Goal: Information Seeking & Learning: Learn about a topic

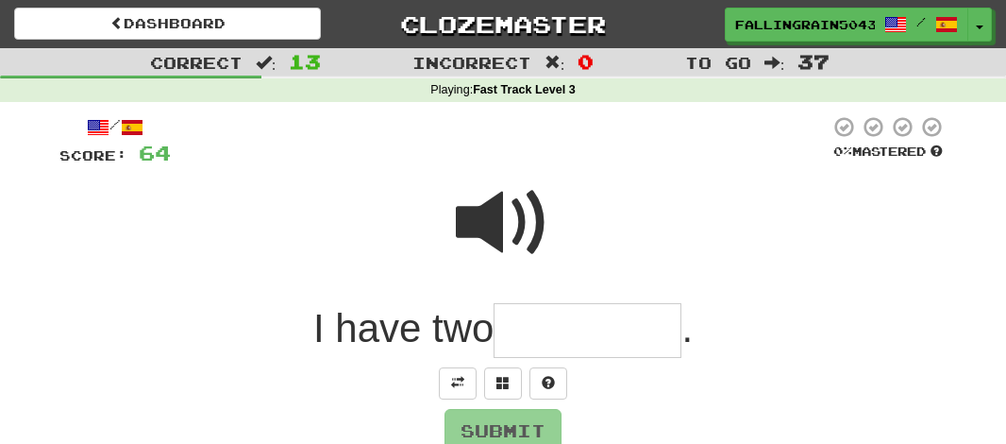
scroll to position [142, 0]
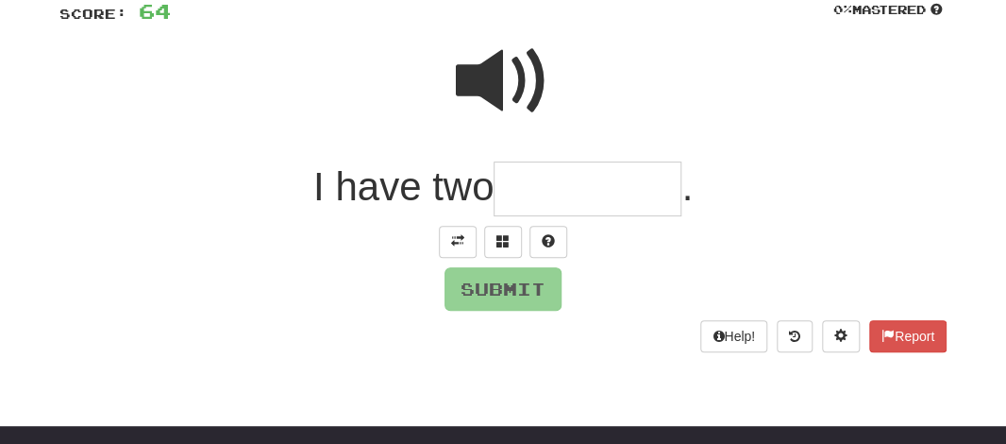
drag, startPoint x: 0, startPoint y: 0, endPoint x: 482, endPoint y: 89, distance: 490.3
click at [482, 89] on span at bounding box center [503, 81] width 94 height 94
click at [534, 202] on input "text" at bounding box center [588, 189] width 188 height 56
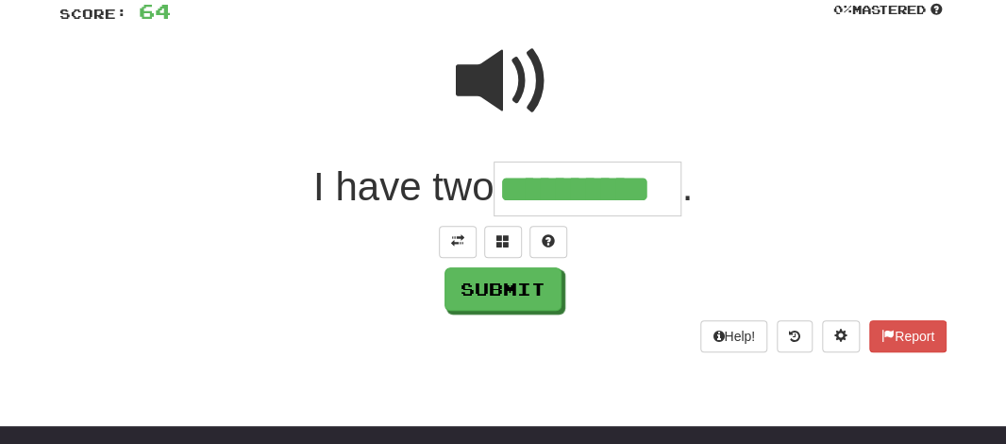
type input "**********"
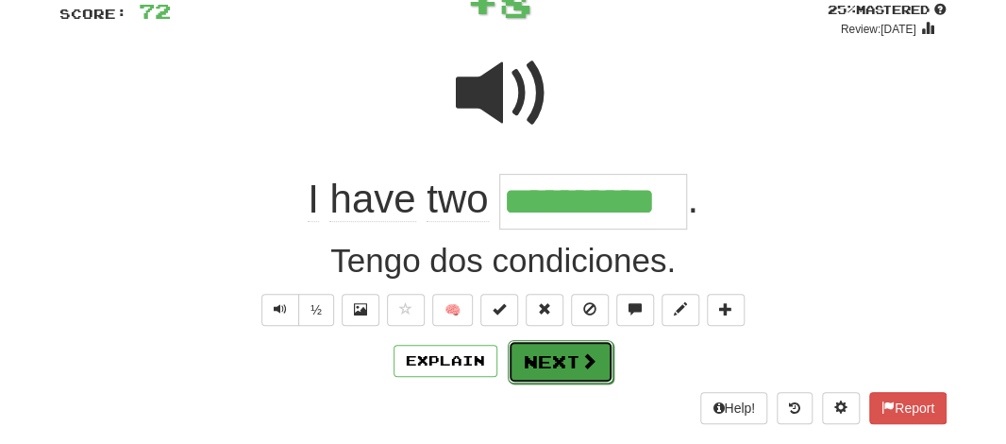
click at [538, 375] on button "Next" at bounding box center [561, 361] width 106 height 43
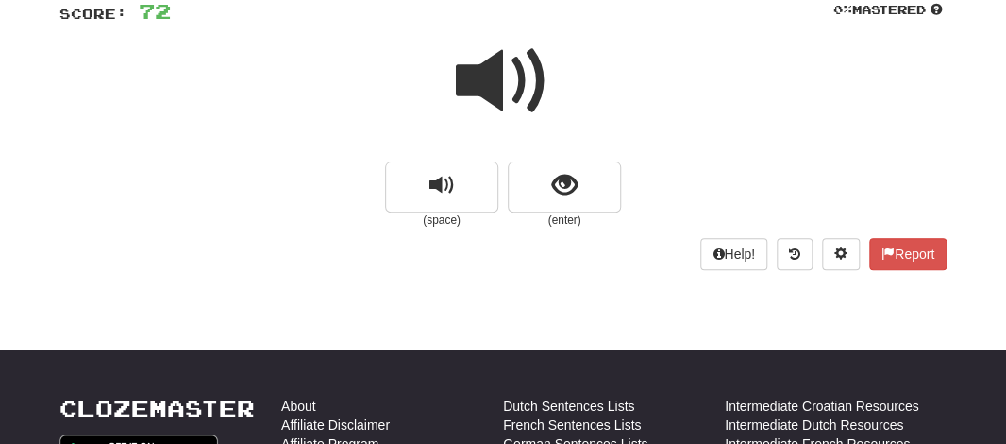
click at [506, 78] on span at bounding box center [503, 81] width 94 height 94
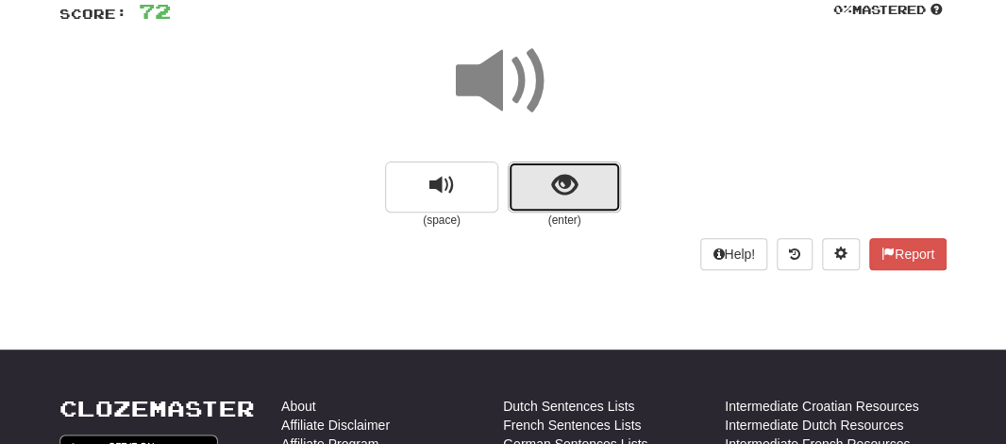
click at [543, 174] on button "show sentence" at bounding box center [564, 186] width 113 height 51
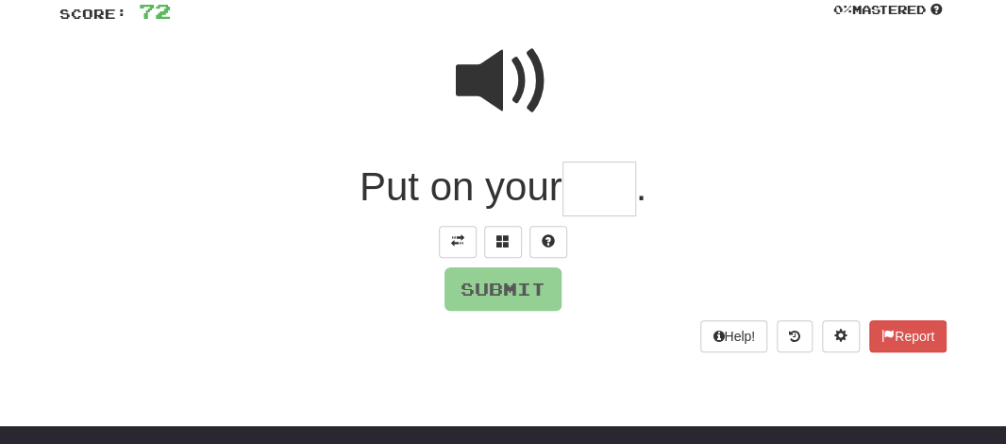
click at [590, 186] on input "text" at bounding box center [599, 189] width 74 height 56
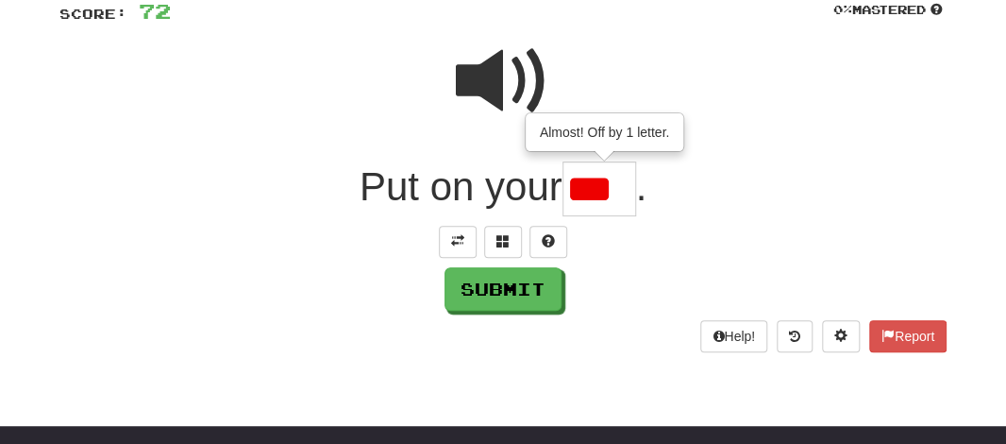
scroll to position [0, 0]
click at [492, 78] on span at bounding box center [503, 81] width 94 height 94
click at [616, 204] on input "**" at bounding box center [599, 188] width 74 height 55
click at [547, 235] on span at bounding box center [548, 240] width 13 height 13
type input "***"
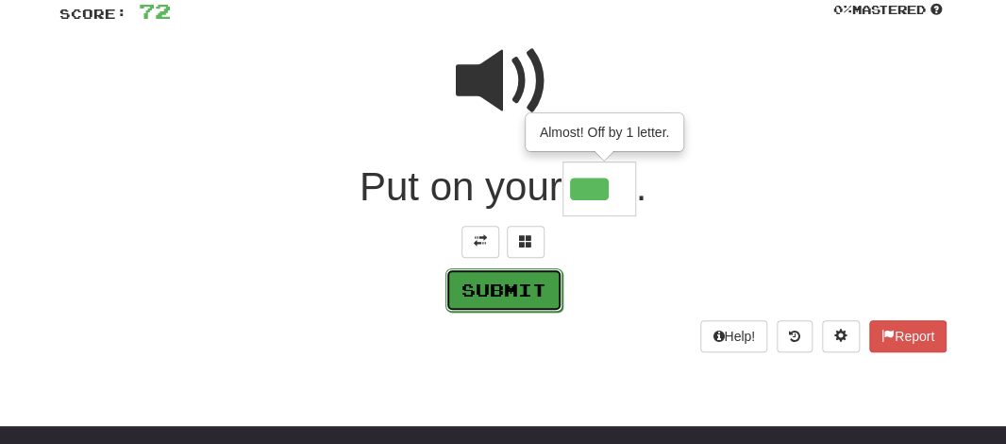
click at [503, 299] on button "Submit" at bounding box center [503, 289] width 117 height 43
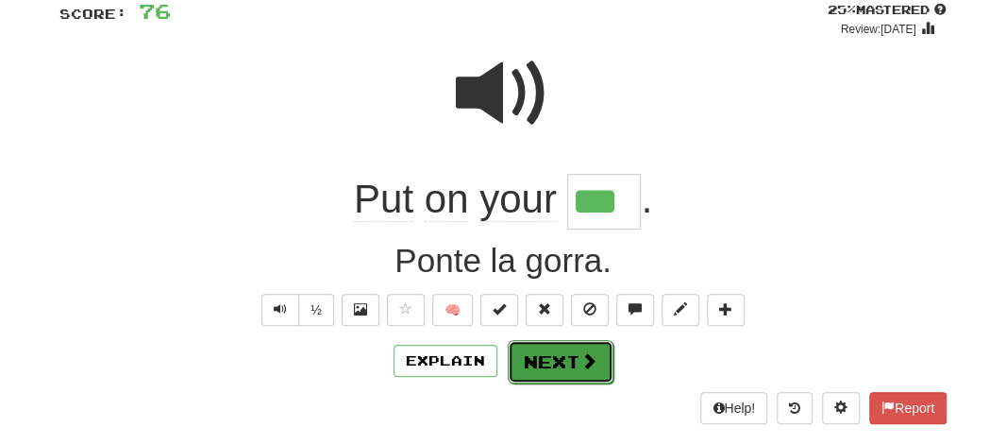
click at [550, 355] on button "Next" at bounding box center [561, 361] width 106 height 43
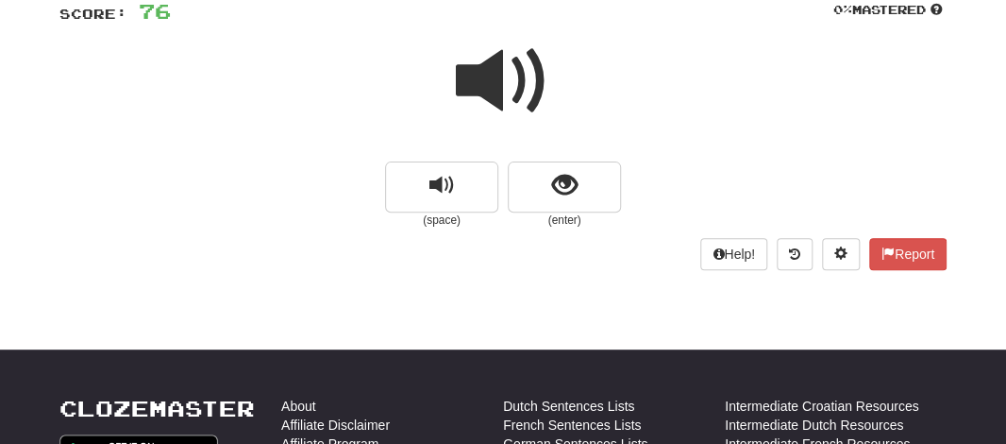
click at [471, 87] on span at bounding box center [503, 81] width 94 height 94
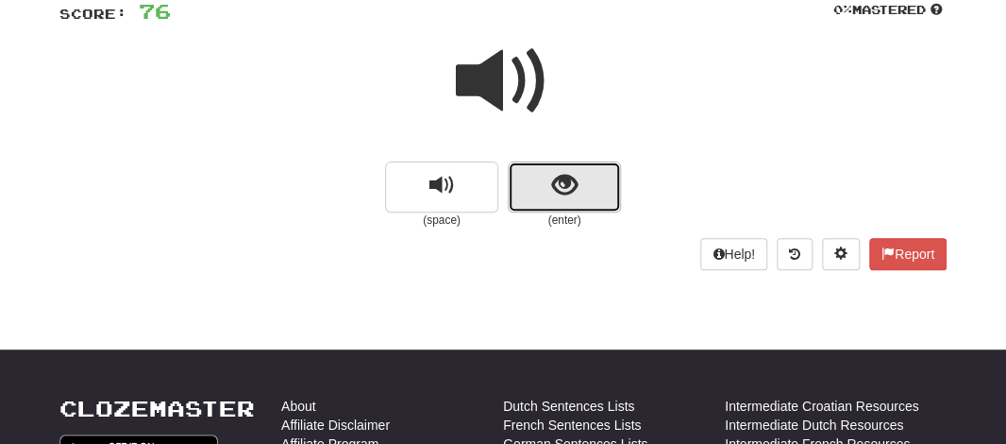
click at [531, 199] on button "show sentence" at bounding box center [564, 186] width 113 height 51
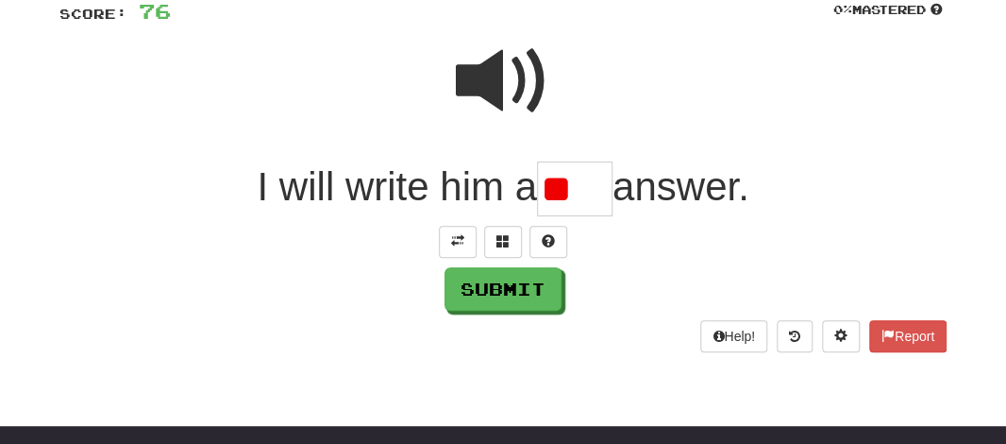
type input "*"
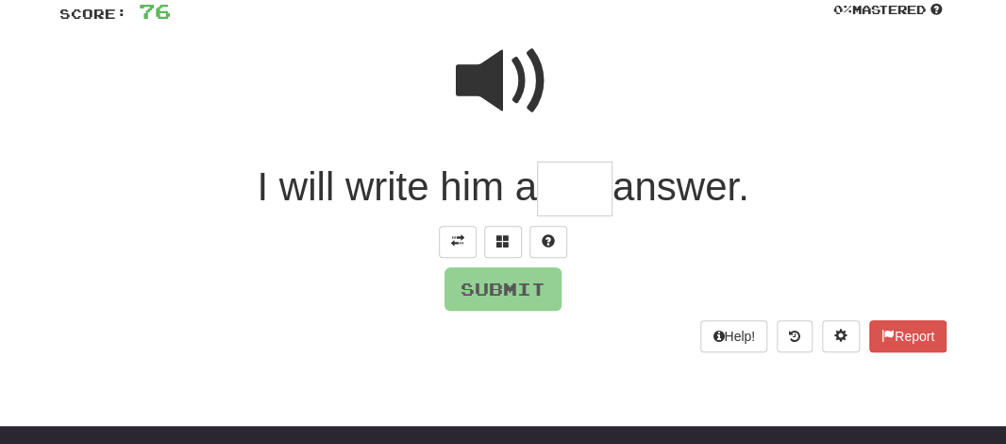
type input "*"
click at [495, 75] on span at bounding box center [503, 81] width 94 height 94
click at [565, 197] on input "text" at bounding box center [574, 188] width 75 height 55
type input "*"
click at [549, 243] on span at bounding box center [548, 240] width 13 height 13
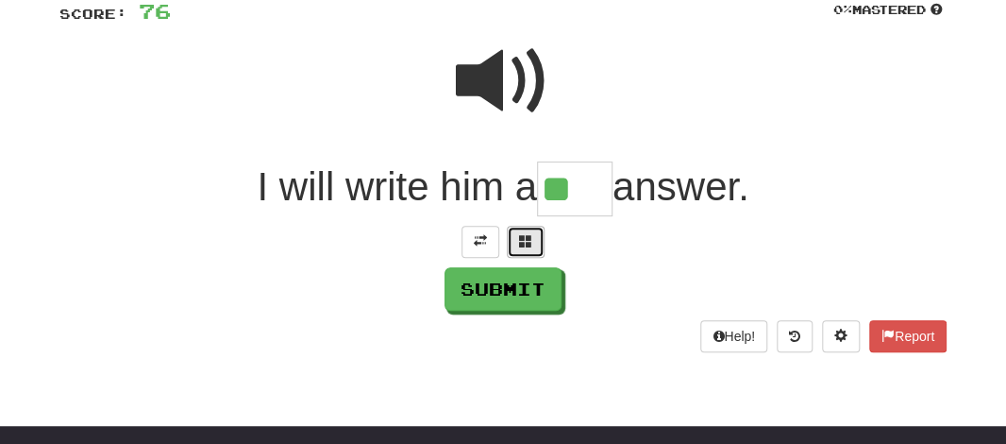
click at [519, 253] on button at bounding box center [526, 242] width 38 height 32
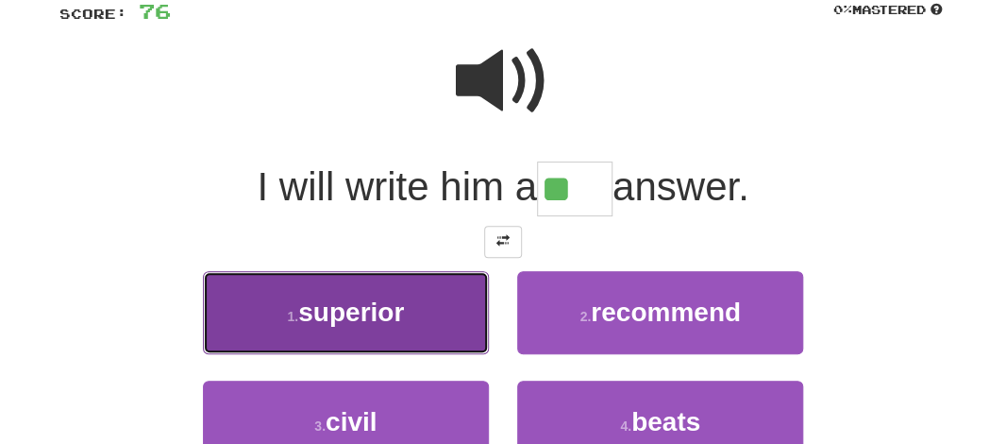
click at [358, 308] on span "superior" at bounding box center [351, 311] width 106 height 29
type input "*****"
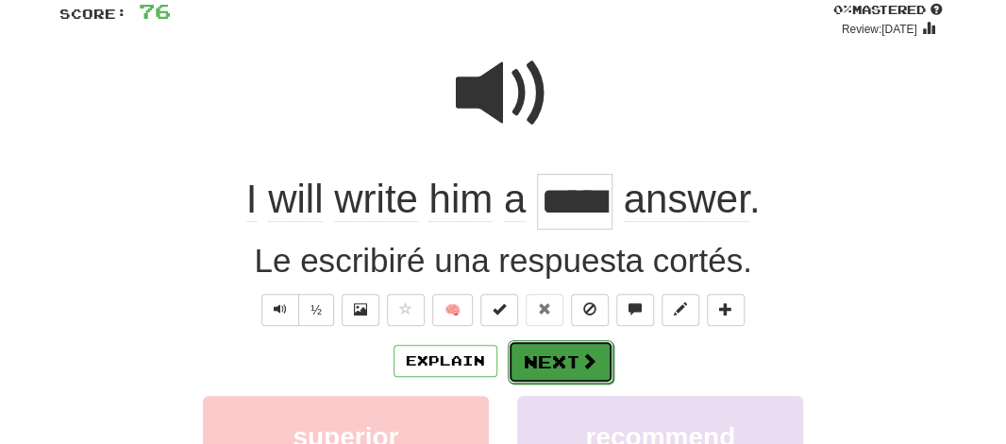
click at [540, 359] on button "Next" at bounding box center [561, 361] width 106 height 43
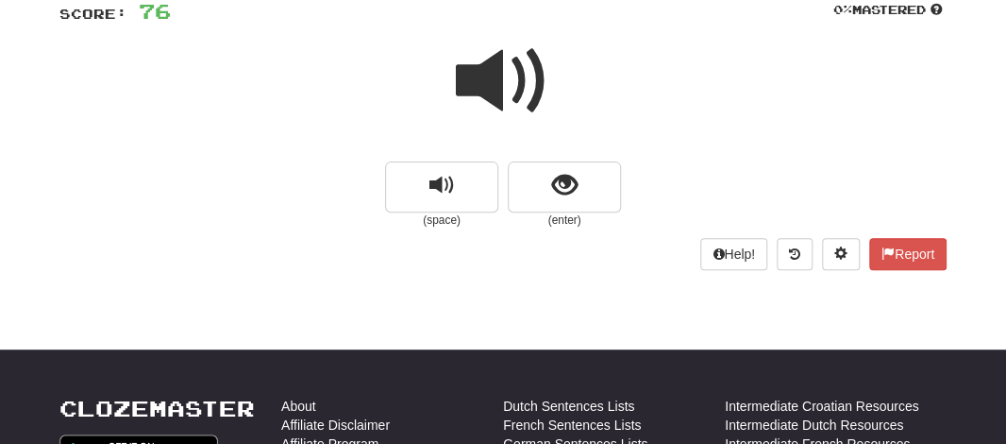
click at [481, 75] on span at bounding box center [503, 81] width 94 height 94
click at [478, 81] on span at bounding box center [503, 81] width 94 height 94
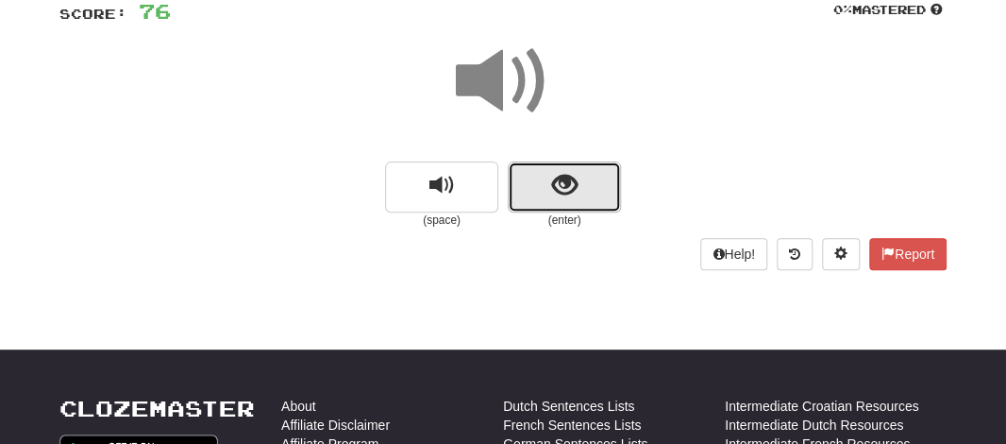
click at [526, 175] on button "show sentence" at bounding box center [564, 186] width 113 height 51
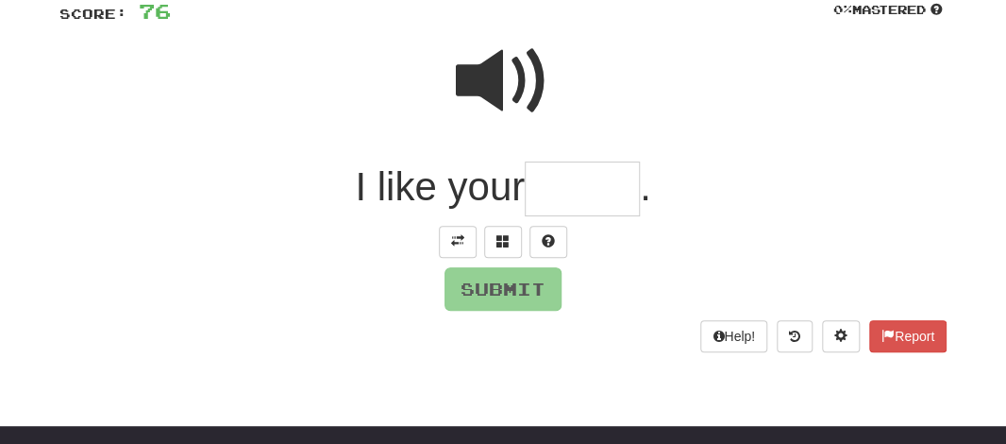
click at [555, 182] on input "text" at bounding box center [582, 189] width 115 height 56
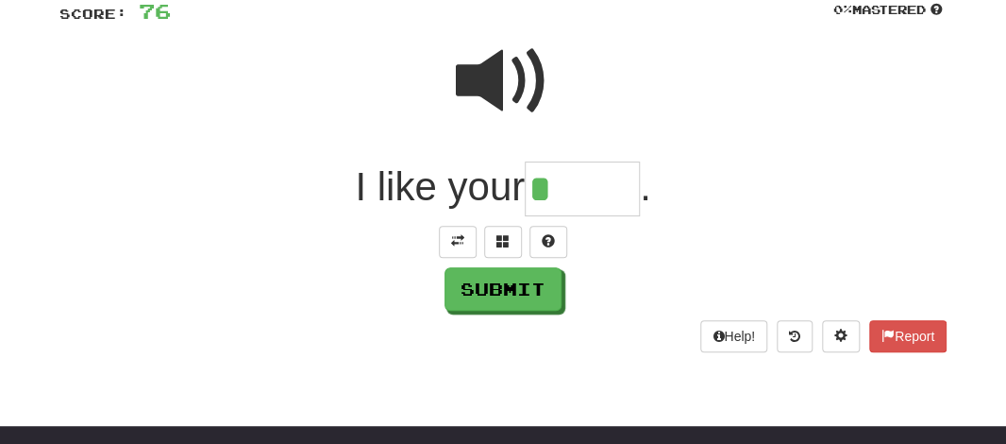
click at [486, 84] on span at bounding box center [503, 81] width 94 height 94
click at [565, 171] on input "*" at bounding box center [582, 189] width 115 height 56
click at [540, 242] on button at bounding box center [548, 242] width 38 height 32
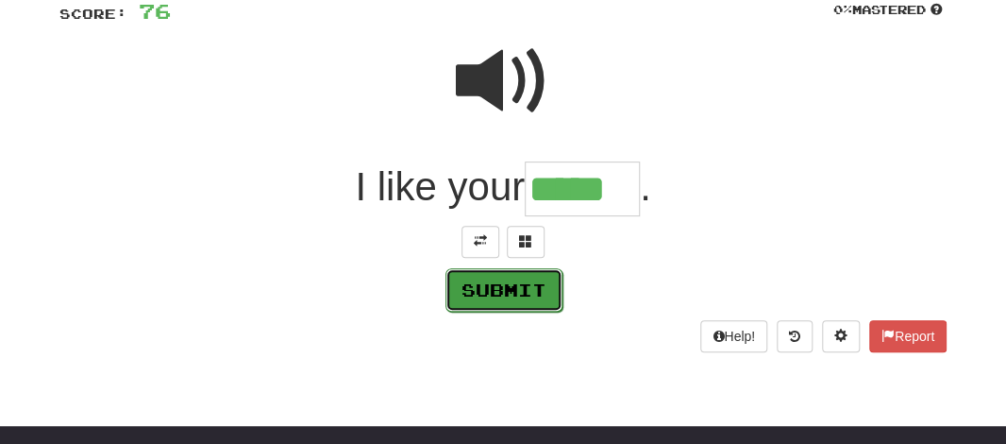
click at [509, 288] on button "Submit" at bounding box center [503, 289] width 117 height 43
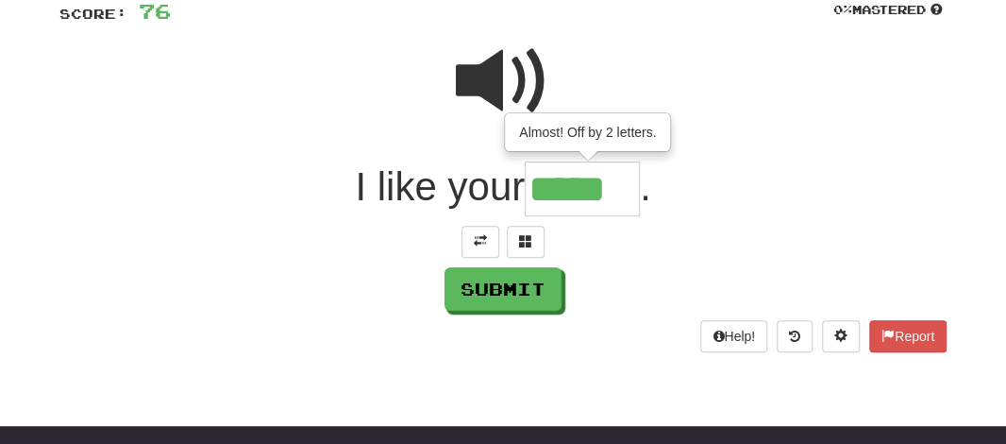
click at [609, 203] on input "*****" at bounding box center [582, 189] width 115 height 56
click at [524, 240] on span at bounding box center [525, 240] width 13 height 13
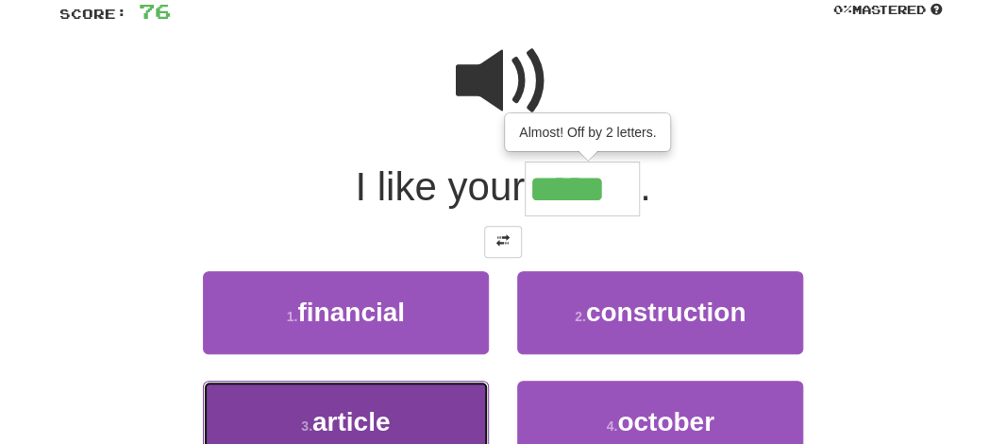
click at [387, 423] on span "article" at bounding box center [351, 421] width 78 height 29
type input "*******"
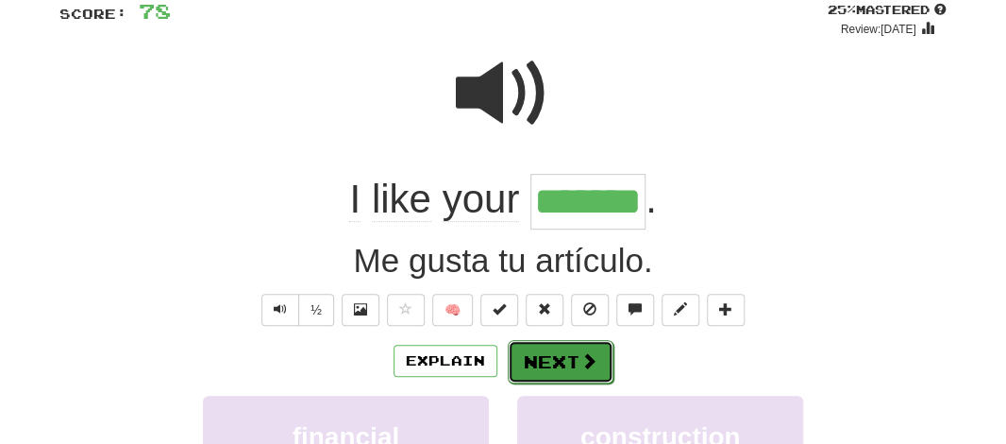
click at [544, 365] on button "Next" at bounding box center [561, 361] width 106 height 43
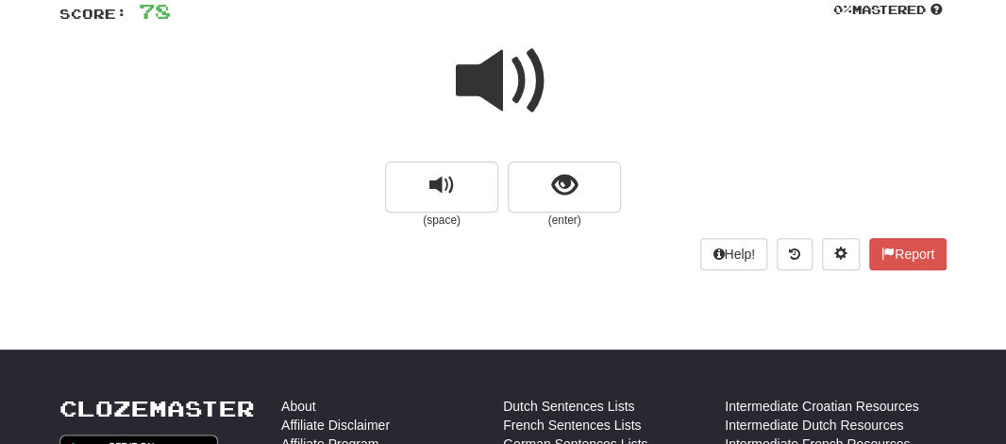
click at [482, 80] on span at bounding box center [503, 81] width 94 height 94
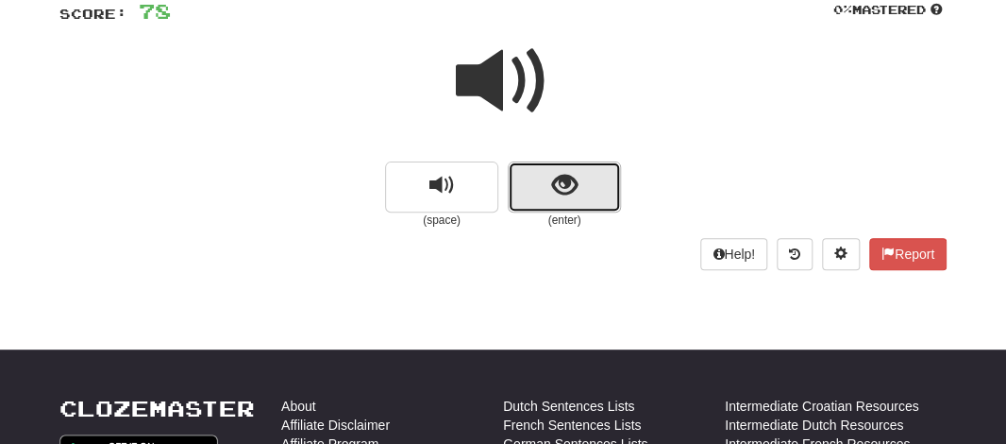
click at [511, 190] on button "show sentence" at bounding box center [564, 186] width 113 height 51
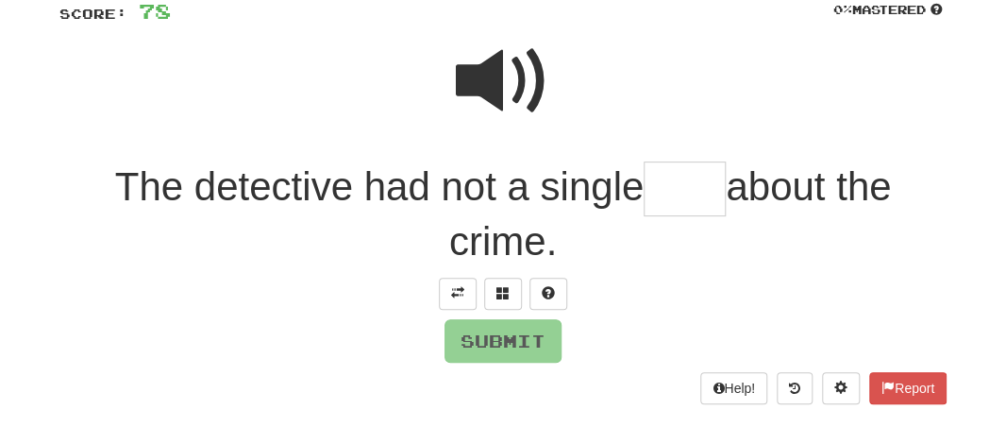
click at [672, 193] on input "text" at bounding box center [685, 189] width 82 height 56
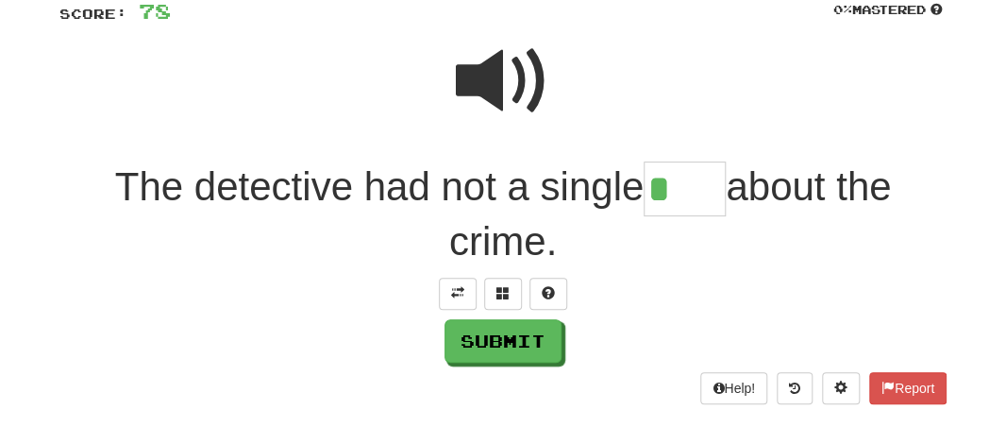
click at [510, 91] on span at bounding box center [503, 81] width 94 height 94
click at [683, 197] on input "*" at bounding box center [685, 189] width 82 height 56
click at [538, 288] on button at bounding box center [548, 293] width 38 height 32
click at [496, 76] on span at bounding box center [503, 81] width 94 height 94
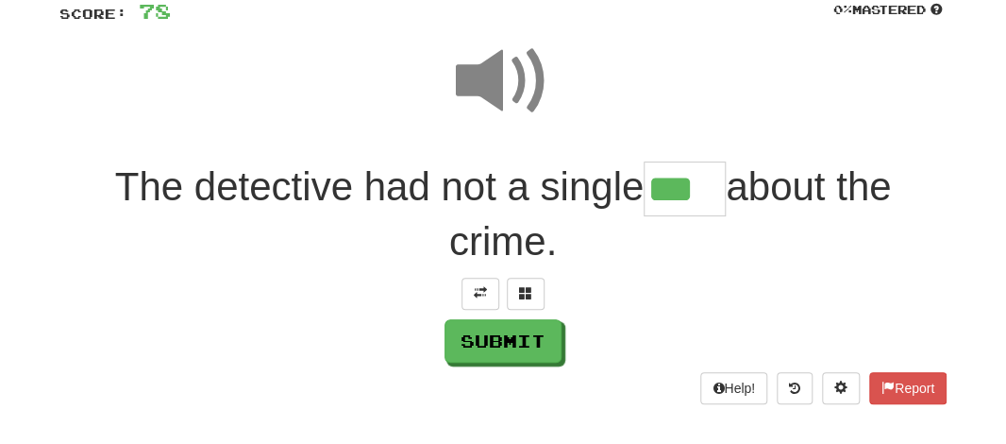
click at [702, 193] on input "***" at bounding box center [685, 189] width 82 height 56
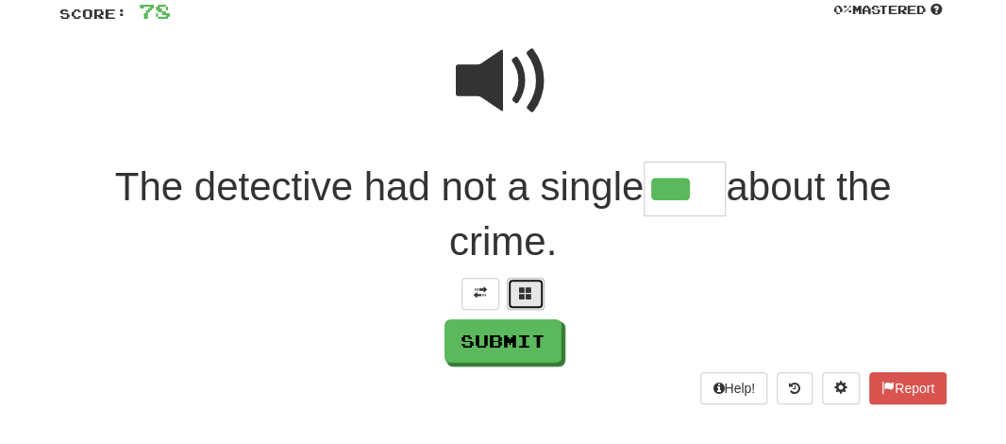
click at [536, 287] on button at bounding box center [526, 293] width 38 height 32
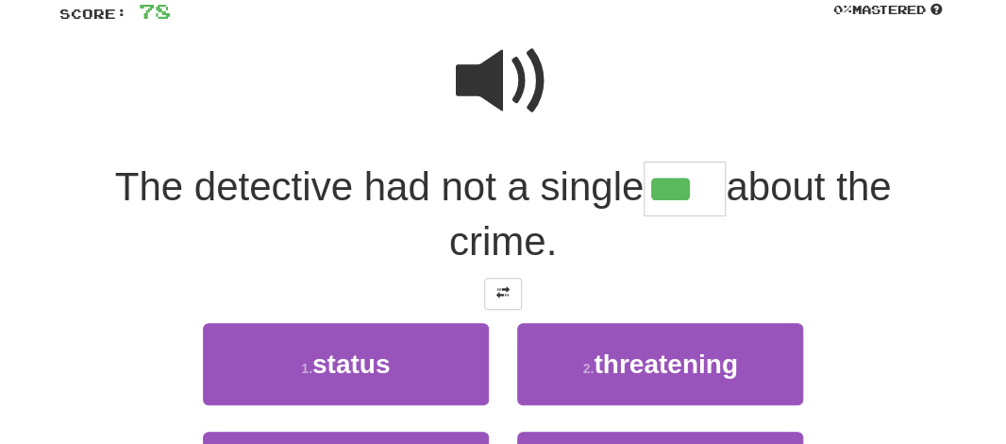
click at [536, 287] on div at bounding box center [502, 293] width 887 height 32
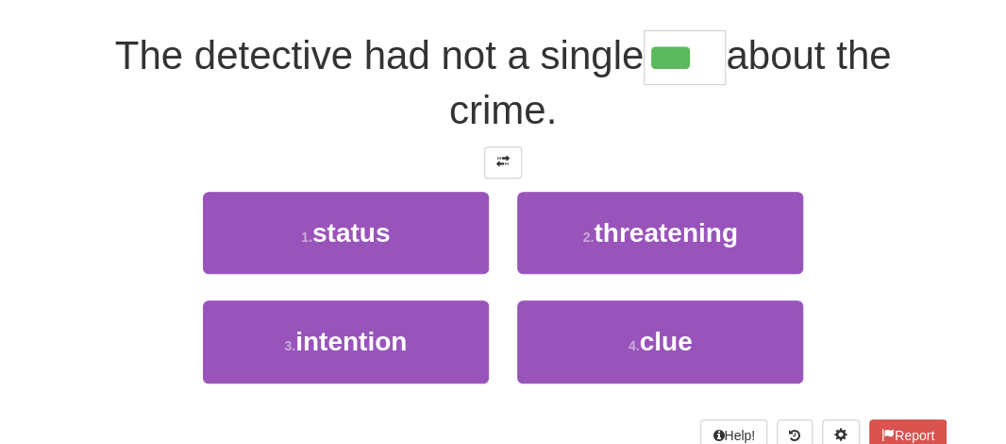
scroll to position [283, 0]
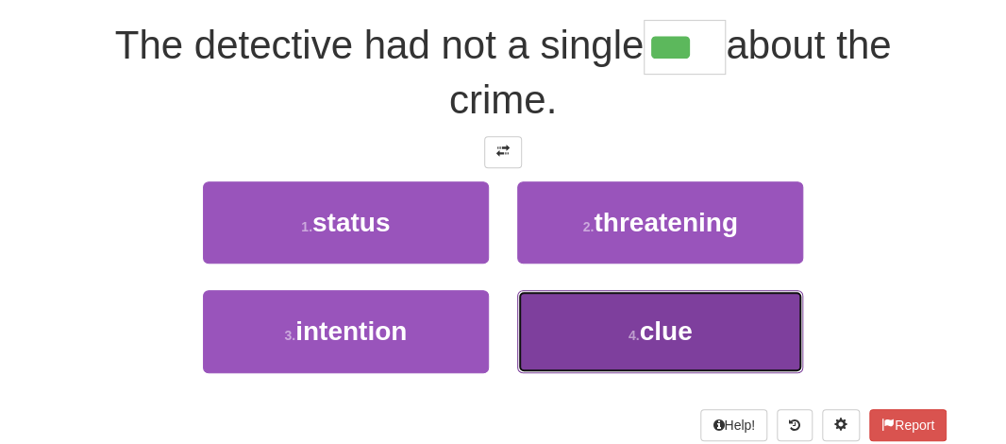
click at [696, 338] on button "4 . clue" at bounding box center [660, 331] width 286 height 82
type input "****"
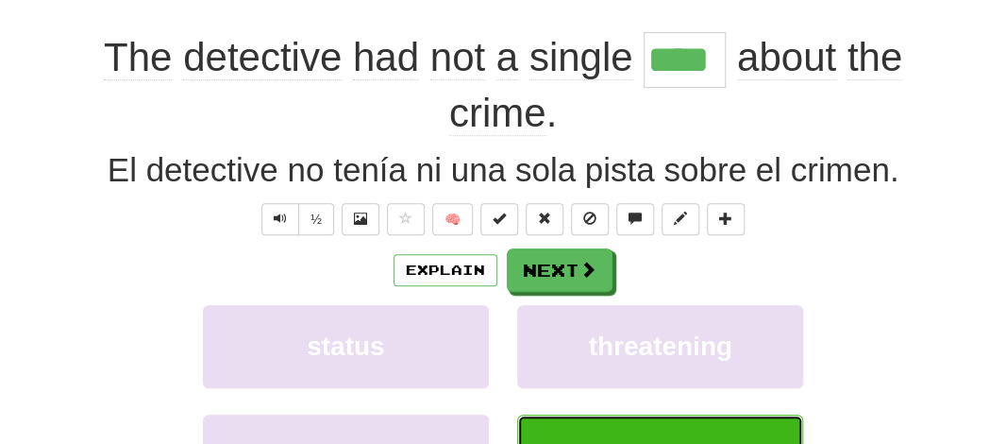
scroll to position [294, 0]
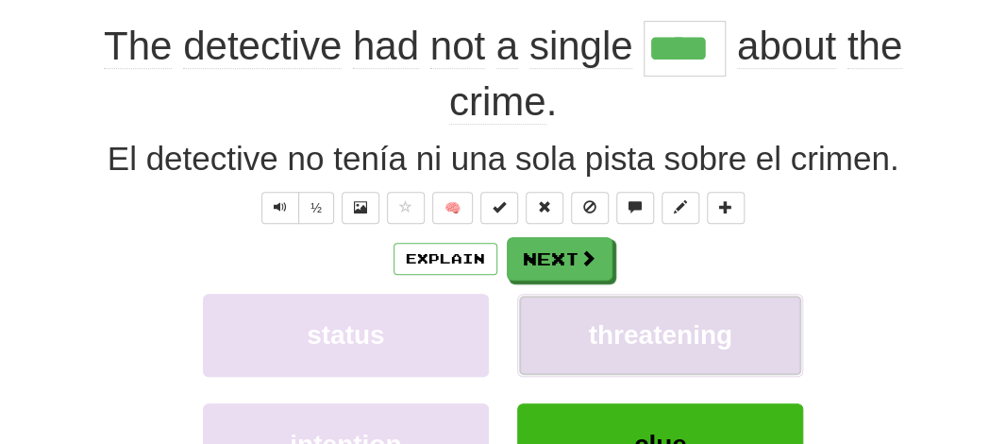
click at [696, 338] on span "threatening" at bounding box center [659, 334] width 143 height 29
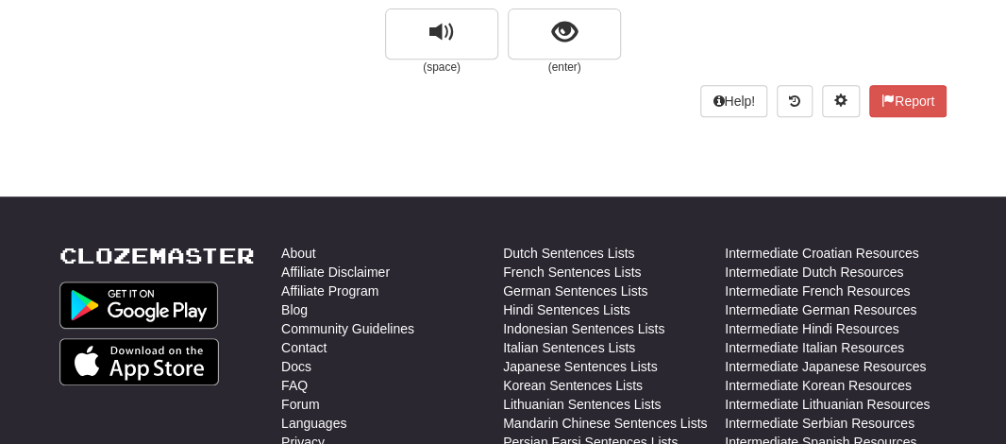
scroll to position [0, 0]
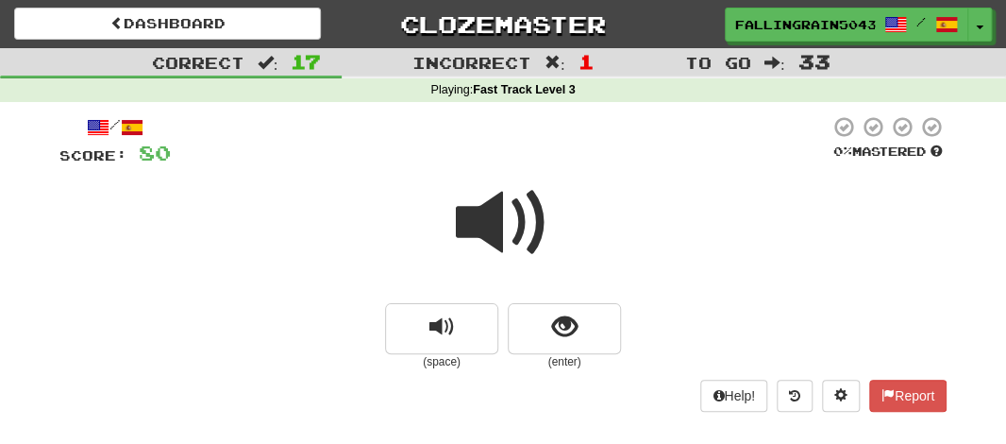
click at [503, 223] on span at bounding box center [503, 223] width 94 height 94
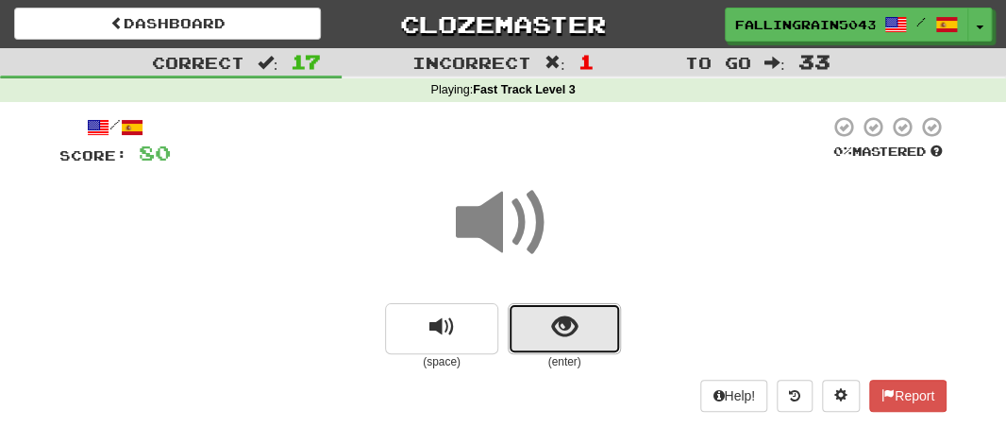
click at [515, 327] on button "show sentence" at bounding box center [564, 328] width 113 height 51
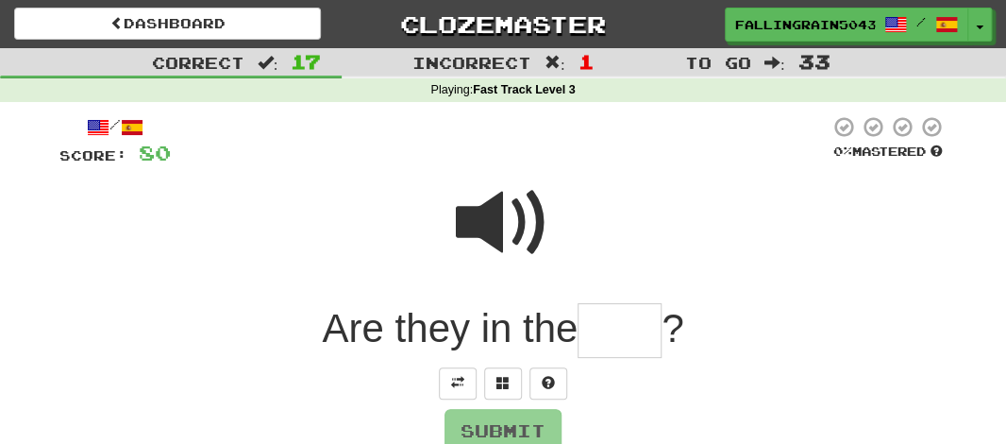
click at [605, 344] on input "text" at bounding box center [620, 331] width 84 height 56
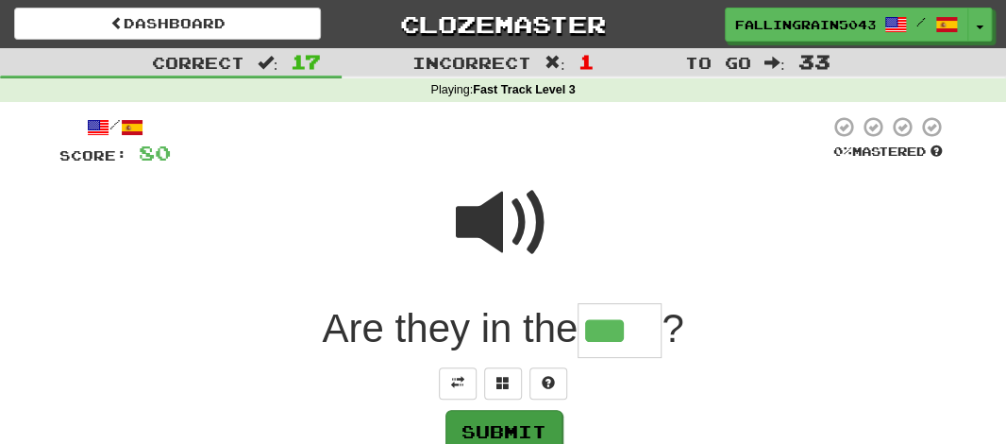
type input "***"
click at [520, 423] on button "Submit" at bounding box center [503, 431] width 117 height 43
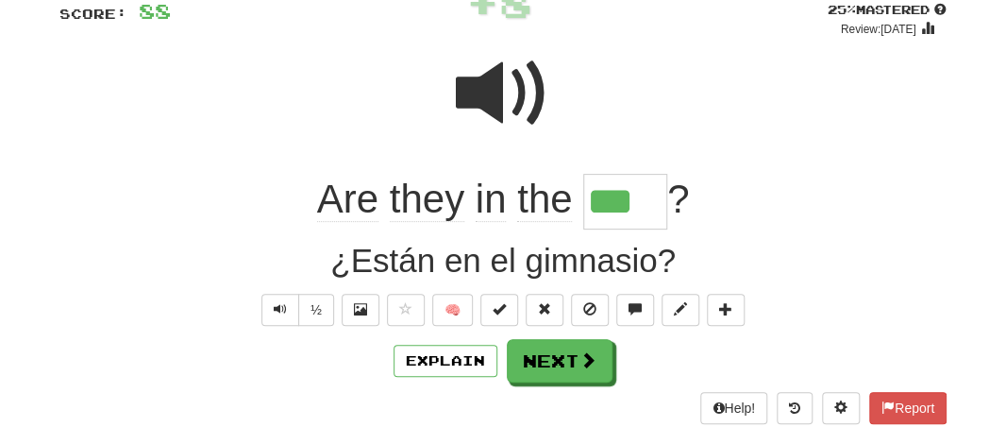
scroll to position [157, 0]
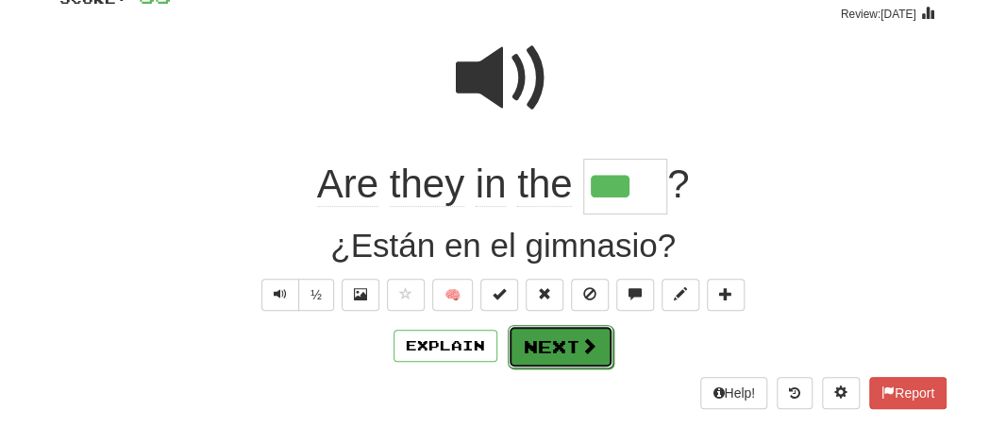
click at [546, 352] on button "Next" at bounding box center [561, 346] width 106 height 43
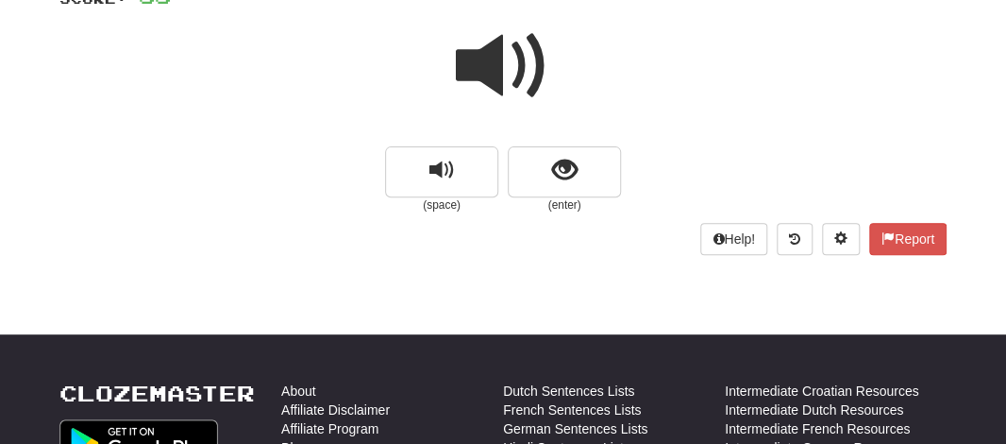
click at [475, 58] on span at bounding box center [503, 66] width 94 height 94
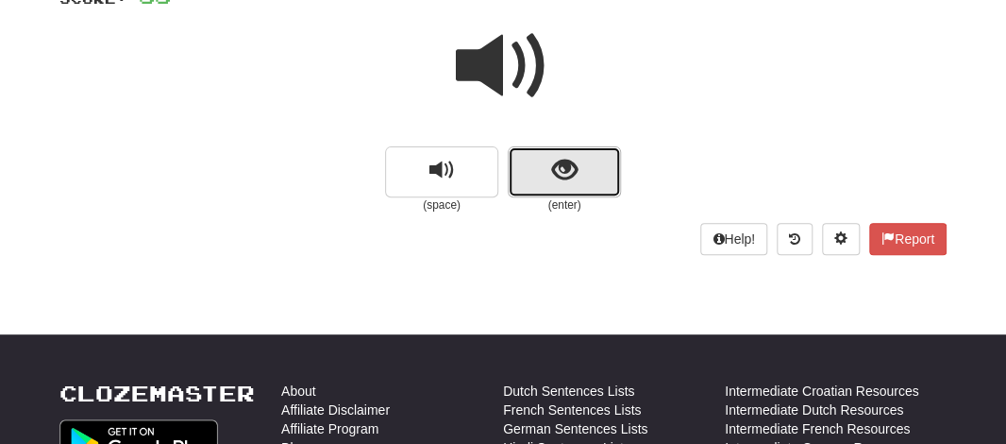
click at [519, 191] on button "show sentence" at bounding box center [564, 171] width 113 height 51
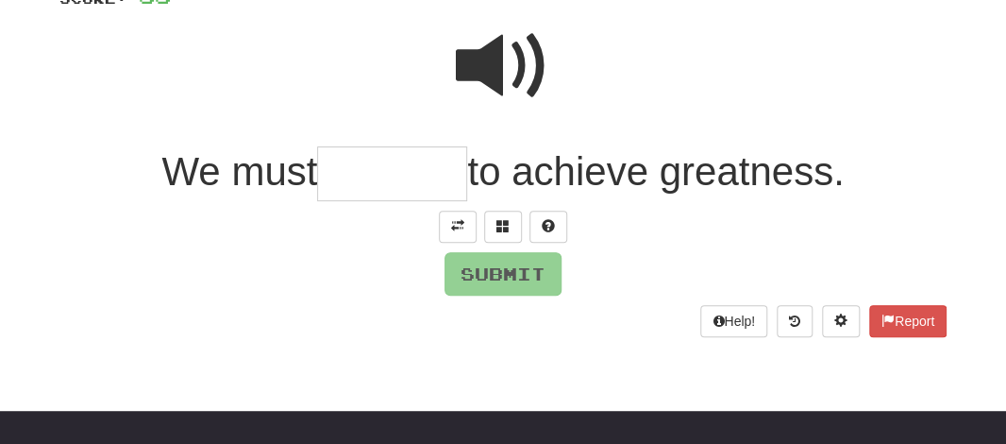
click at [501, 67] on span at bounding box center [503, 66] width 94 height 94
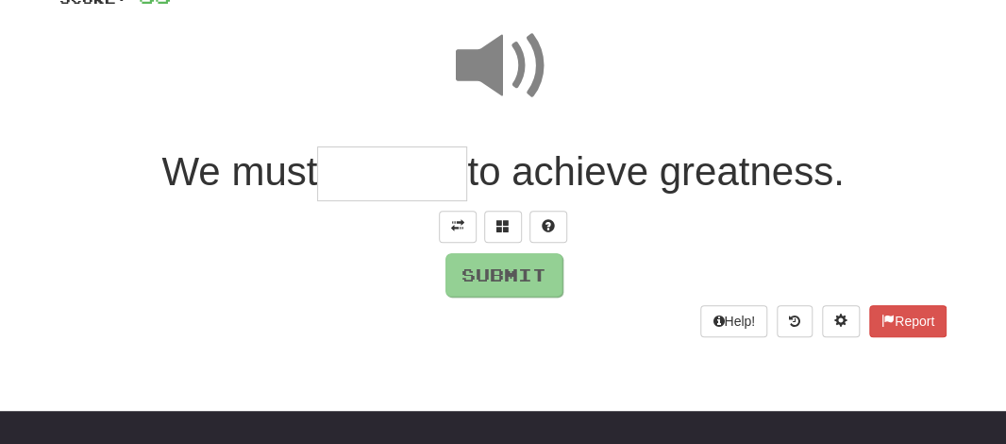
click at [511, 282] on div "/ Score: 88 0 % Mastered We must to achieve greatness. Submit Help! Report" at bounding box center [502, 147] width 887 height 378
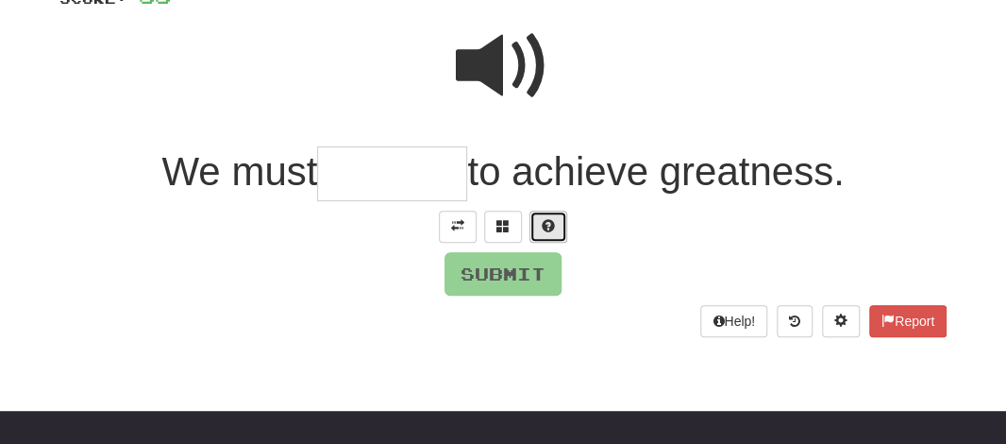
click at [542, 221] on span at bounding box center [548, 225] width 13 height 13
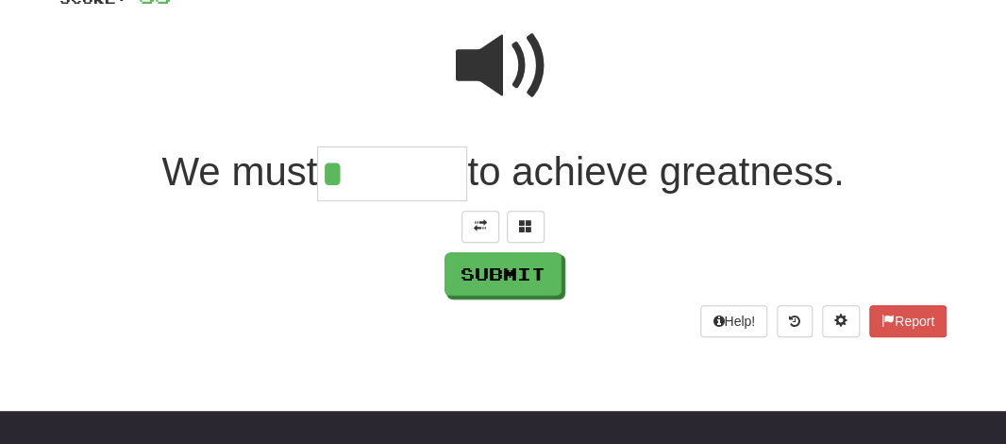
click at [388, 180] on input "*" at bounding box center [392, 174] width 150 height 56
click at [520, 226] on span at bounding box center [525, 225] width 13 height 13
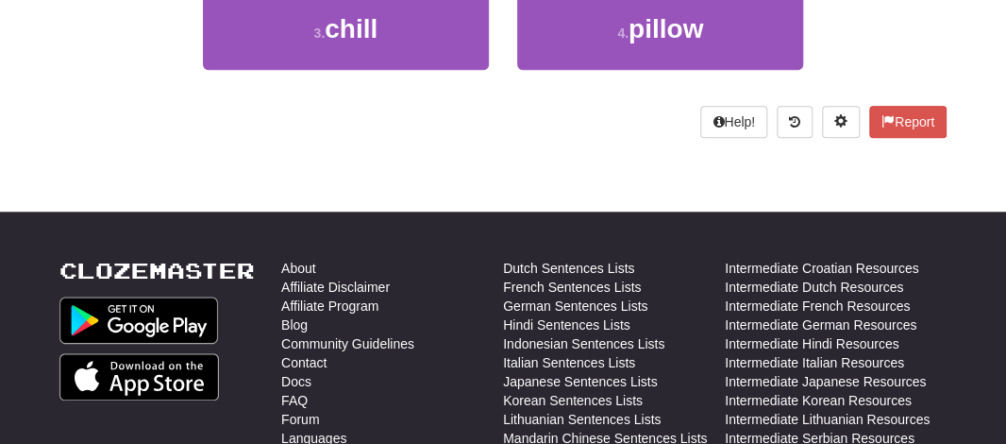
scroll to position [146, 0]
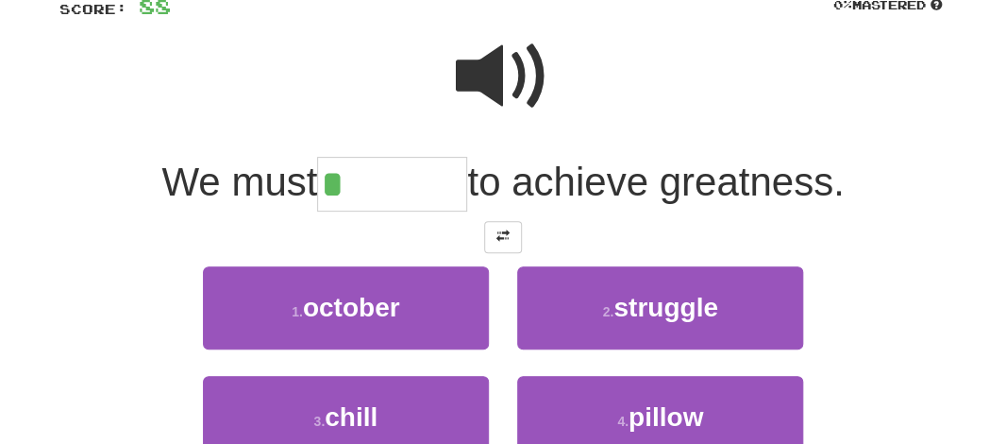
click at [479, 84] on span at bounding box center [503, 76] width 94 height 94
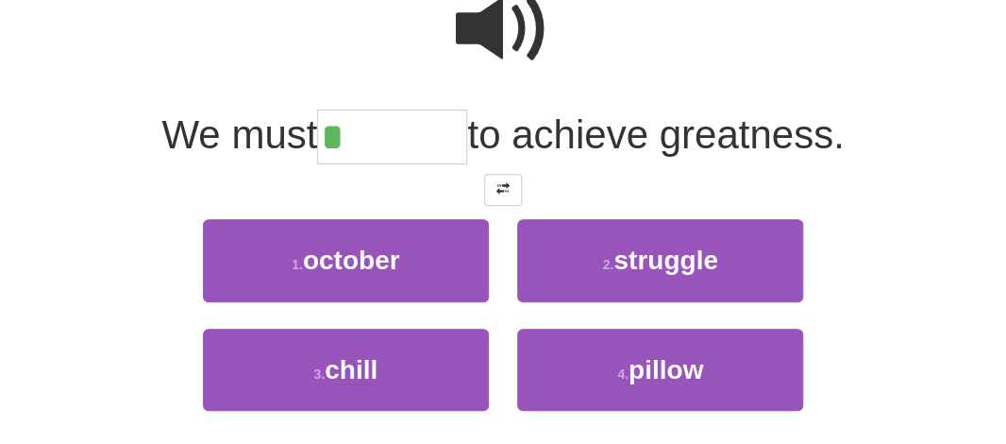
scroll to position [287, 0]
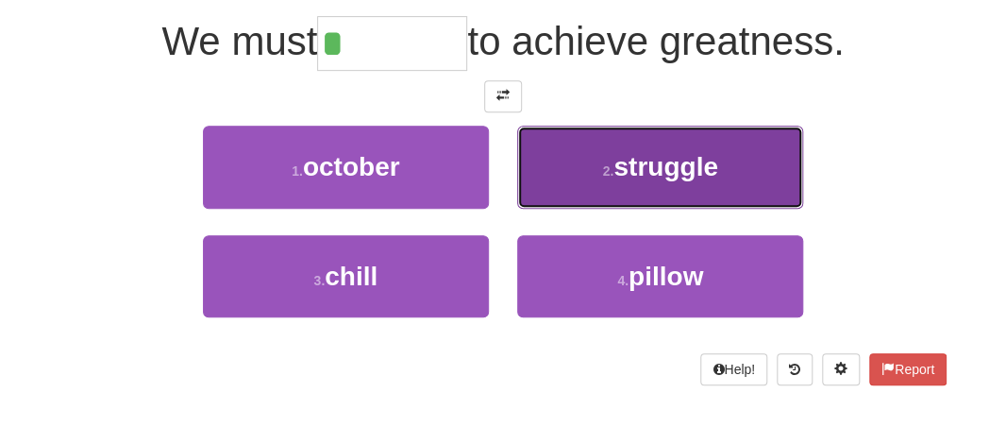
click at [640, 178] on span "struggle" at bounding box center [665, 166] width 104 height 29
type input "********"
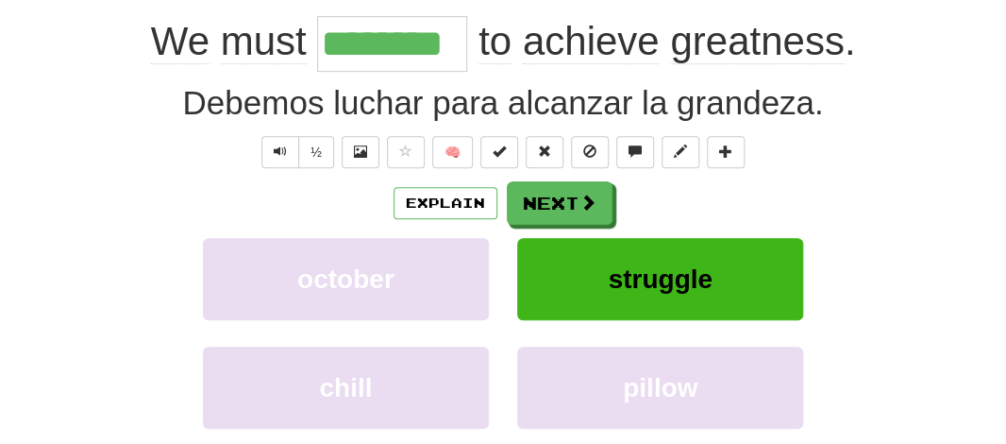
click at [357, 61] on input "********" at bounding box center [392, 44] width 150 height 56
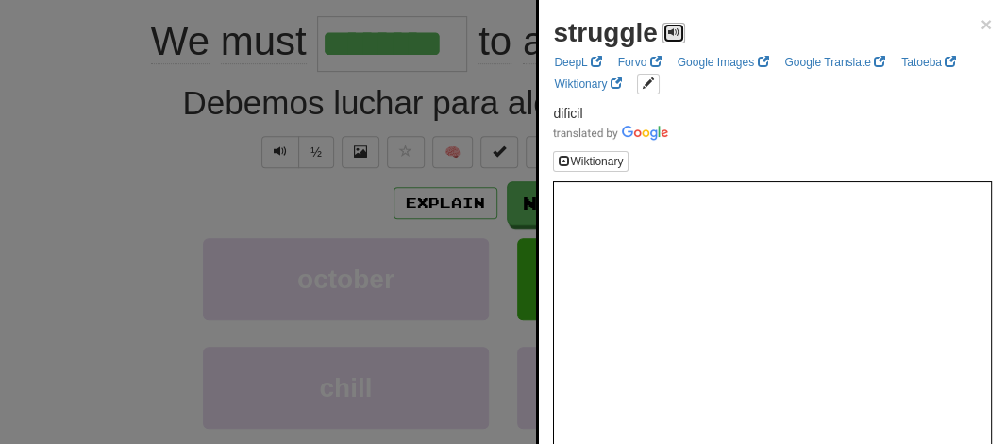
click at [673, 41] on button at bounding box center [673, 33] width 23 height 21
click at [124, 192] on div at bounding box center [503, 222] width 1006 height 444
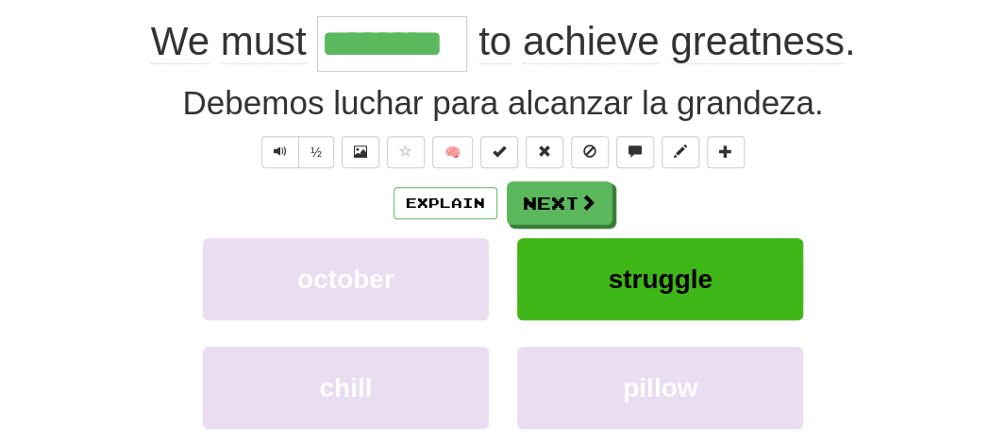
click at [124, 192] on div "Explain Next" at bounding box center [502, 202] width 887 height 43
click at [542, 42] on span "achieve" at bounding box center [591, 41] width 137 height 45
click at [542, 42] on div at bounding box center [503, 222] width 1006 height 444
click at [542, 42] on span "achieve" at bounding box center [591, 41] width 137 height 45
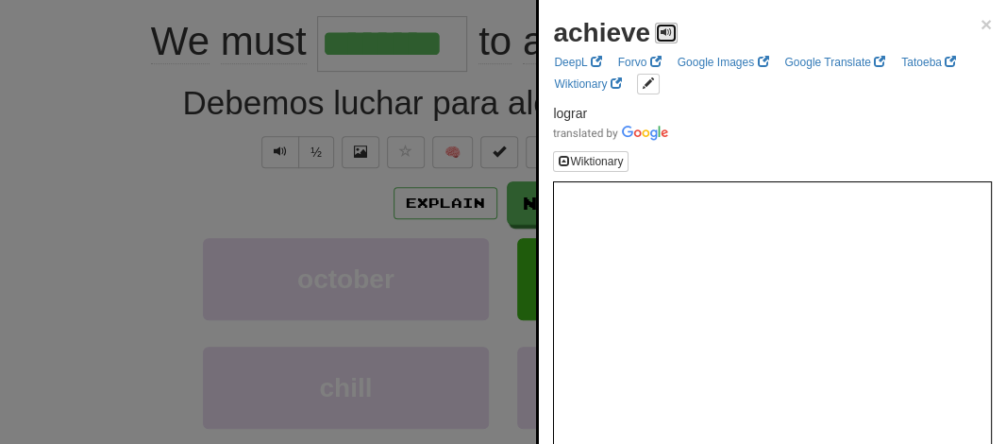
click at [661, 26] on span at bounding box center [666, 31] width 11 height 11
click at [199, 213] on div at bounding box center [503, 222] width 1006 height 444
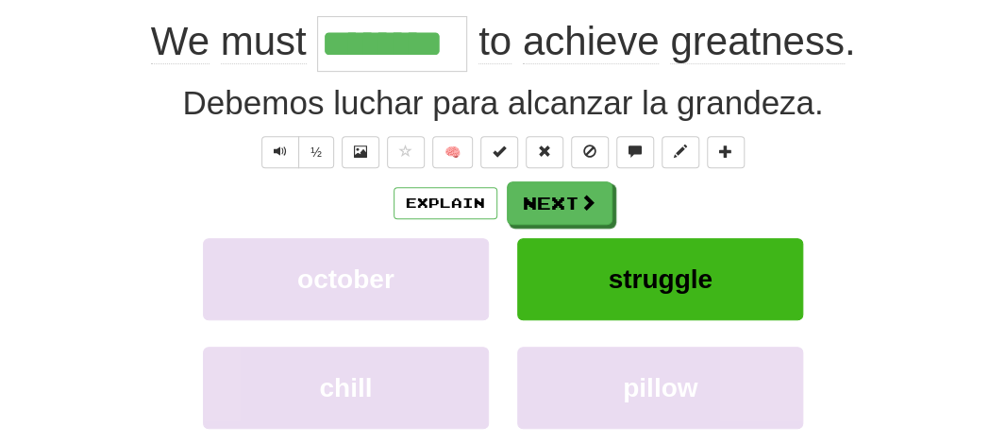
click at [558, 44] on span "achieve" at bounding box center [591, 41] width 137 height 45
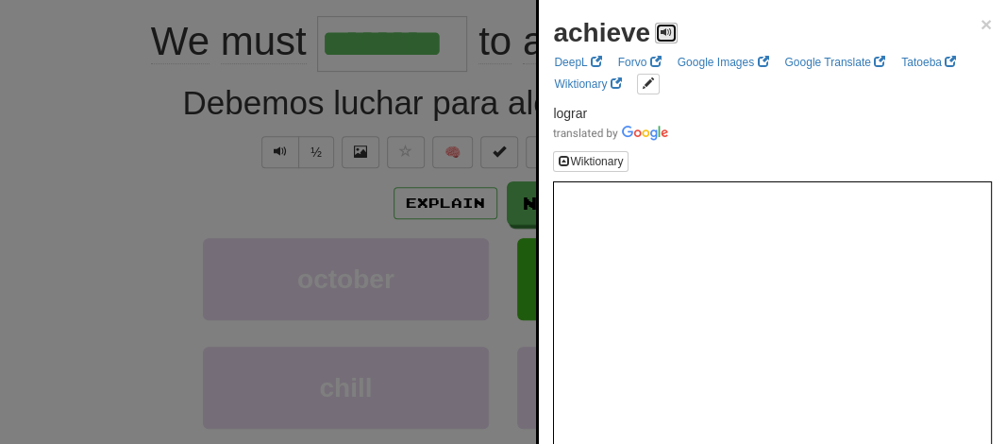
click at [662, 31] on span at bounding box center [666, 31] width 11 height 11
click at [162, 163] on div at bounding box center [503, 222] width 1006 height 444
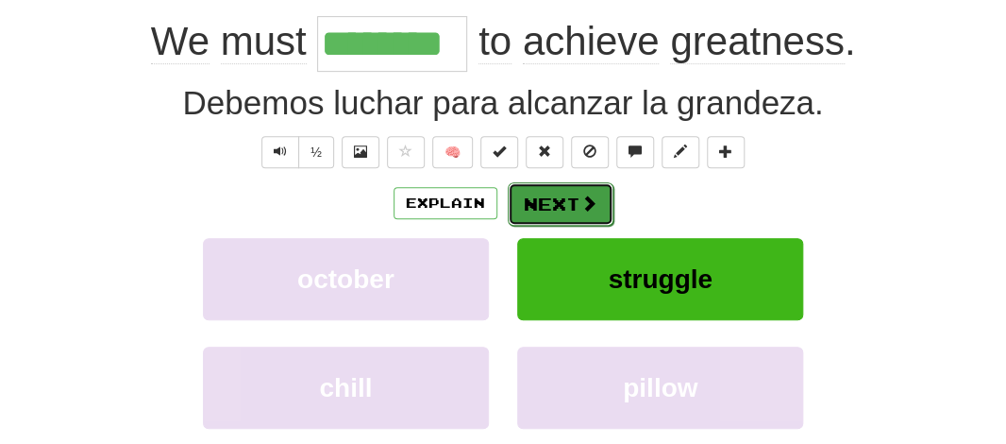
click at [564, 211] on button "Next" at bounding box center [561, 203] width 106 height 43
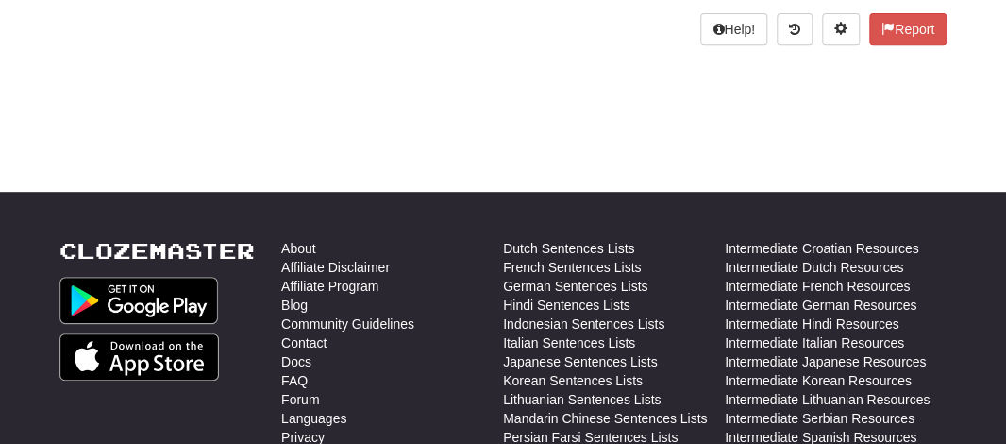
scroll to position [0, 0]
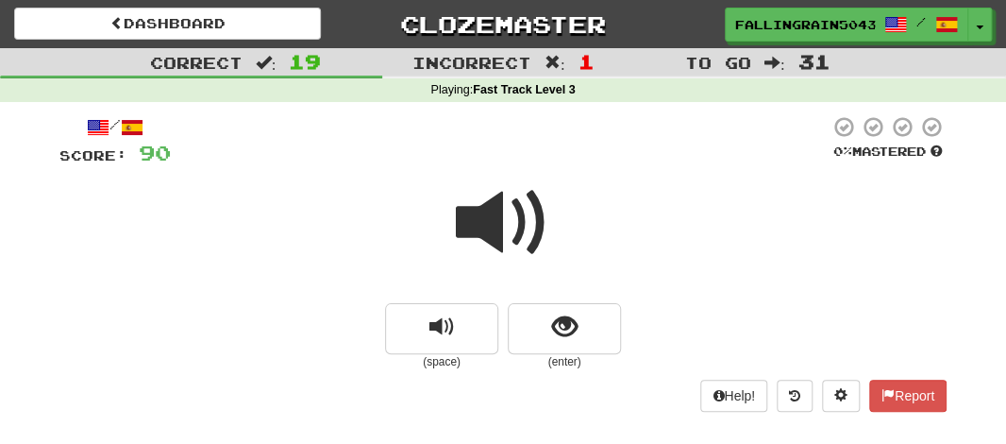
click at [478, 224] on span at bounding box center [503, 223] width 94 height 94
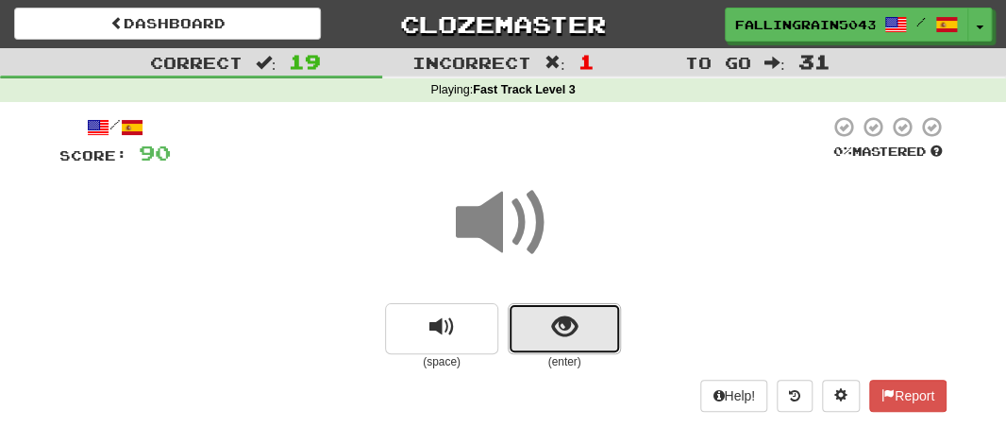
click at [532, 333] on button "show sentence" at bounding box center [564, 328] width 113 height 51
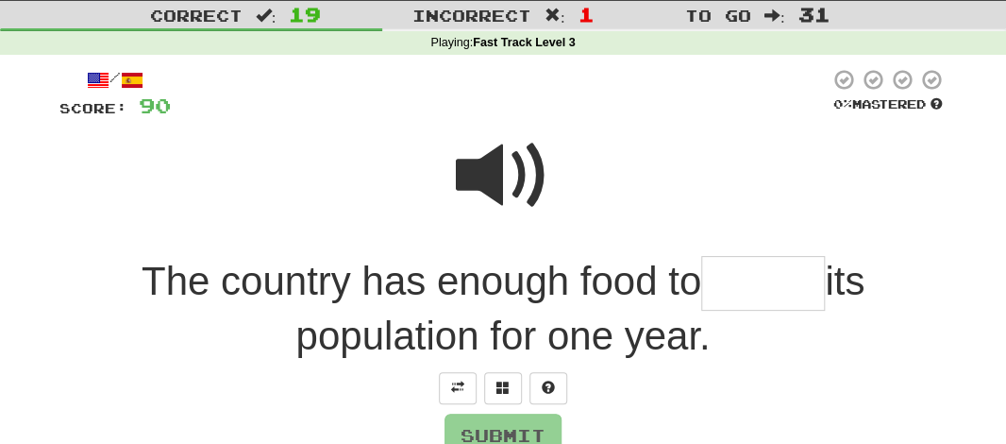
scroll to position [94, 0]
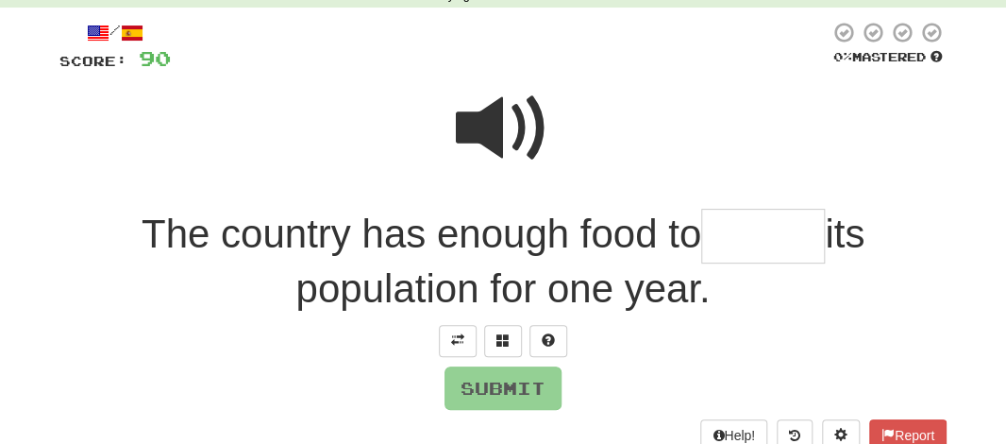
click at [517, 149] on span at bounding box center [503, 128] width 94 height 94
click at [730, 243] on input "text" at bounding box center [763, 237] width 124 height 56
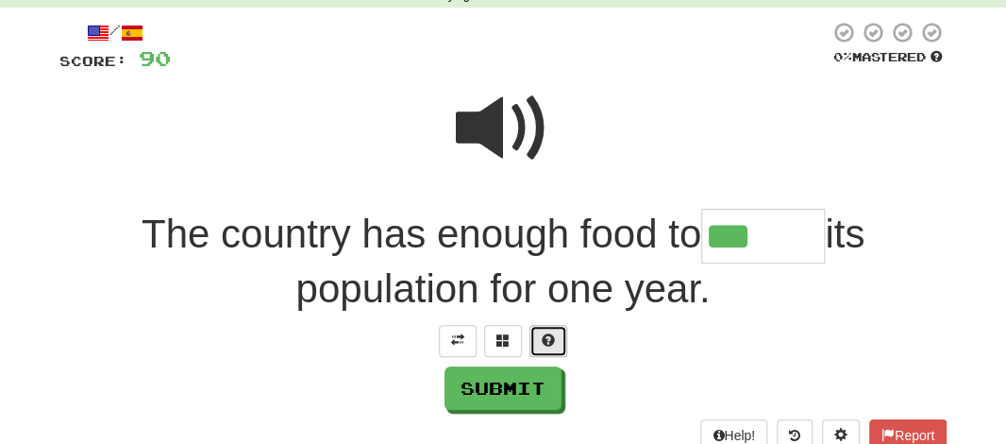
click at [539, 326] on button at bounding box center [548, 341] width 38 height 32
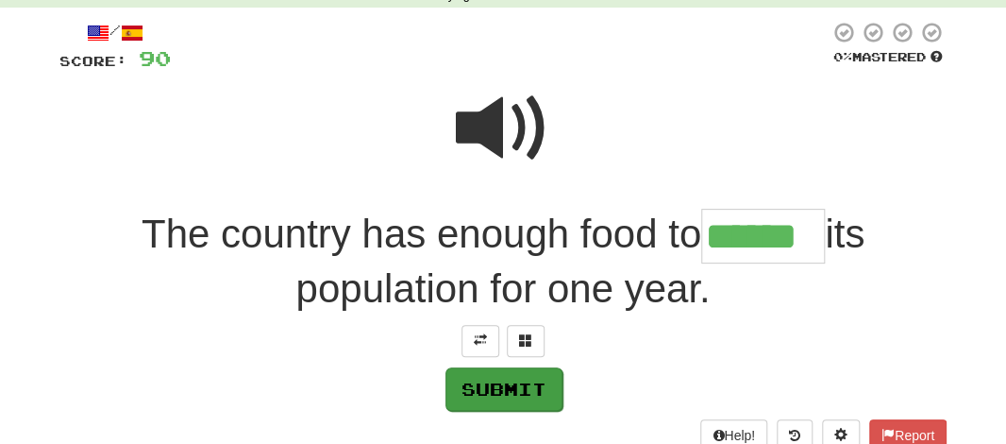
type input "******"
click at [458, 382] on button "Submit" at bounding box center [503, 388] width 117 height 43
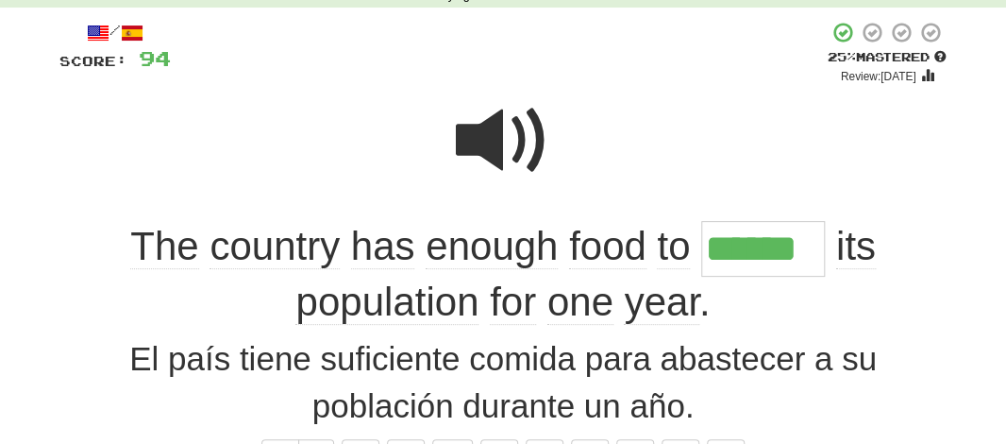
click at [802, 247] on input "******" at bounding box center [763, 249] width 124 height 56
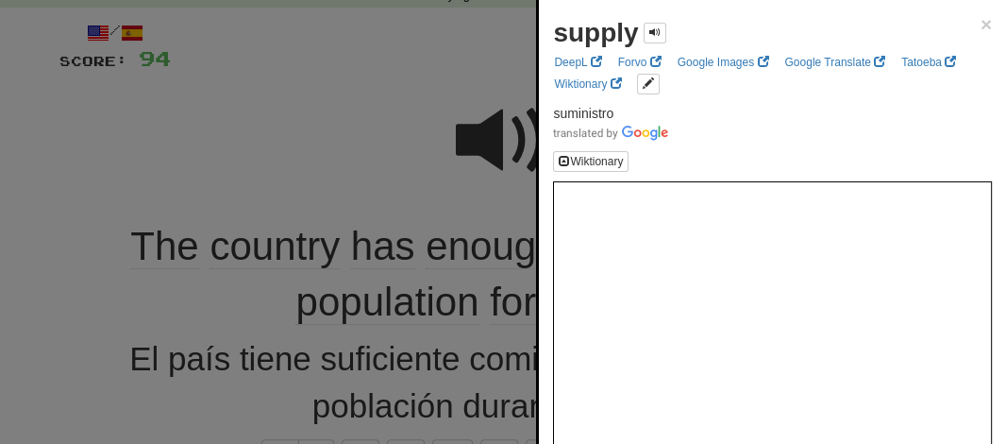
click at [382, 75] on div at bounding box center [503, 222] width 1006 height 444
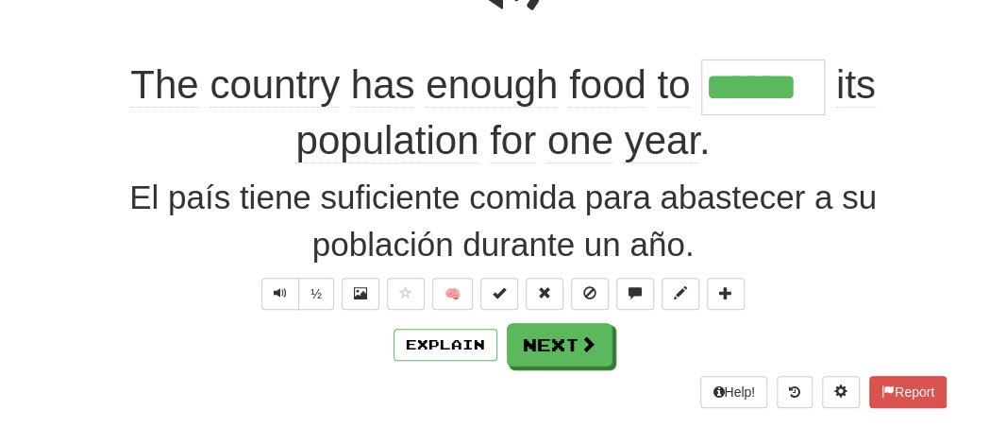
scroll to position [283, 0]
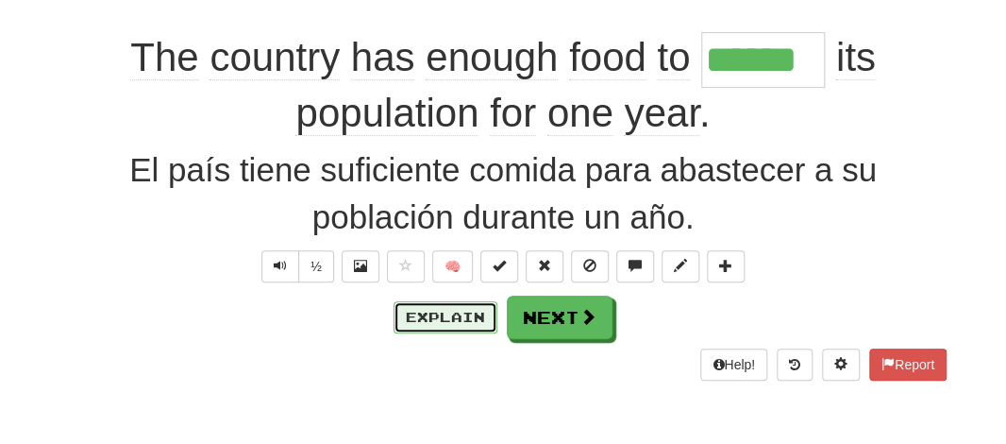
click at [416, 307] on button "Explain" at bounding box center [446, 317] width 104 height 32
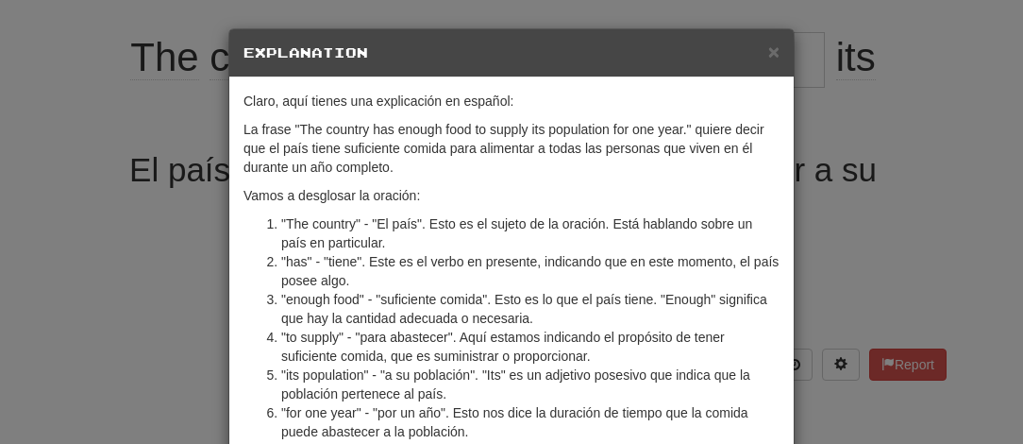
click at [756, 54] on h5 "Explanation" at bounding box center [511, 52] width 536 height 19
click at [768, 54] on span "×" at bounding box center [773, 52] width 11 height 22
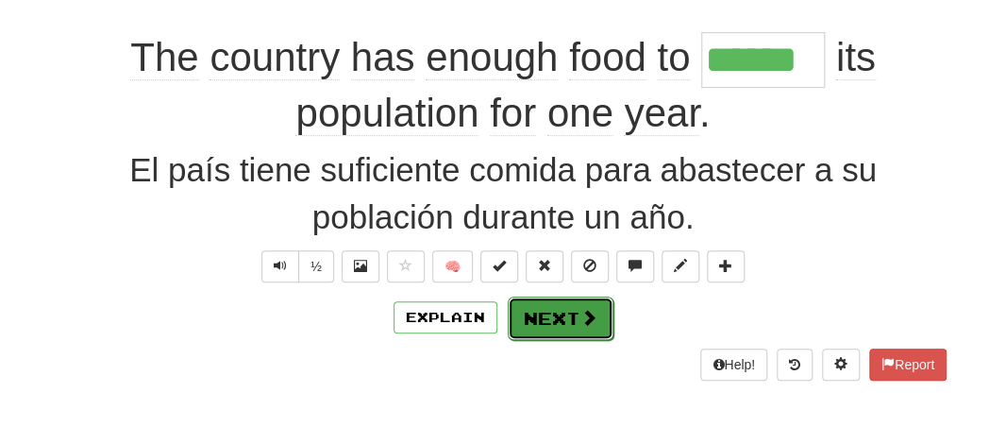
click at [539, 318] on button "Next" at bounding box center [561, 317] width 106 height 43
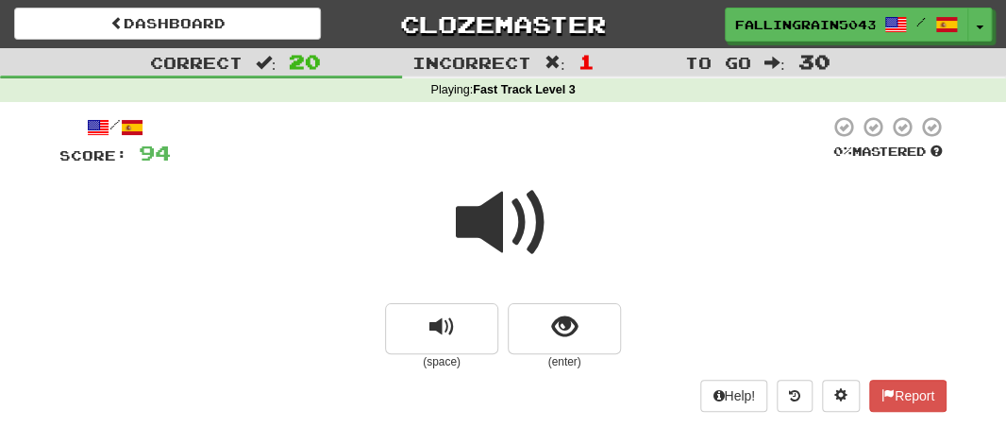
click at [504, 211] on span at bounding box center [503, 223] width 94 height 94
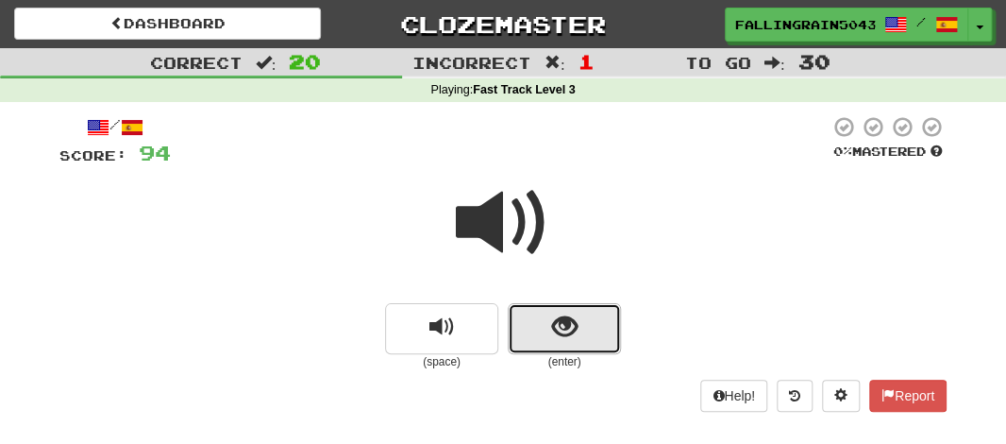
click at [530, 327] on button "show sentence" at bounding box center [564, 328] width 113 height 51
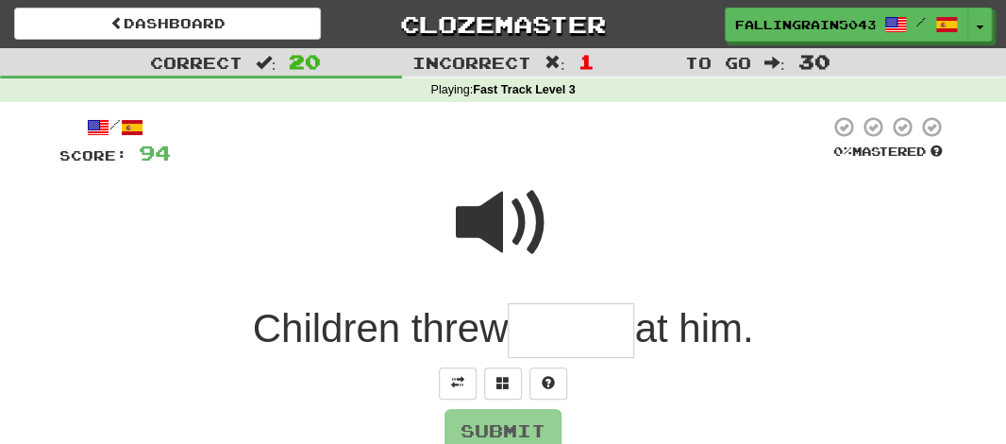
click at [535, 329] on input "text" at bounding box center [571, 331] width 126 height 56
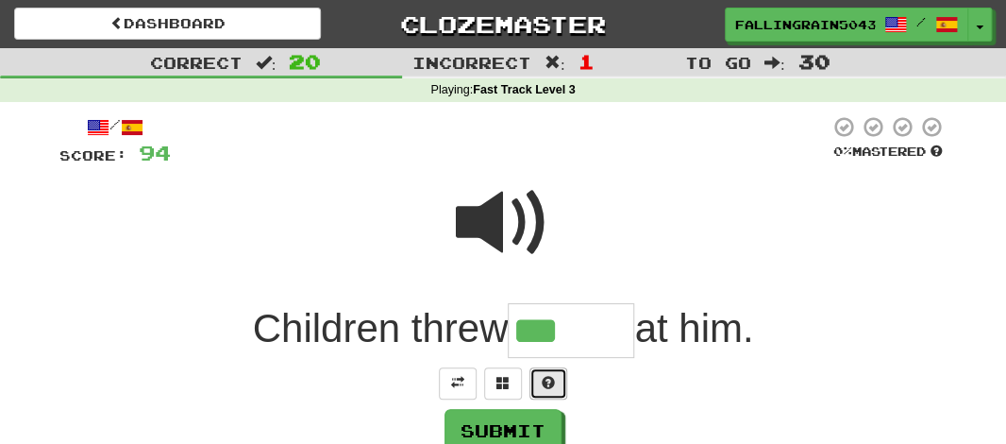
click at [543, 389] on span at bounding box center [548, 382] width 13 height 13
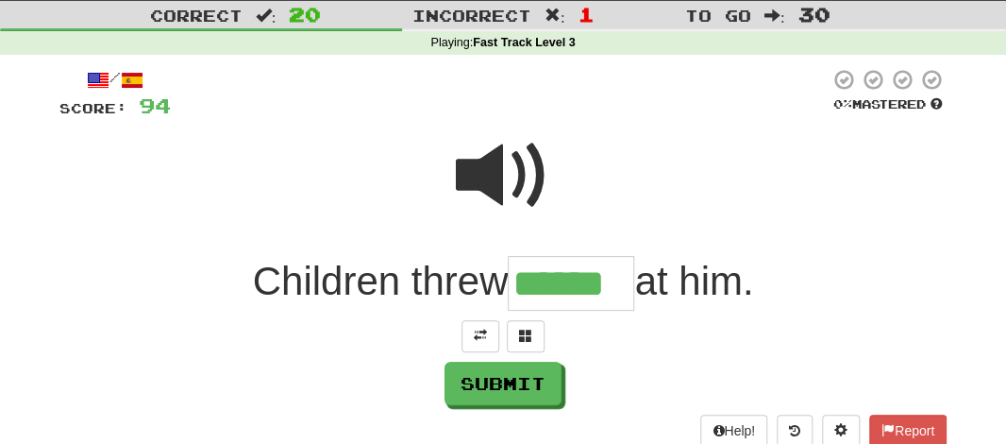
scroll to position [109, 0]
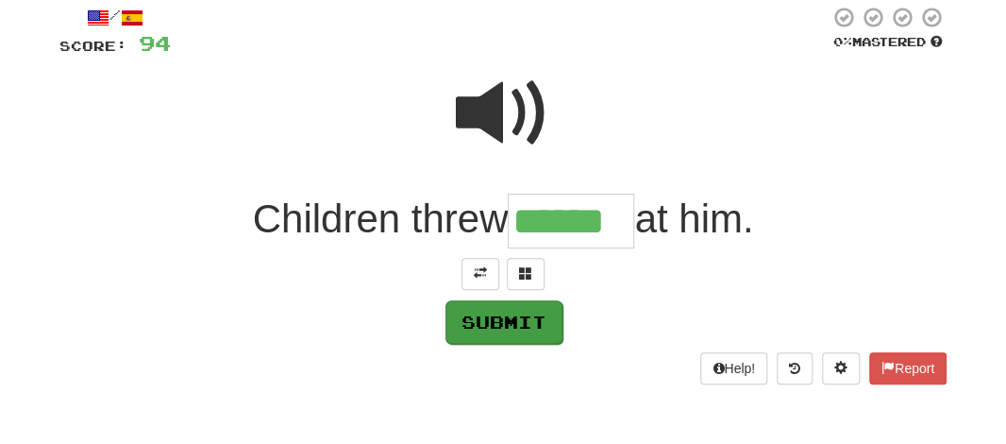
type input "******"
click at [482, 320] on button "Submit" at bounding box center [503, 321] width 117 height 43
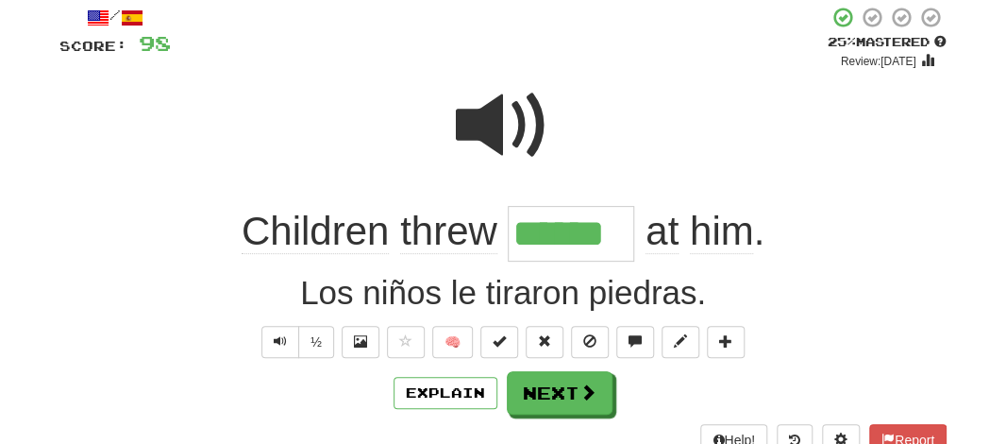
click at [433, 224] on span "threw" at bounding box center [448, 231] width 97 height 45
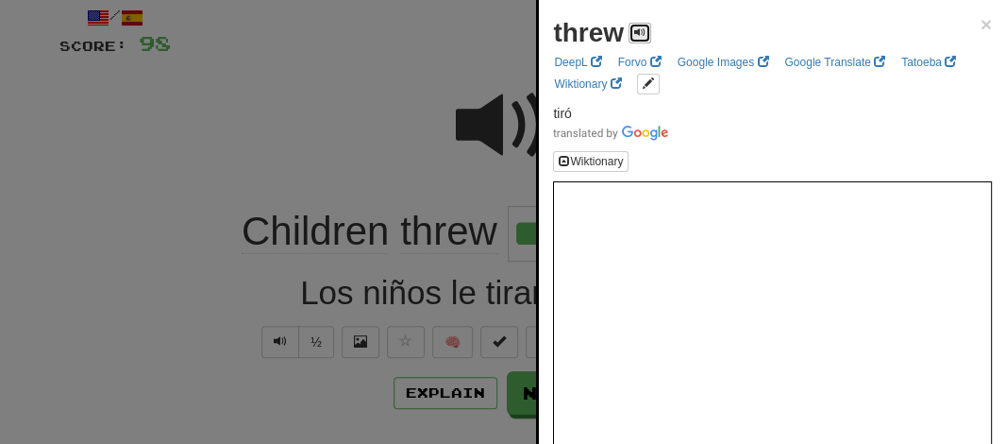
click at [631, 42] on button at bounding box center [640, 33] width 23 height 21
click at [315, 100] on div at bounding box center [503, 222] width 1006 height 444
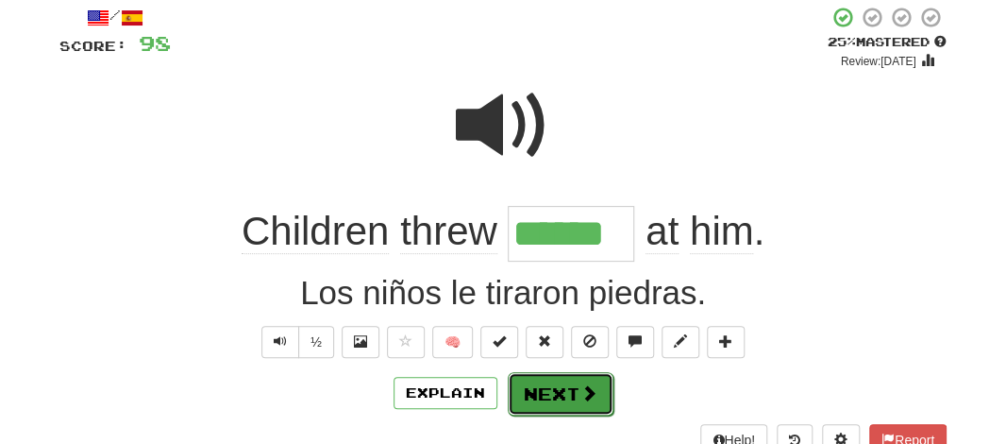
click at [520, 381] on button "Next" at bounding box center [561, 393] width 106 height 43
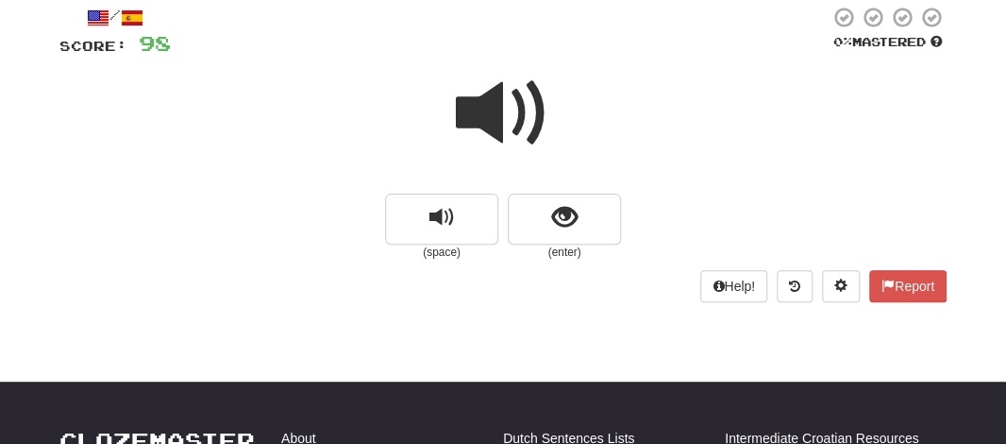
click at [498, 141] on span at bounding box center [503, 113] width 94 height 94
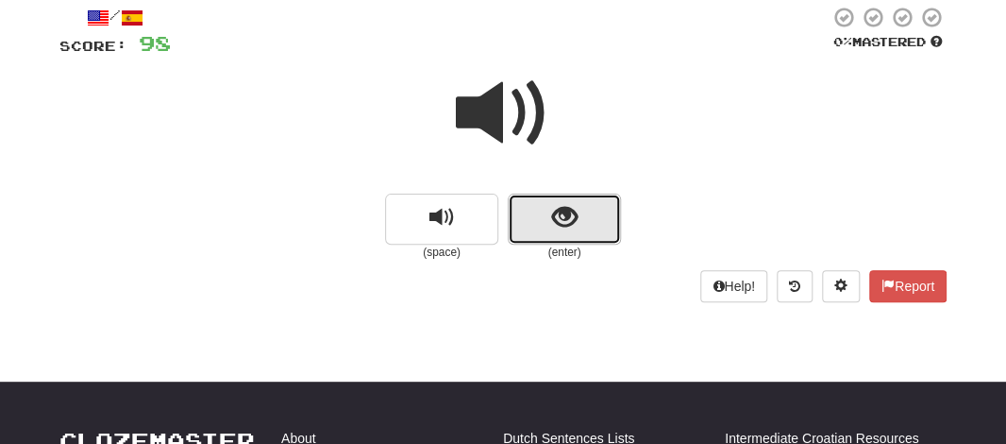
click at [527, 210] on button "show sentence" at bounding box center [564, 218] width 113 height 51
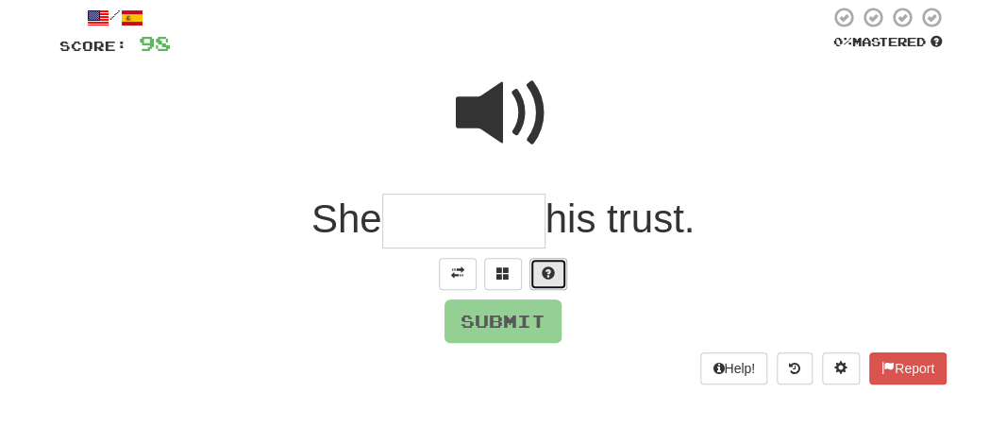
click at [549, 279] on button at bounding box center [548, 274] width 38 height 32
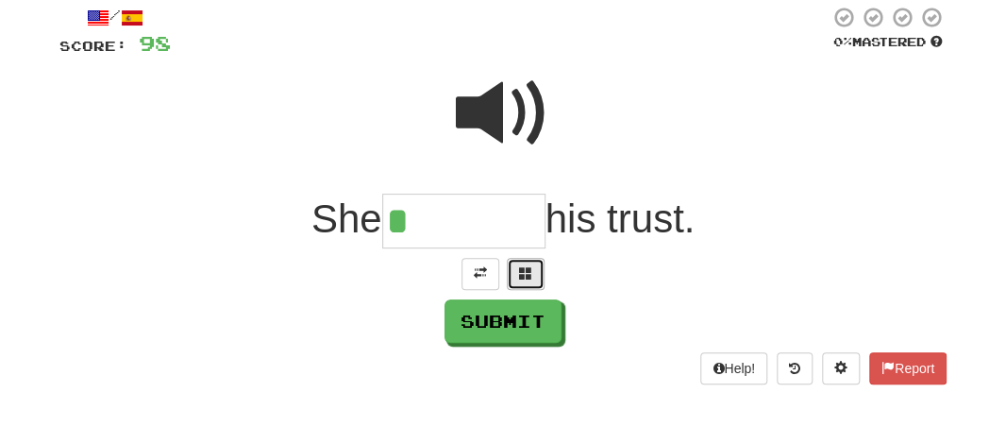
click at [526, 272] on span at bounding box center [525, 272] width 13 height 13
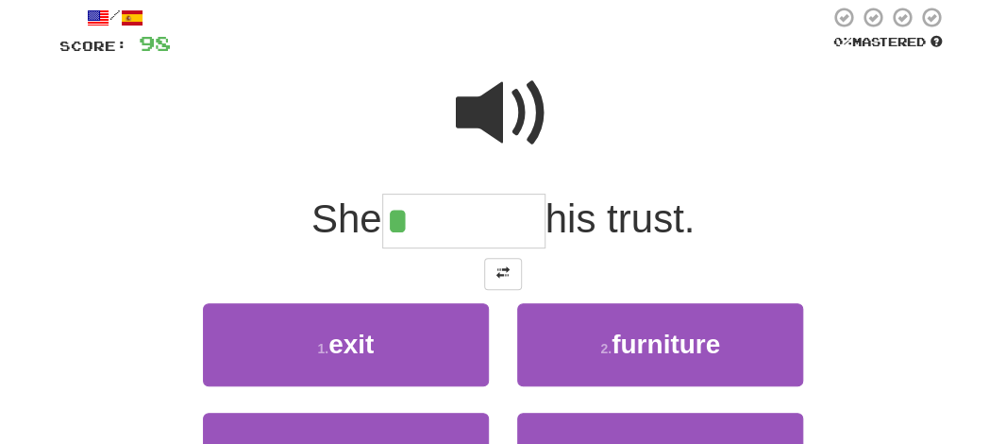
scroll to position [498, 0]
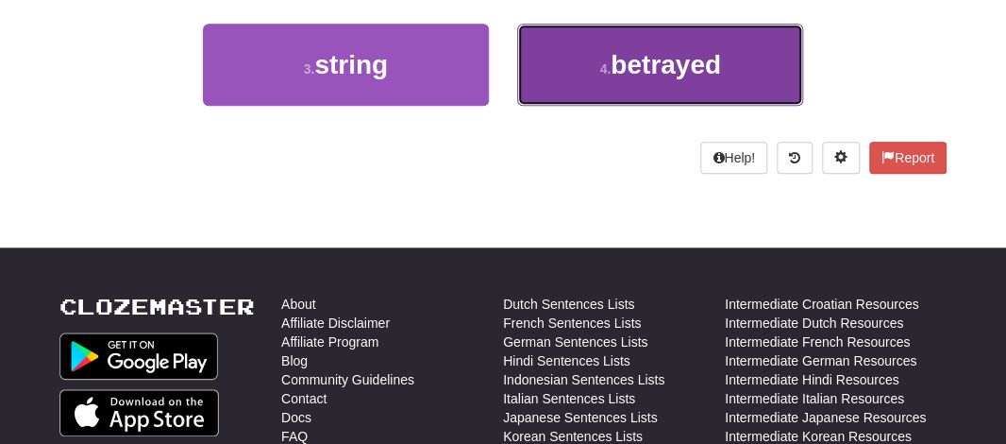
click at [624, 62] on span "betrayed" at bounding box center [666, 64] width 110 height 29
type input "********"
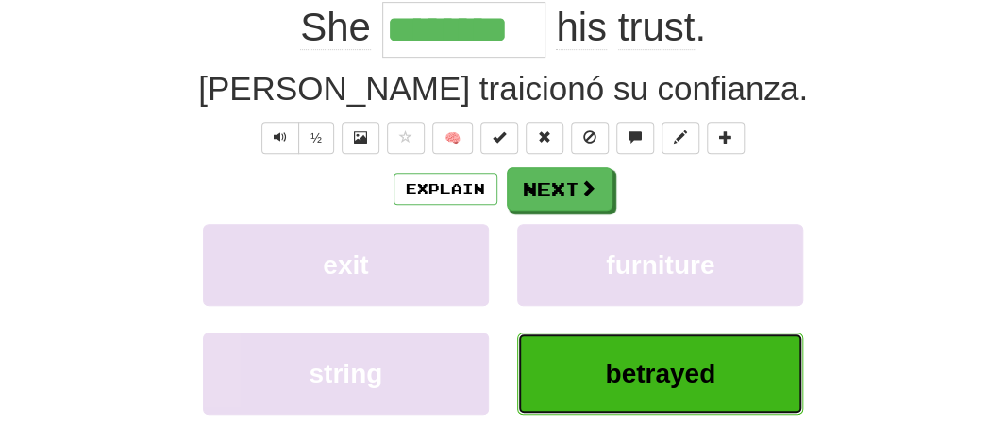
scroll to position [292, 0]
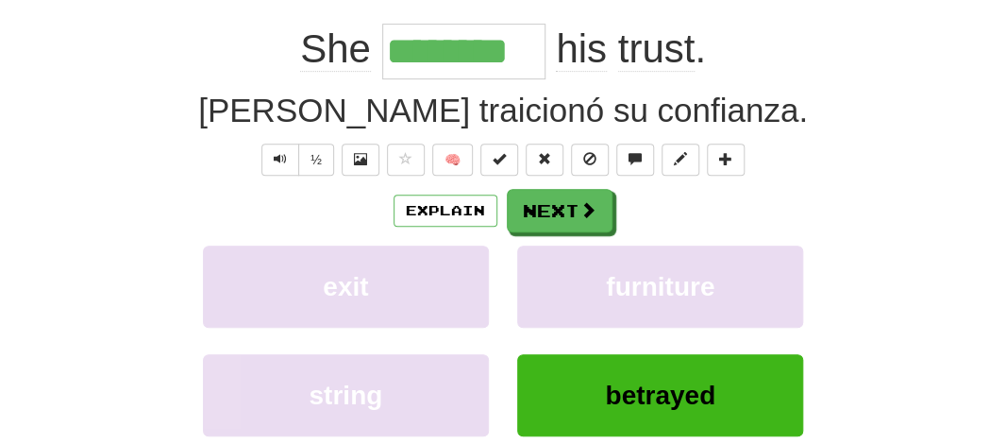
click at [463, 76] on input "********" at bounding box center [463, 52] width 163 height 56
click at [449, 52] on input "********" at bounding box center [463, 52] width 163 height 56
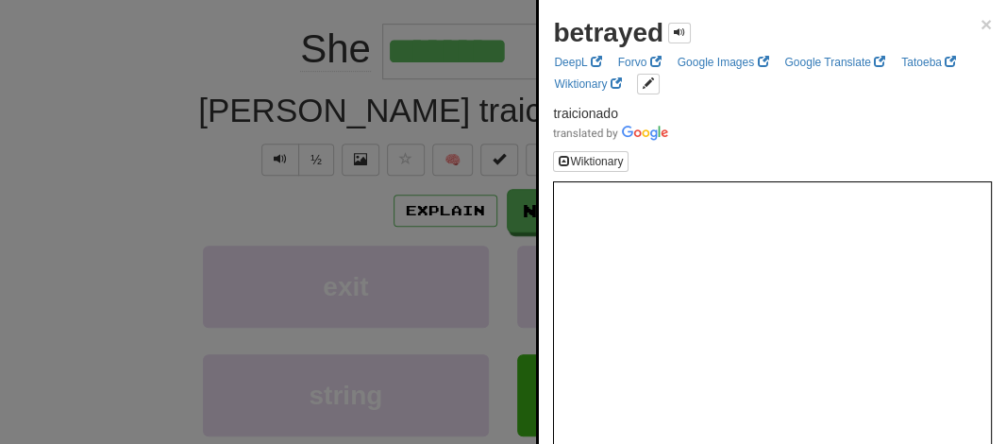
click at [176, 79] on div at bounding box center [503, 222] width 1006 height 444
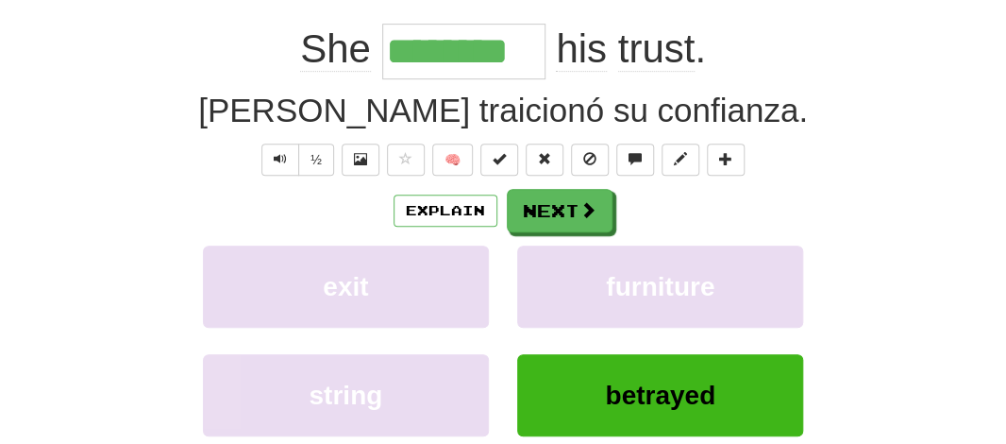
click at [431, 54] on input "********" at bounding box center [463, 52] width 163 height 56
click at [429, 58] on input "********" at bounding box center [463, 52] width 163 height 56
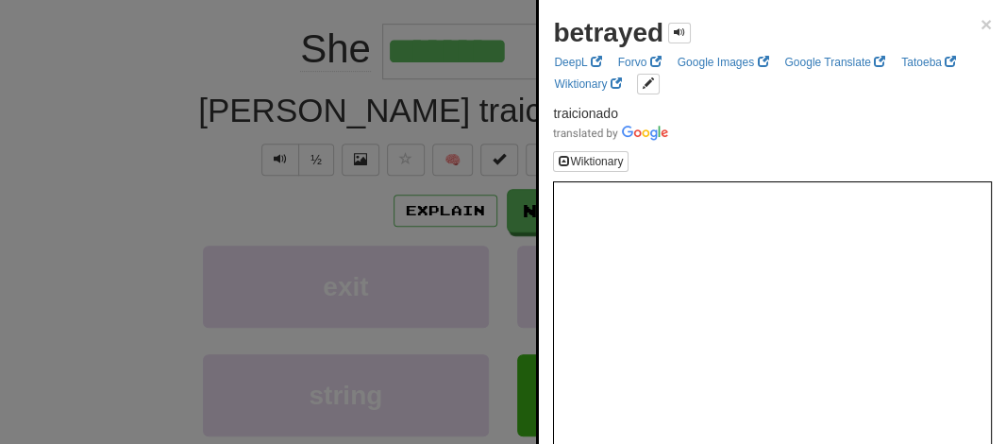
click at [417, 60] on div at bounding box center [503, 222] width 1006 height 444
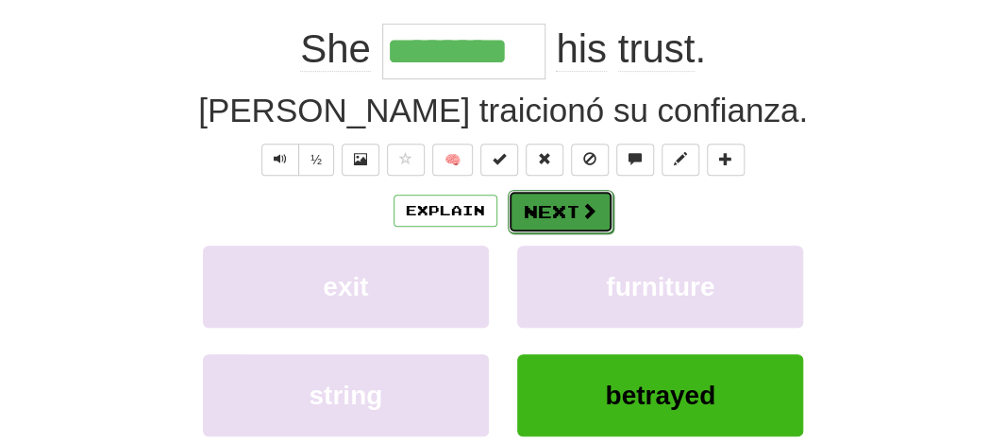
click at [566, 216] on button "Next" at bounding box center [561, 211] width 106 height 43
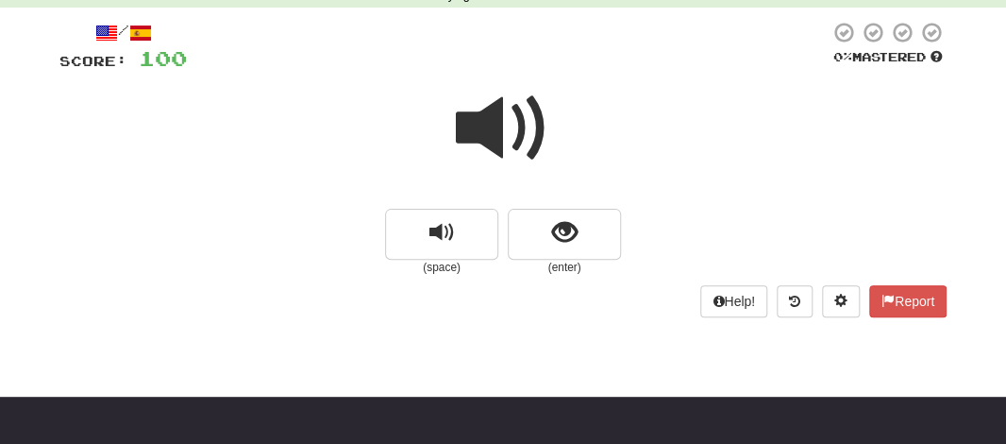
scroll to position [87, 0]
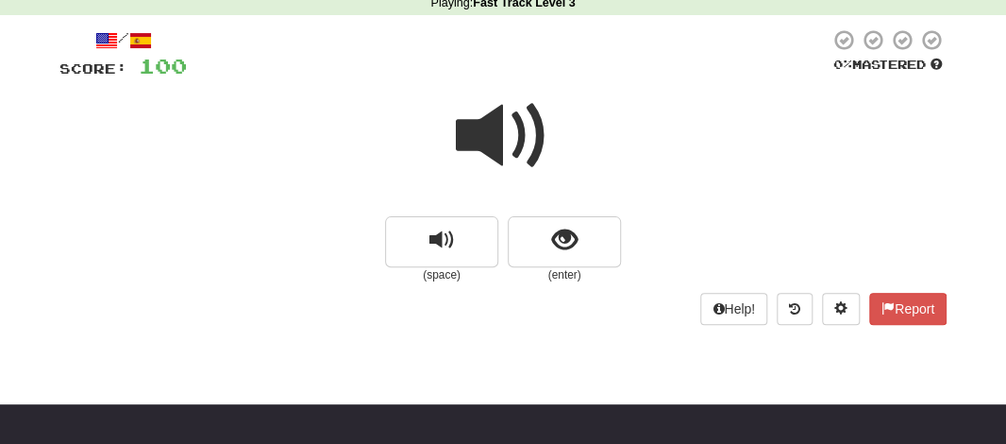
click at [498, 121] on span at bounding box center [503, 136] width 94 height 94
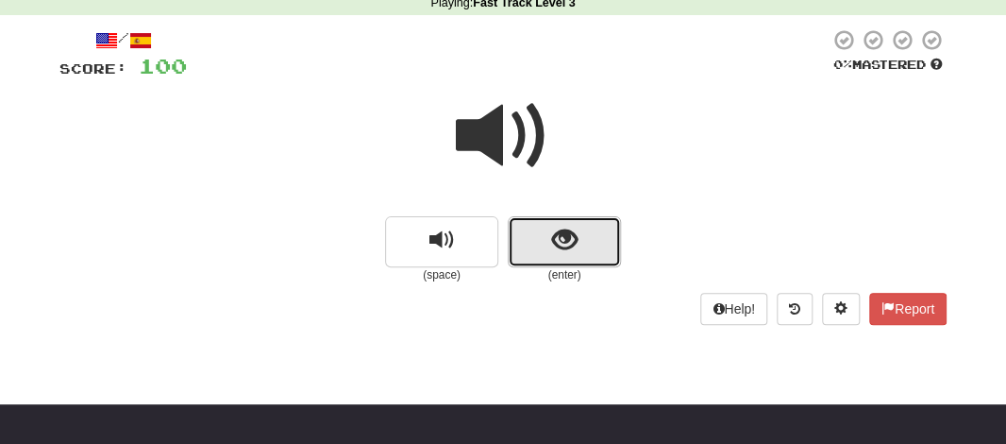
click at [526, 219] on button "show sentence" at bounding box center [564, 241] width 113 height 51
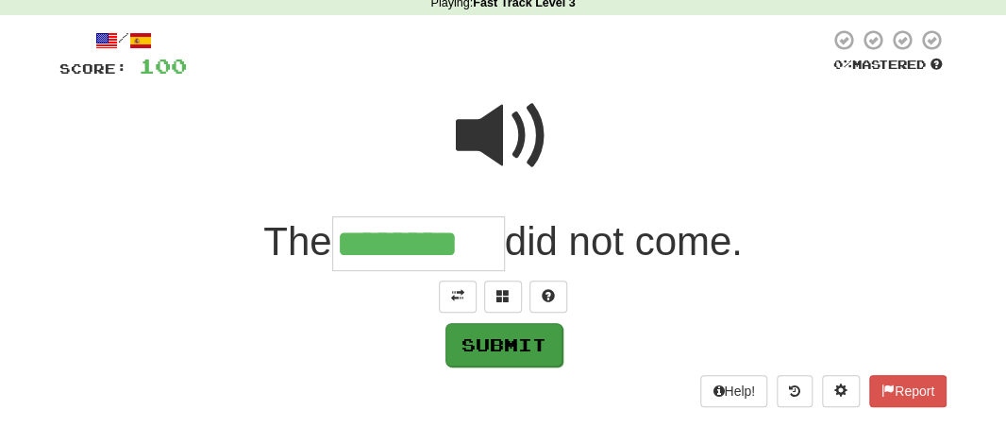
type input "********"
click at [488, 344] on button "Submit" at bounding box center [503, 344] width 117 height 43
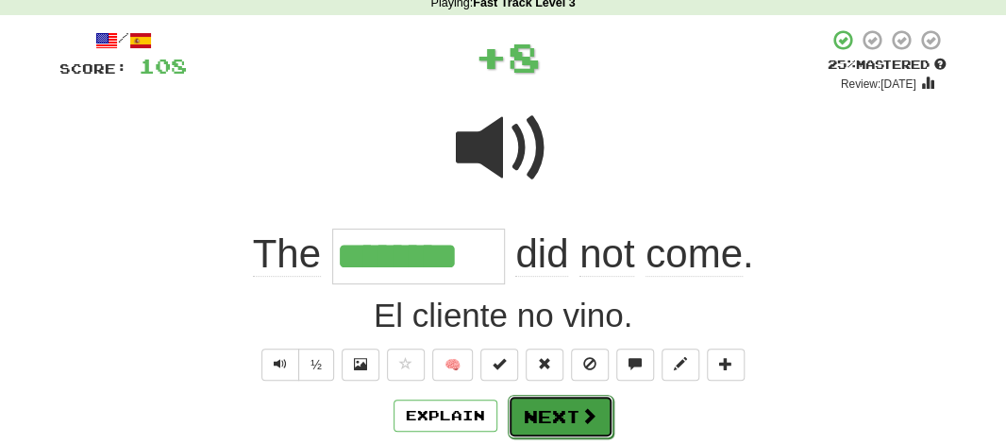
click at [530, 397] on button "Next" at bounding box center [561, 415] width 106 height 43
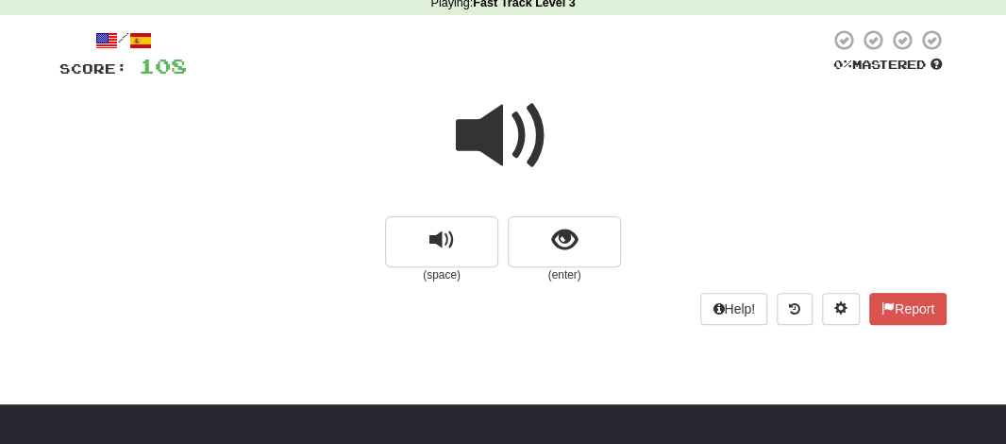
click at [483, 142] on span at bounding box center [503, 136] width 94 height 94
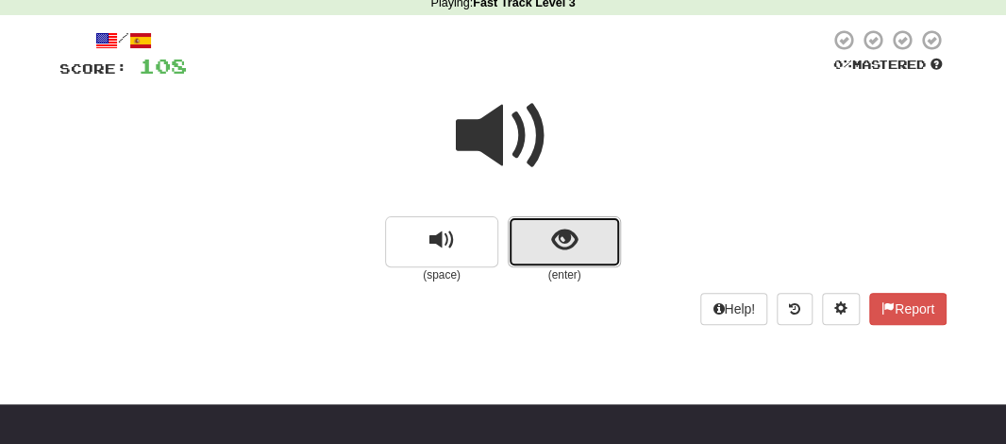
click at [530, 239] on button "show sentence" at bounding box center [564, 241] width 113 height 51
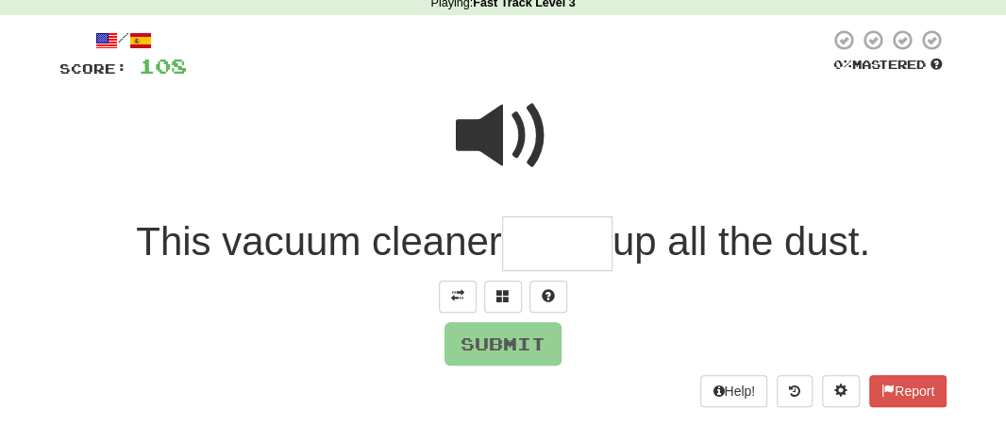
click at [501, 133] on span at bounding box center [503, 136] width 94 height 94
click at [545, 249] on input "text" at bounding box center [557, 244] width 110 height 56
click at [550, 292] on span at bounding box center [548, 295] width 13 height 13
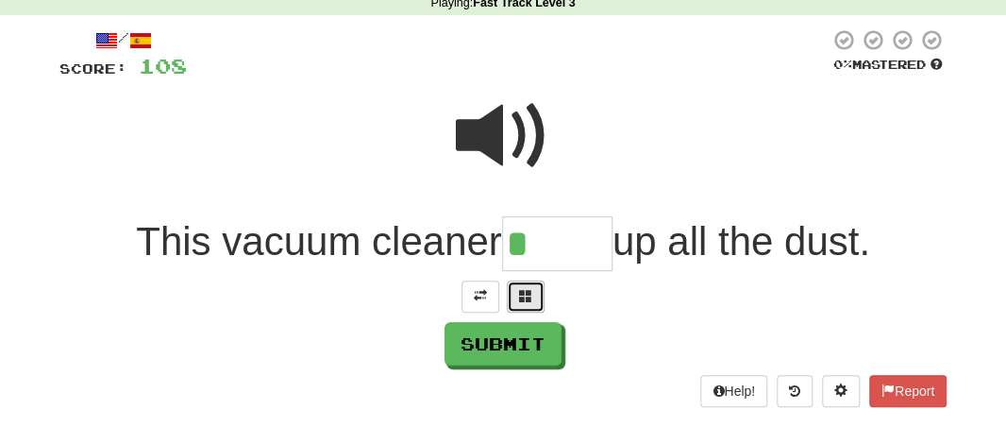
click at [519, 290] on span at bounding box center [525, 295] width 13 height 13
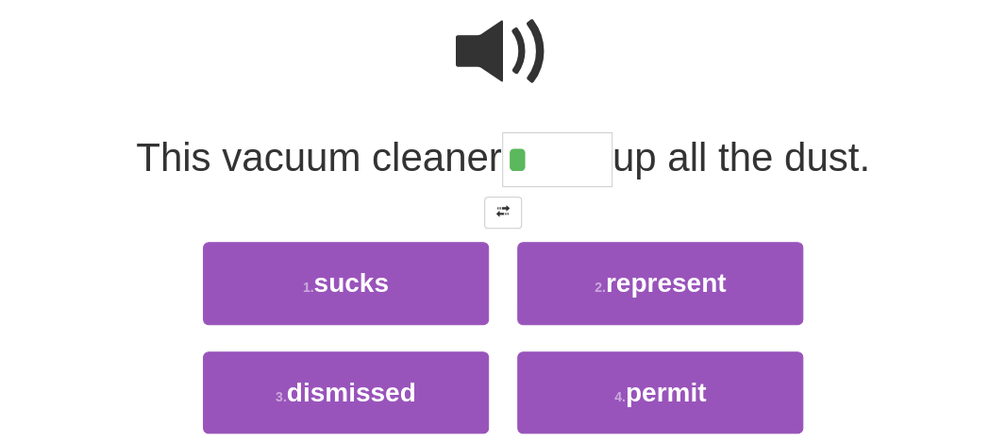
scroll to position [181, 0]
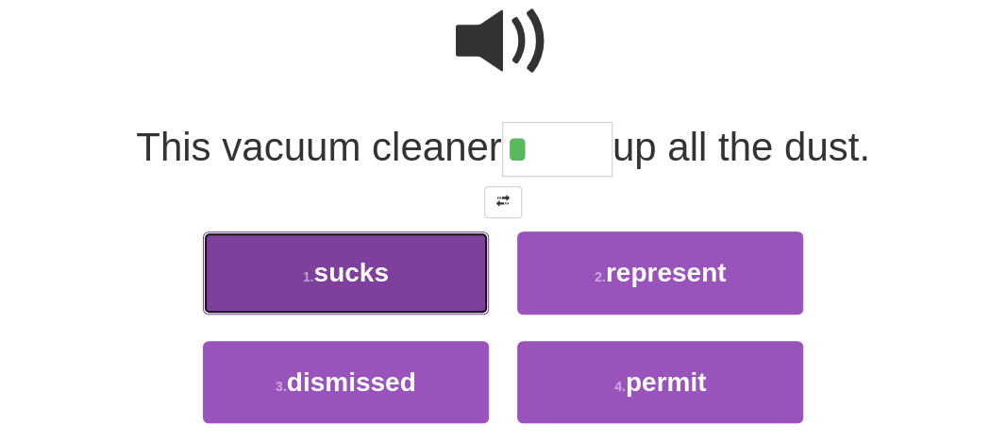
click at [380, 280] on span "sucks" at bounding box center [350, 272] width 75 height 29
type input "*****"
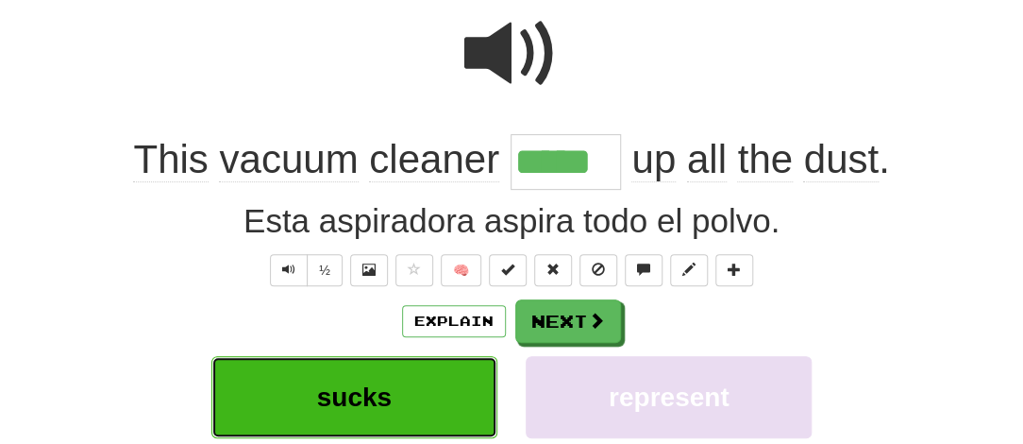
scroll to position [194, 0]
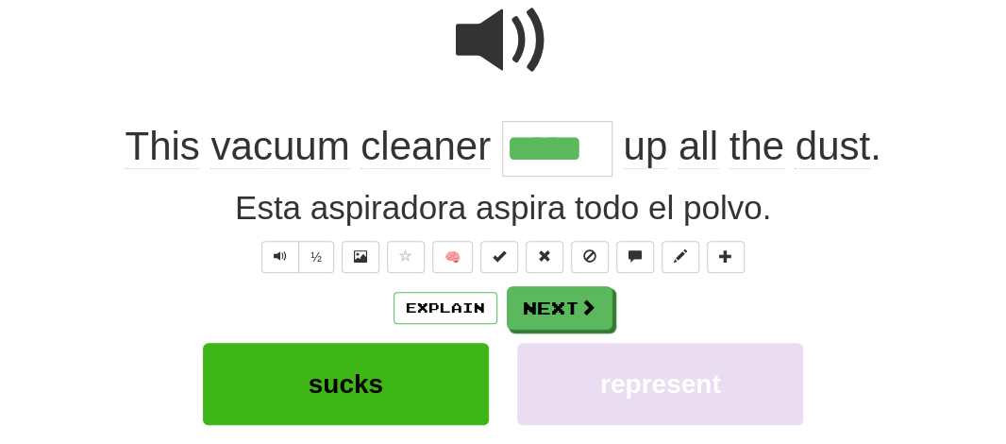
click at [533, 161] on input "*****" at bounding box center [557, 149] width 110 height 56
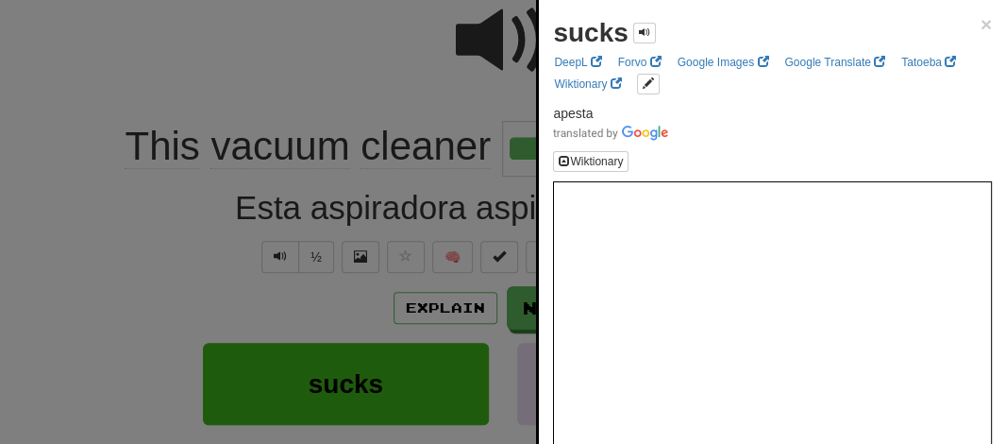
click at [394, 61] on div at bounding box center [503, 222] width 1006 height 444
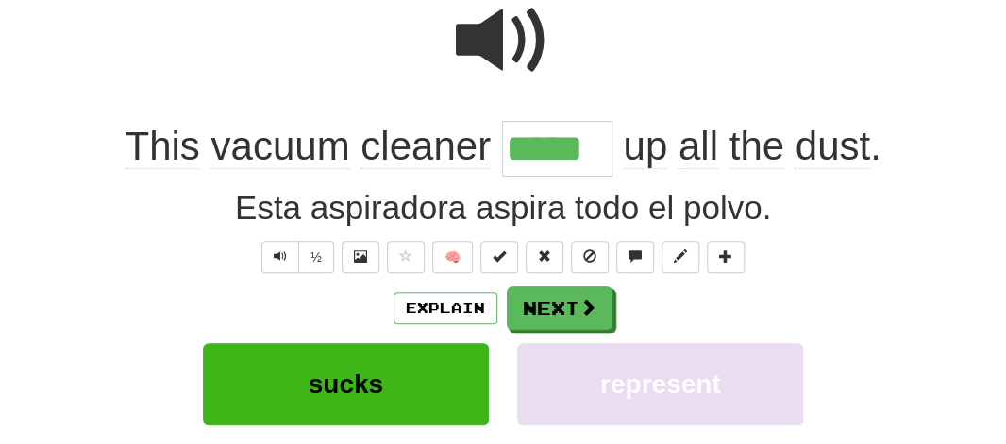
click at [633, 151] on span "up" at bounding box center [645, 146] width 44 height 45
click at [633, 151] on div at bounding box center [503, 222] width 1006 height 444
click at [456, 296] on button "Explain" at bounding box center [446, 308] width 104 height 32
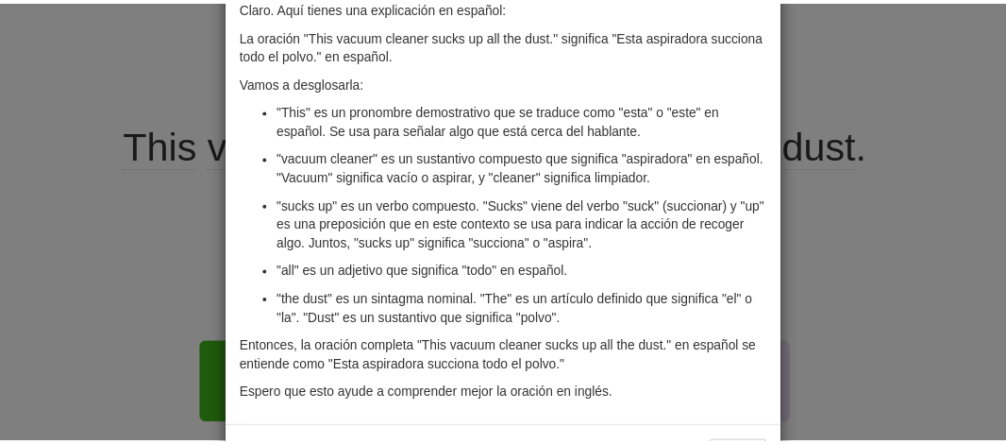
scroll to position [142, 0]
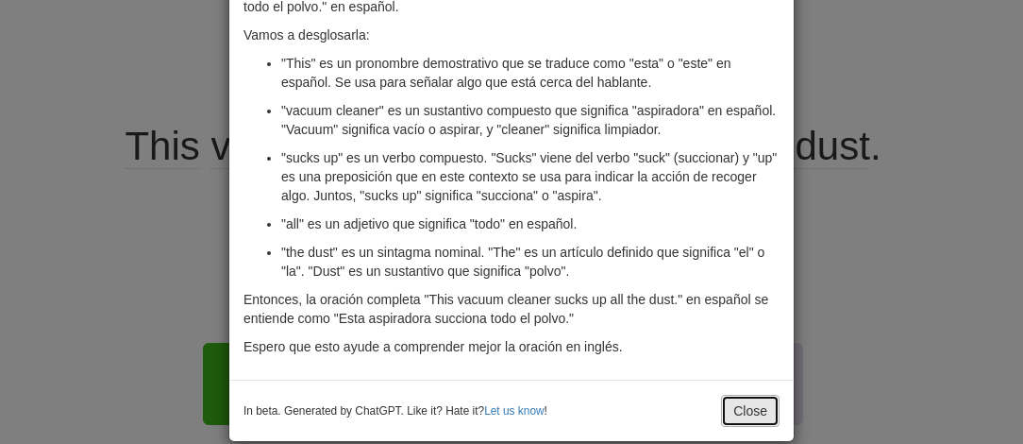
click at [746, 409] on button "Close" at bounding box center [750, 410] width 59 height 32
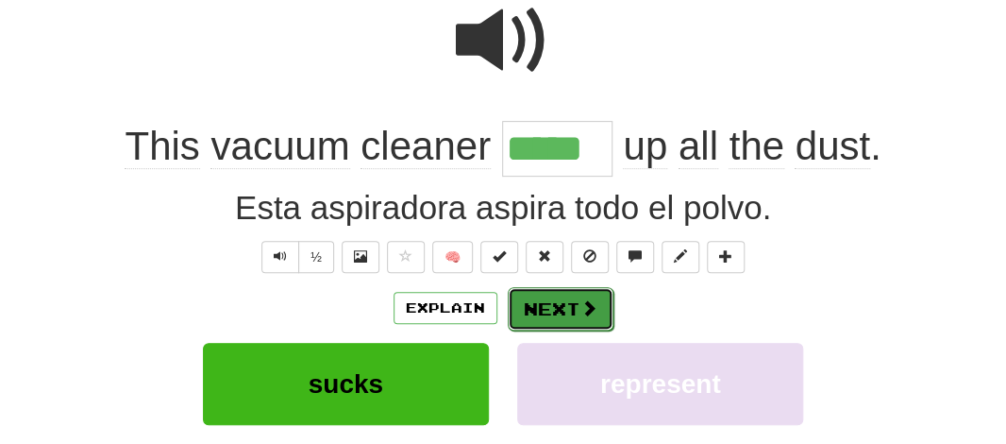
click at [548, 323] on button "Next" at bounding box center [561, 308] width 106 height 43
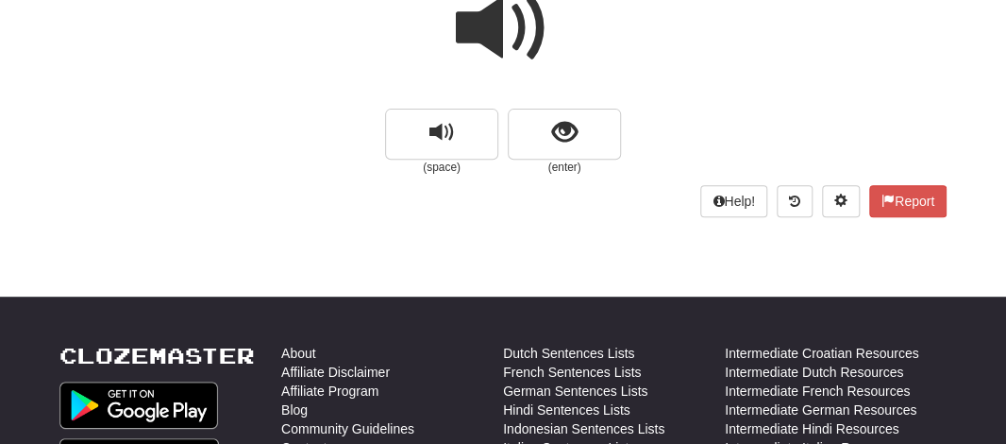
click at [469, 22] on span at bounding box center [503, 28] width 94 height 94
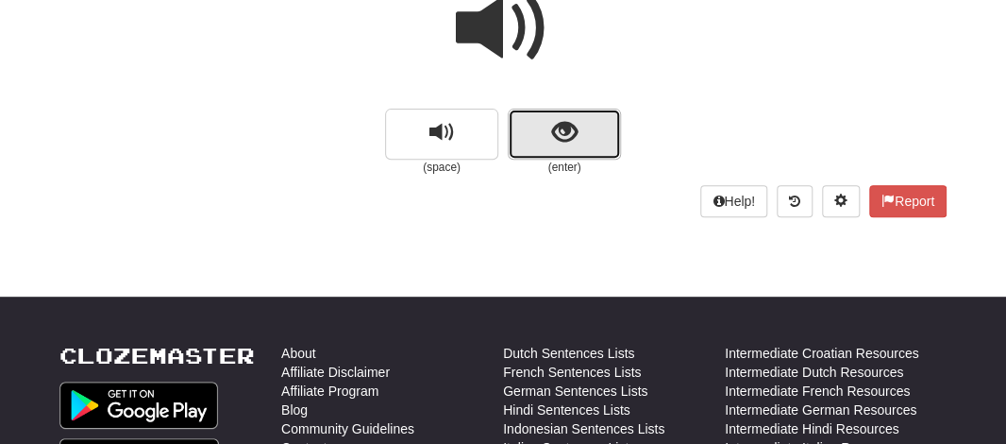
click at [524, 142] on button "show sentence" at bounding box center [564, 134] width 113 height 51
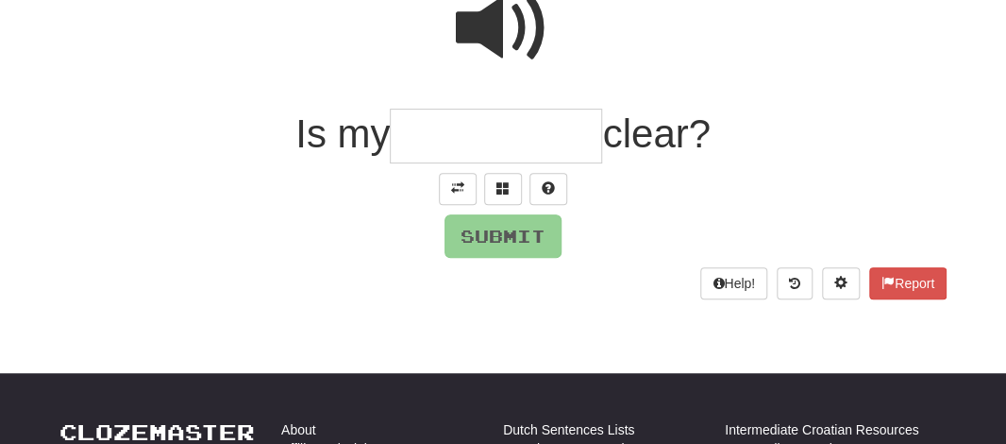
click at [452, 127] on input "text" at bounding box center [496, 137] width 212 height 56
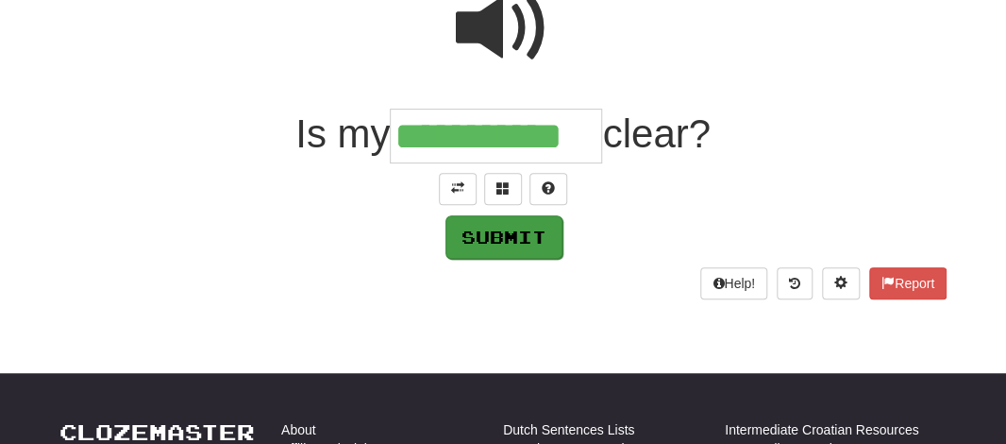
type input "**********"
click at [491, 233] on button "Submit" at bounding box center [503, 236] width 117 height 43
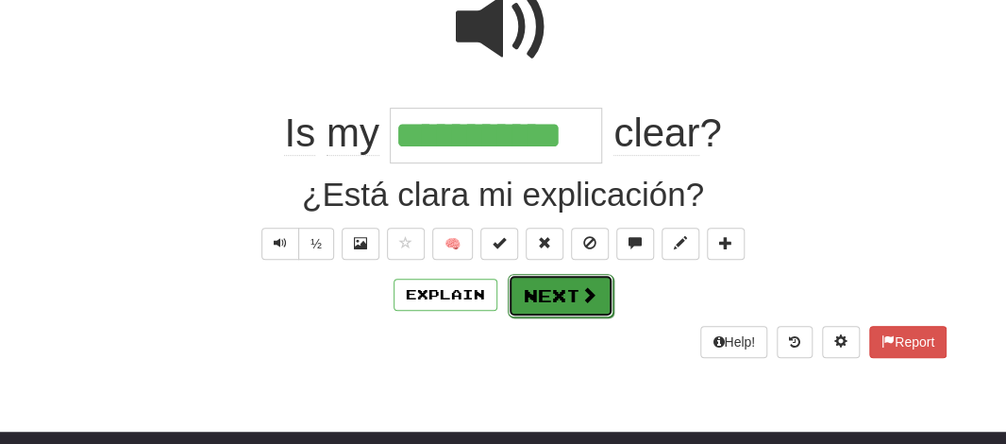
click at [528, 305] on button "Next" at bounding box center [561, 295] width 106 height 43
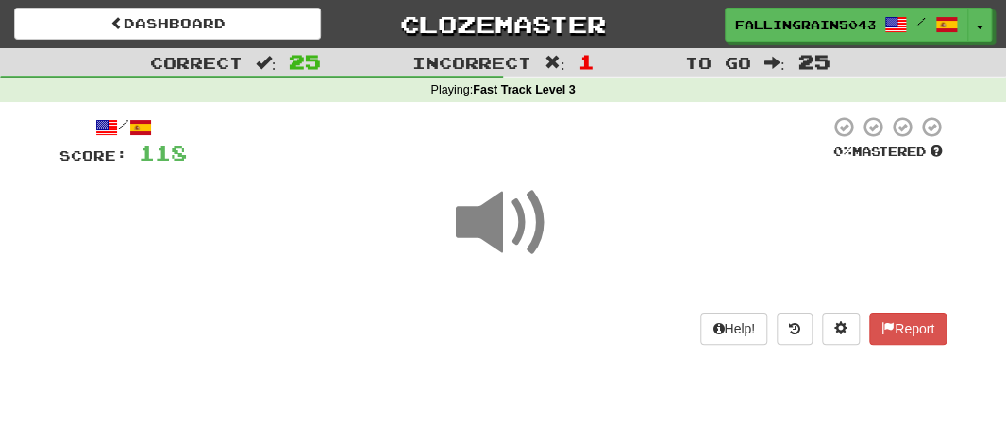
click at [501, 223] on span at bounding box center [503, 223] width 94 height 94
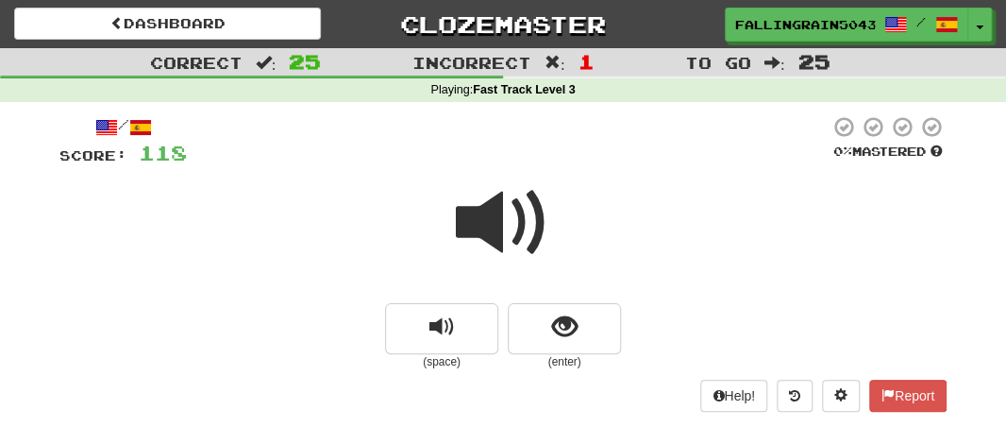
click at [501, 223] on span at bounding box center [503, 223] width 94 height 94
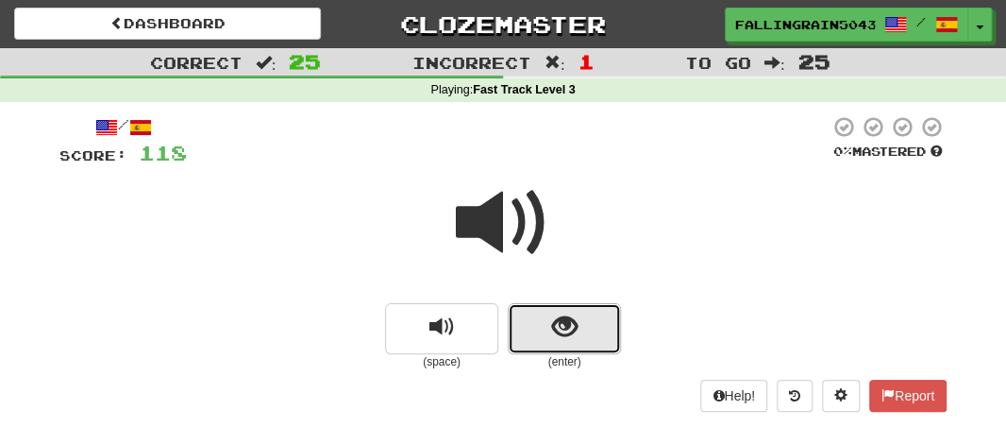
click at [525, 312] on button "show sentence" at bounding box center [564, 328] width 113 height 51
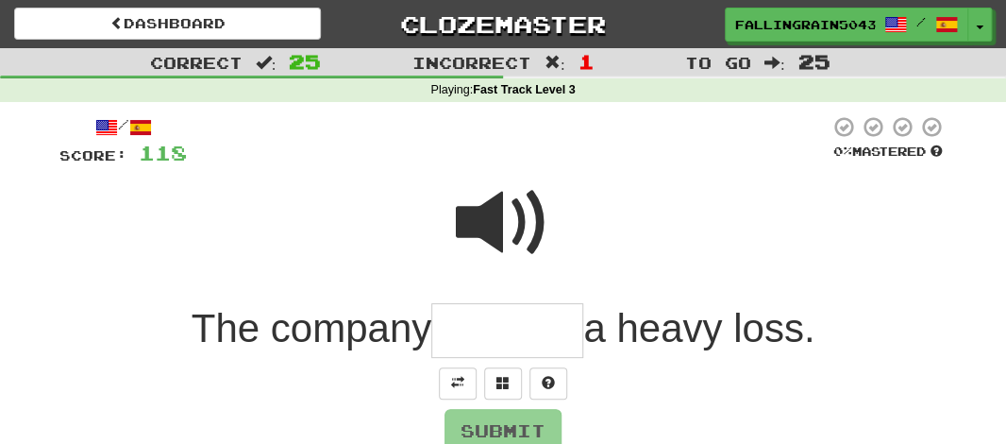
click at [478, 328] on input "text" at bounding box center [507, 331] width 152 height 56
click at [490, 217] on span at bounding box center [503, 223] width 94 height 94
click at [478, 326] on input "text" at bounding box center [507, 331] width 152 height 56
click at [460, 327] on input "text" at bounding box center [507, 331] width 152 height 56
click at [539, 378] on button at bounding box center [548, 383] width 38 height 32
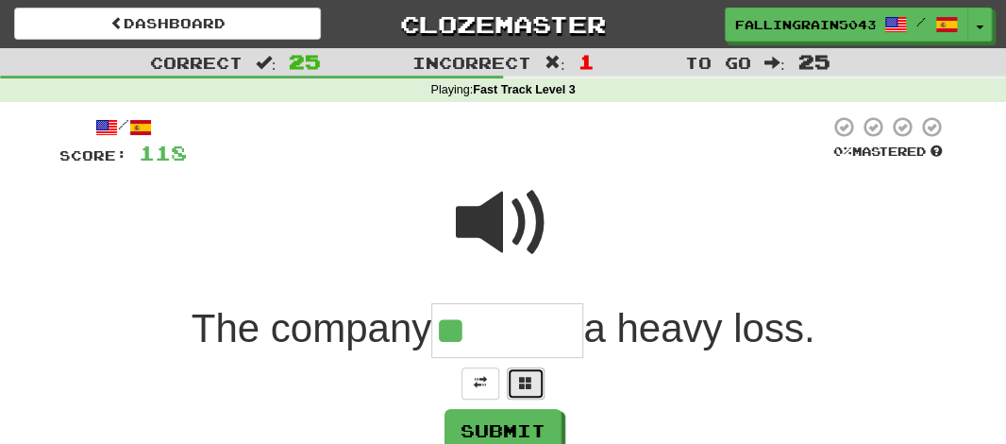
click at [528, 378] on span at bounding box center [525, 382] width 13 height 13
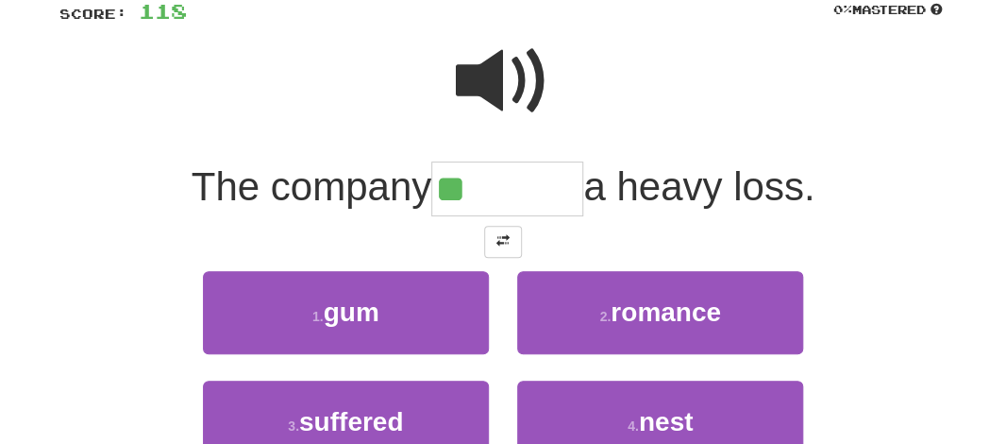
scroll to position [189, 0]
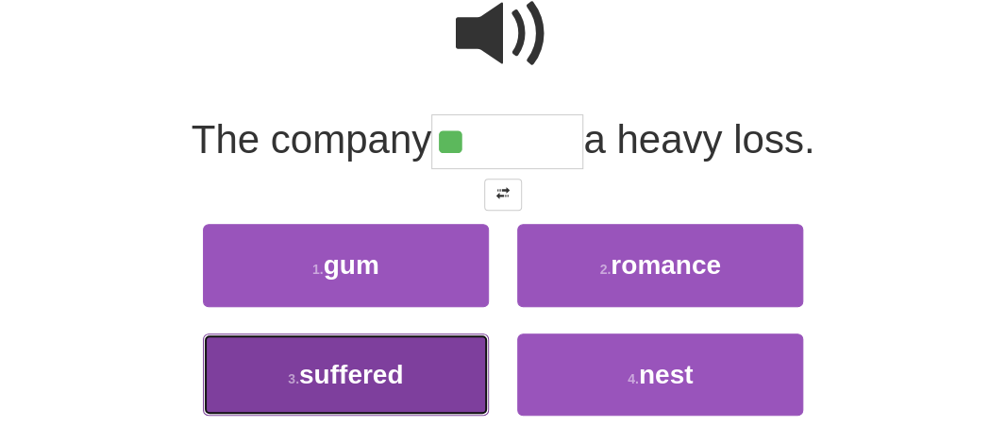
click at [324, 362] on span "suffered" at bounding box center [351, 374] width 104 height 29
type input "********"
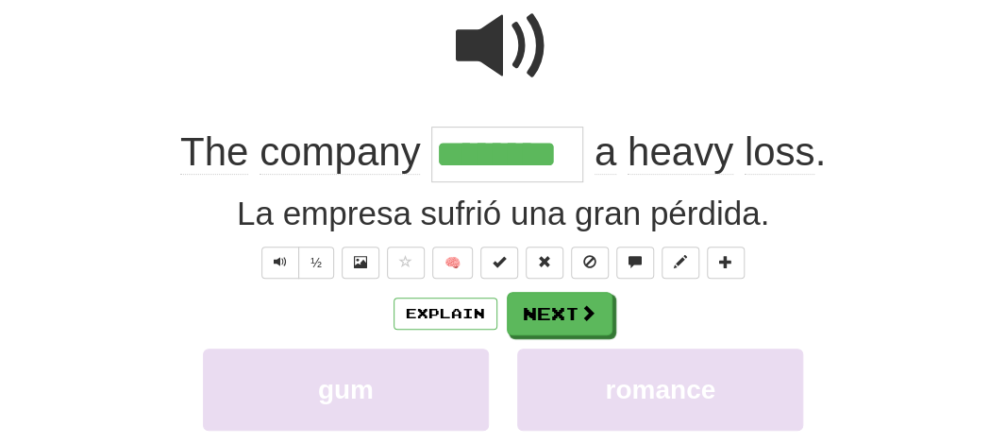
scroll to position [201, 0]
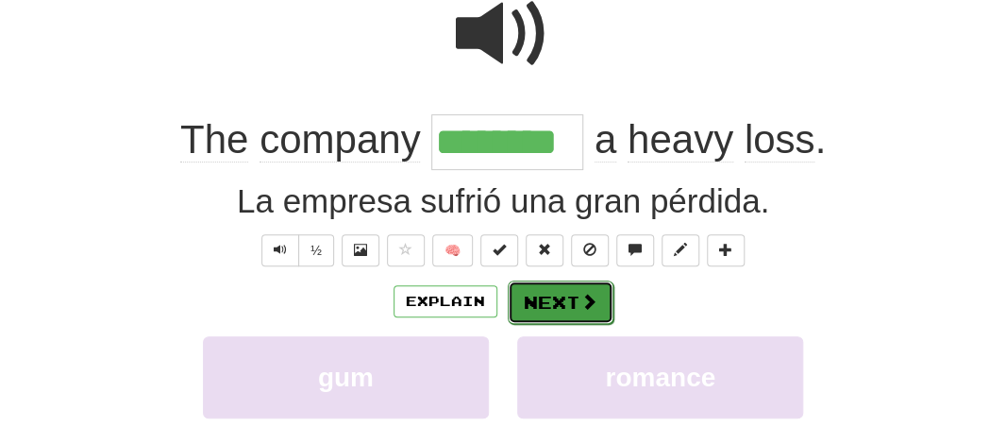
click at [550, 287] on button "Next" at bounding box center [561, 301] width 106 height 43
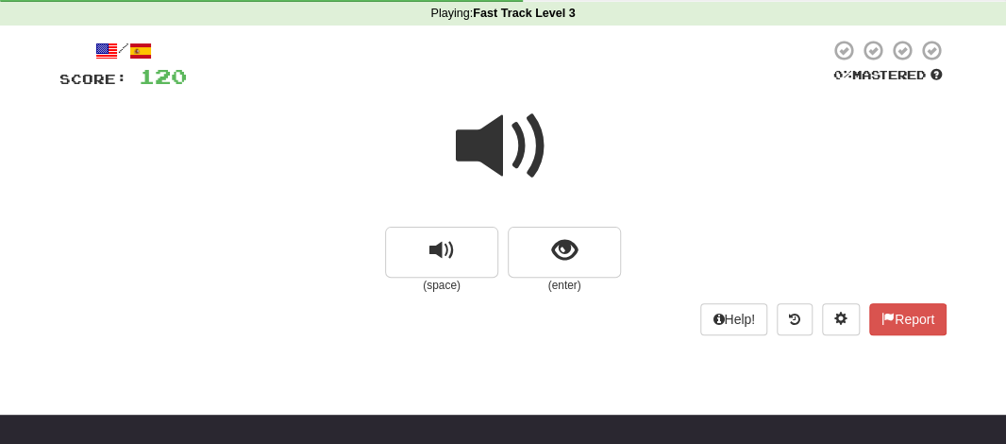
scroll to position [60, 0]
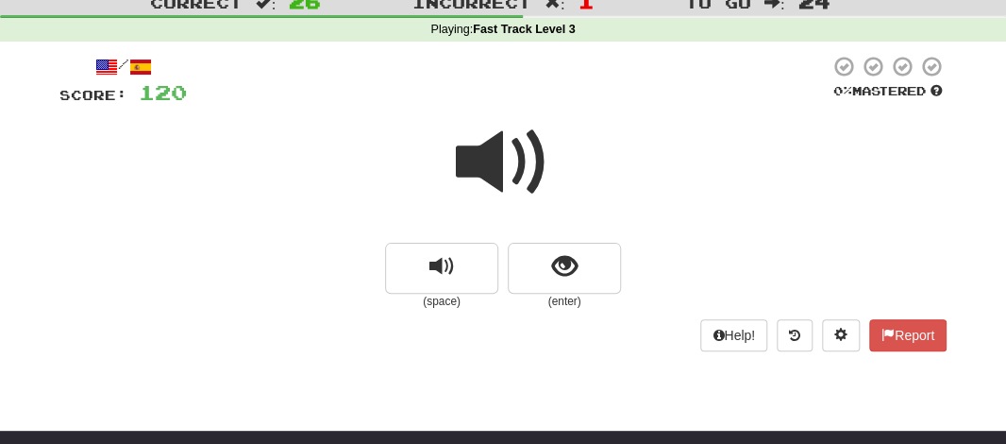
click at [485, 159] on span at bounding box center [503, 162] width 94 height 94
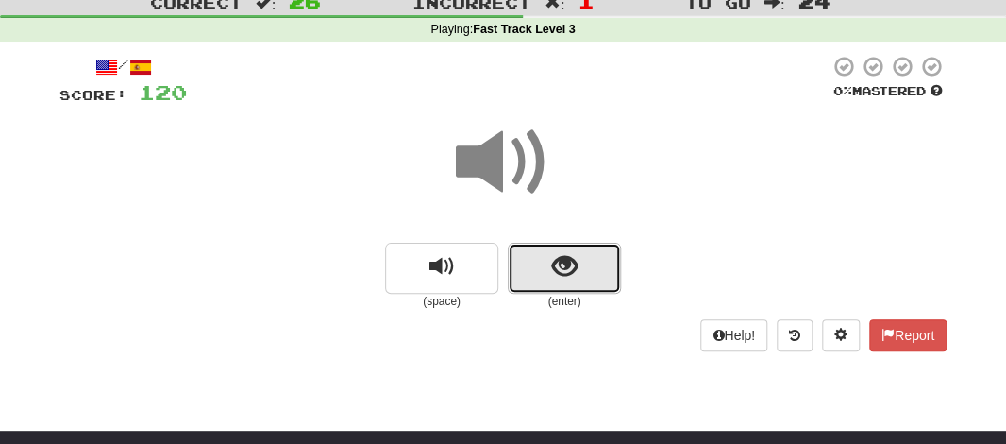
click at [525, 259] on button "show sentence" at bounding box center [564, 268] width 113 height 51
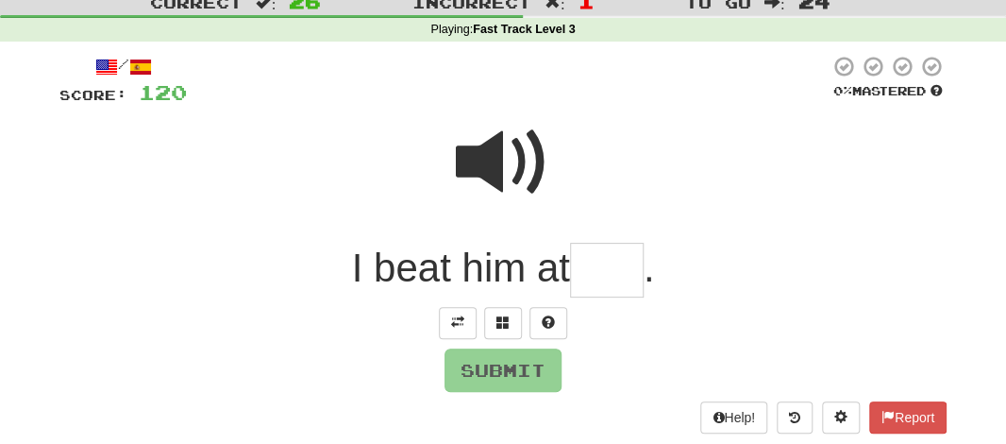
click at [609, 281] on input "text" at bounding box center [607, 271] width 74 height 56
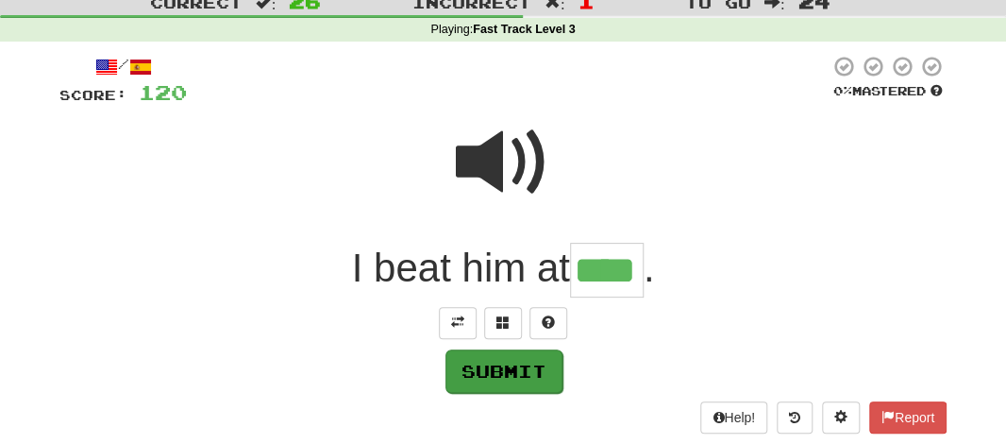
type input "****"
click at [497, 377] on button "Submit" at bounding box center [503, 370] width 117 height 43
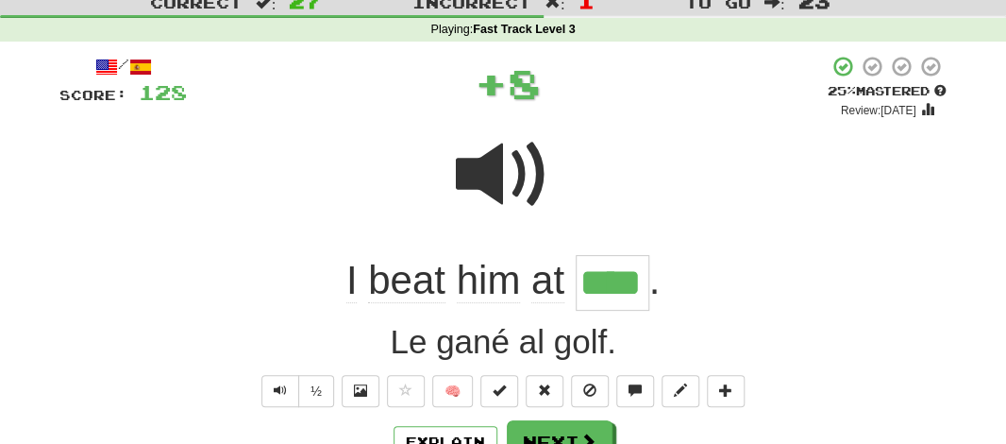
click at [395, 279] on span "beat" at bounding box center [406, 280] width 77 height 45
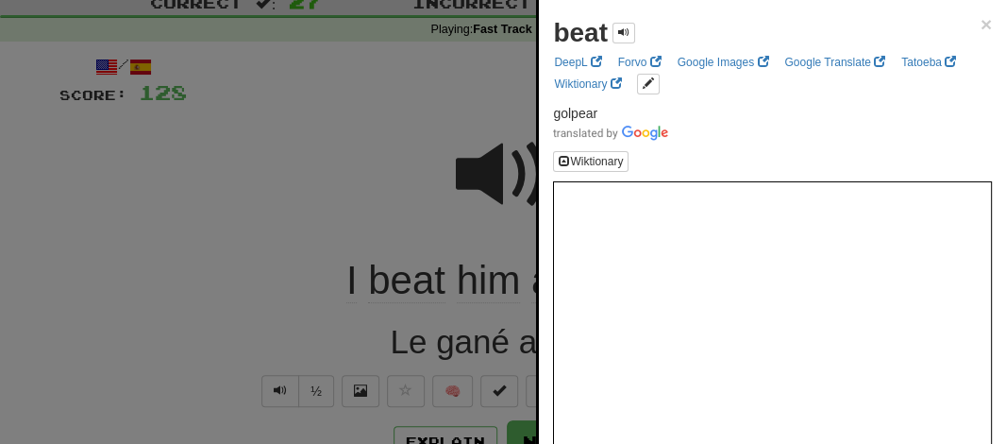
click at [300, 158] on div at bounding box center [503, 222] width 1006 height 444
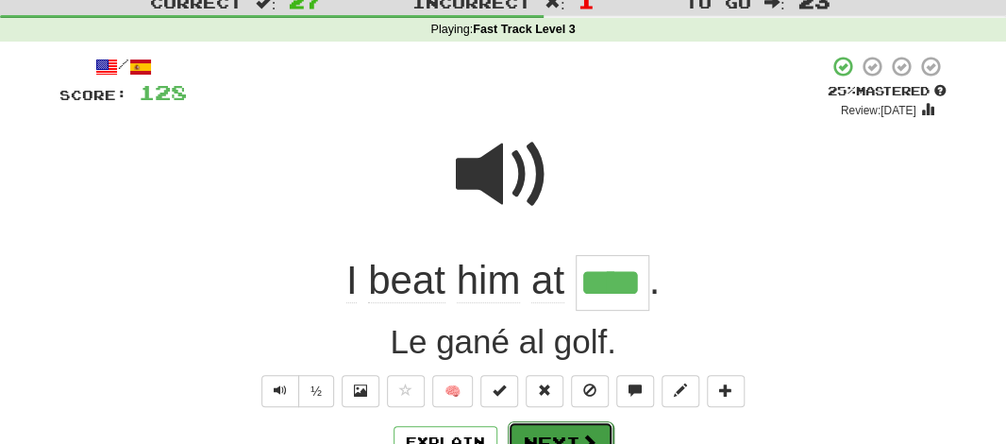
click at [538, 425] on button "Next" at bounding box center [561, 442] width 106 height 43
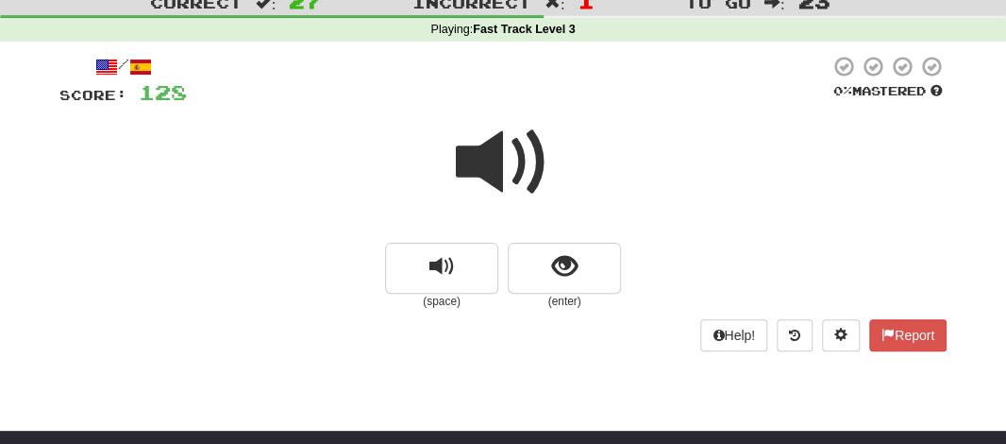
click at [471, 163] on span at bounding box center [503, 162] width 94 height 94
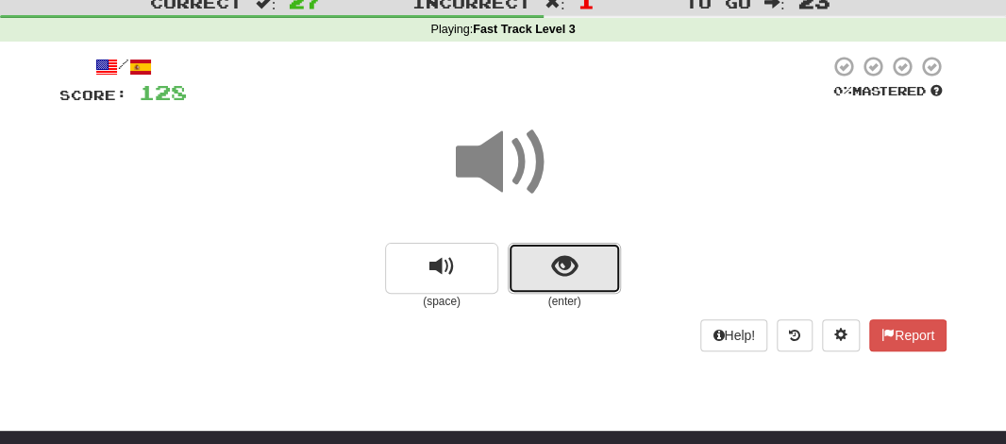
click at [522, 276] on button "show sentence" at bounding box center [564, 268] width 113 height 51
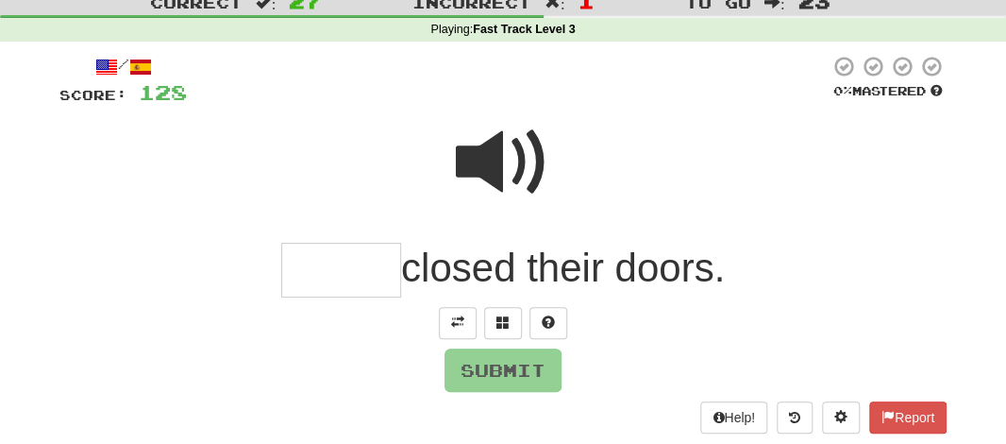
click at [335, 271] on input "text" at bounding box center [341, 271] width 120 height 56
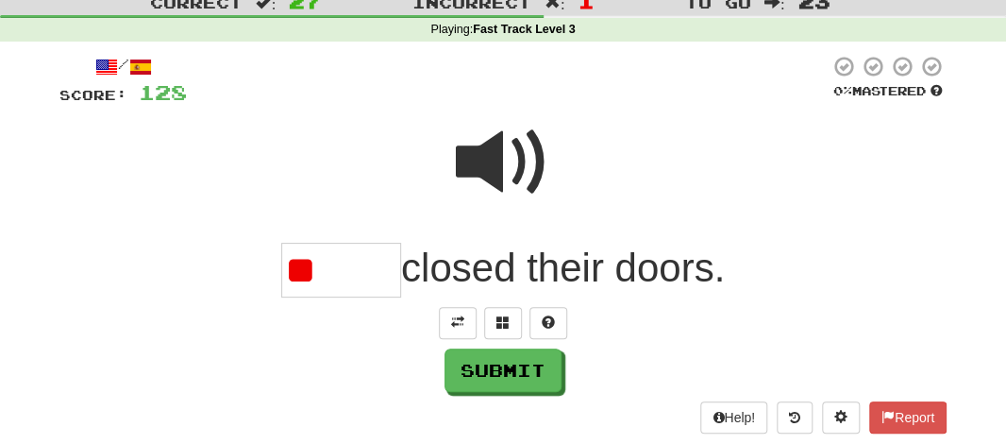
type input "*"
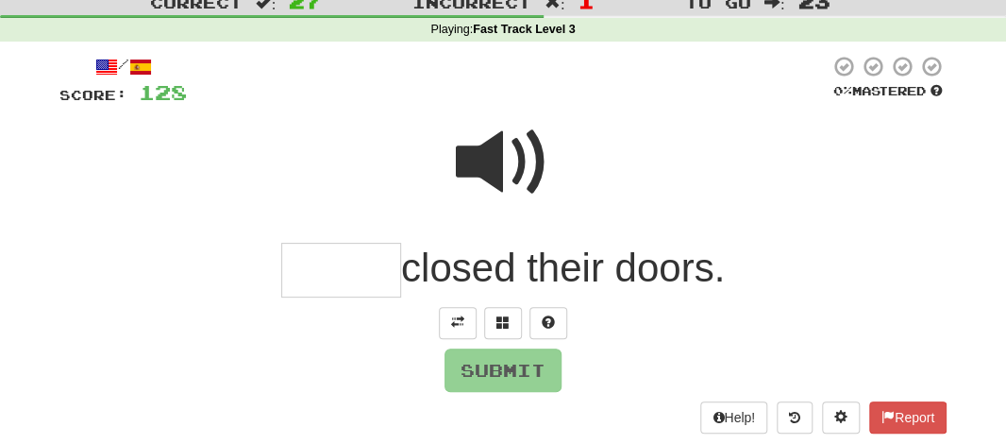
click at [490, 166] on span at bounding box center [503, 162] width 94 height 94
click at [325, 273] on input "text" at bounding box center [341, 271] width 120 height 56
type input "*"
click at [543, 321] on span at bounding box center [548, 321] width 13 height 13
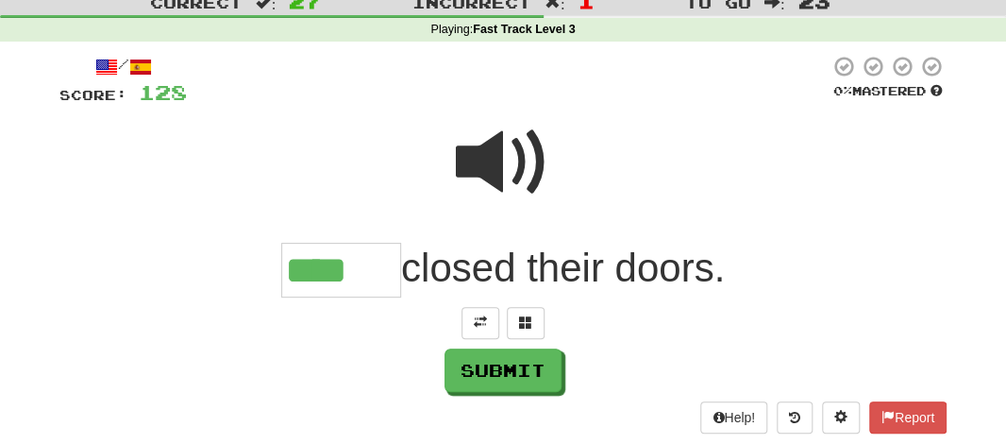
click at [467, 175] on span at bounding box center [503, 162] width 94 height 94
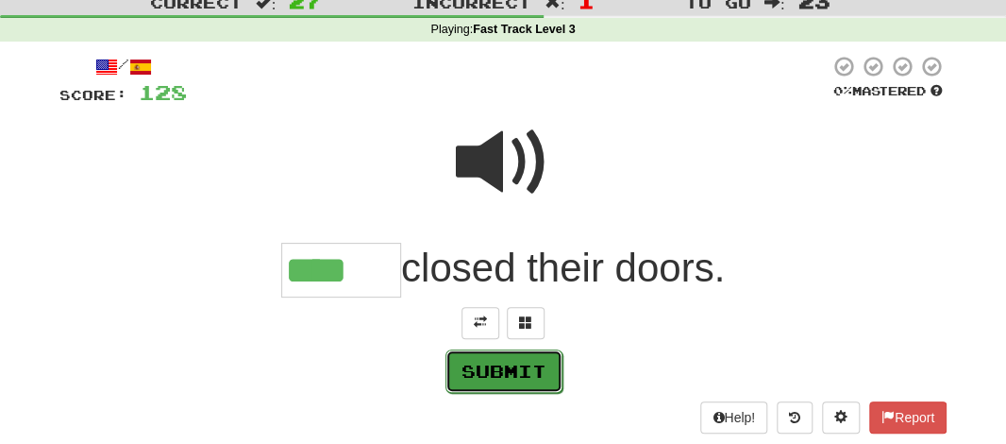
click at [499, 378] on button "Submit" at bounding box center [503, 370] width 117 height 43
click at [494, 378] on button "Submit" at bounding box center [503, 370] width 117 height 43
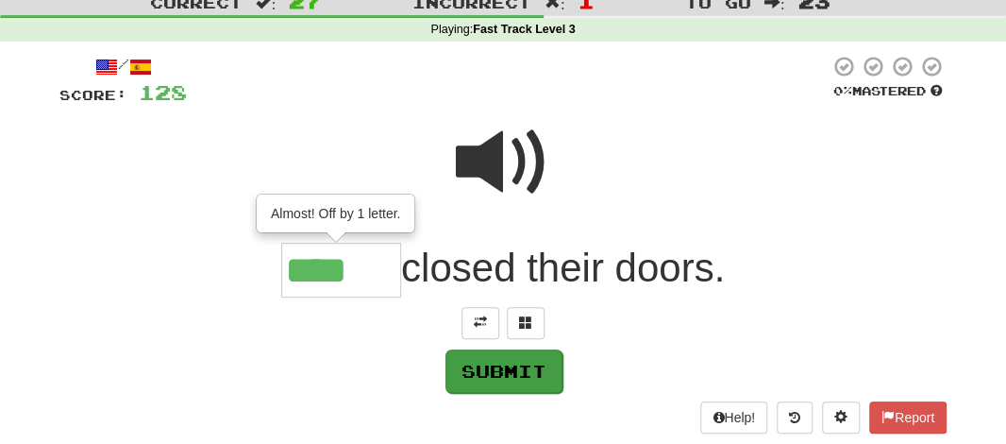
type input "*****"
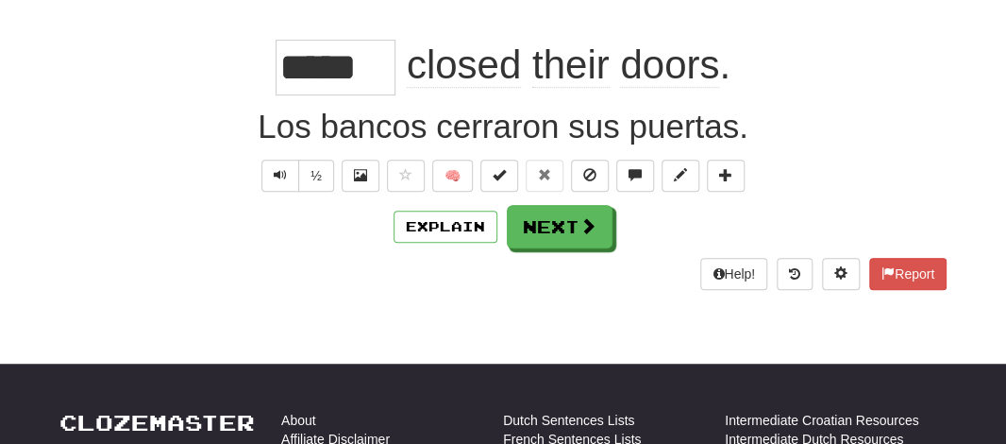
scroll to position [295, 0]
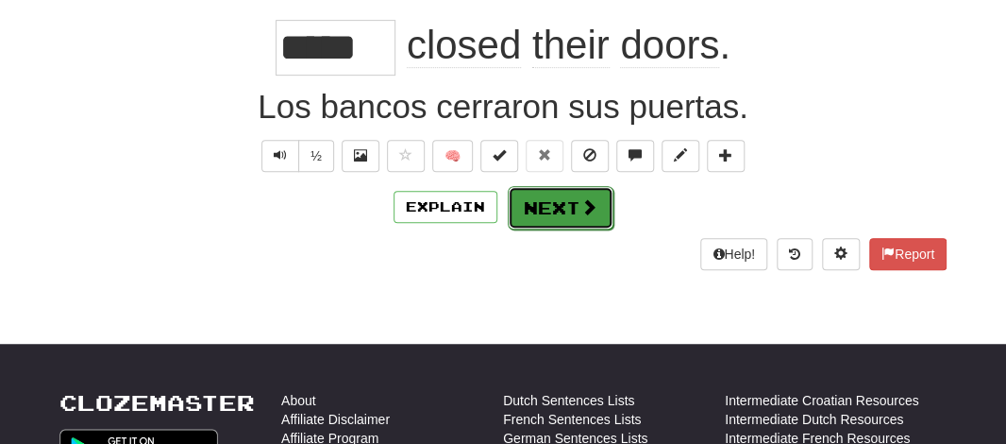
click at [533, 201] on button "Next" at bounding box center [561, 207] width 106 height 43
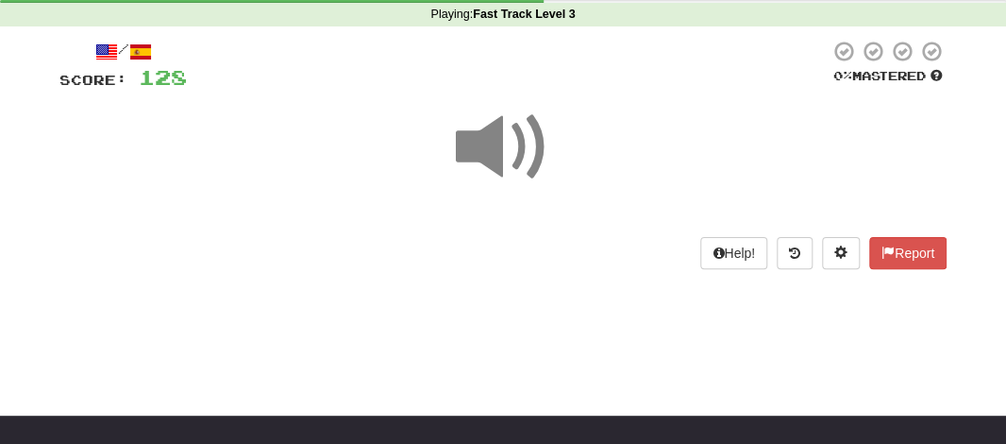
scroll to position [143, 0]
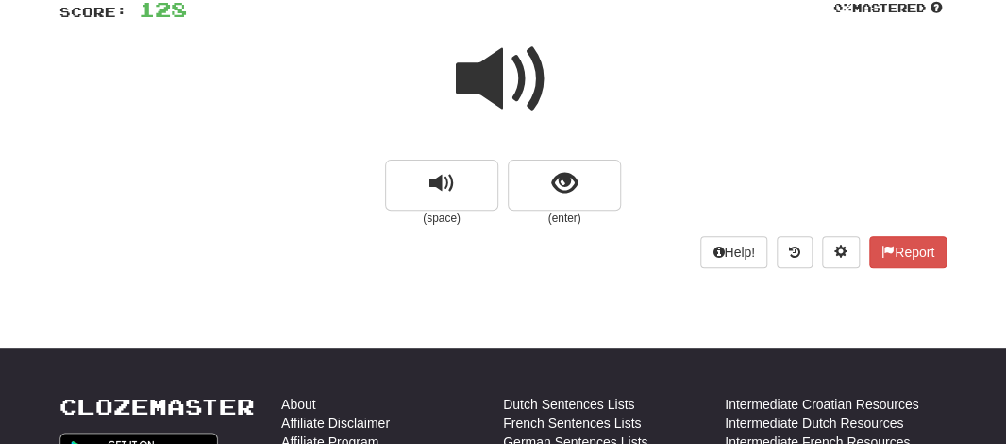
click at [483, 144] on div at bounding box center [502, 92] width 887 height 135
click at [493, 63] on span at bounding box center [503, 79] width 94 height 94
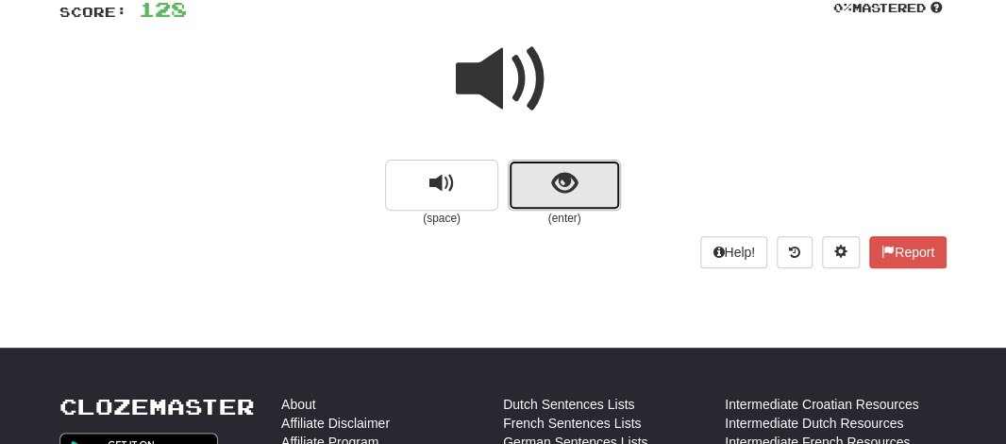
click at [522, 175] on button "show sentence" at bounding box center [564, 184] width 113 height 51
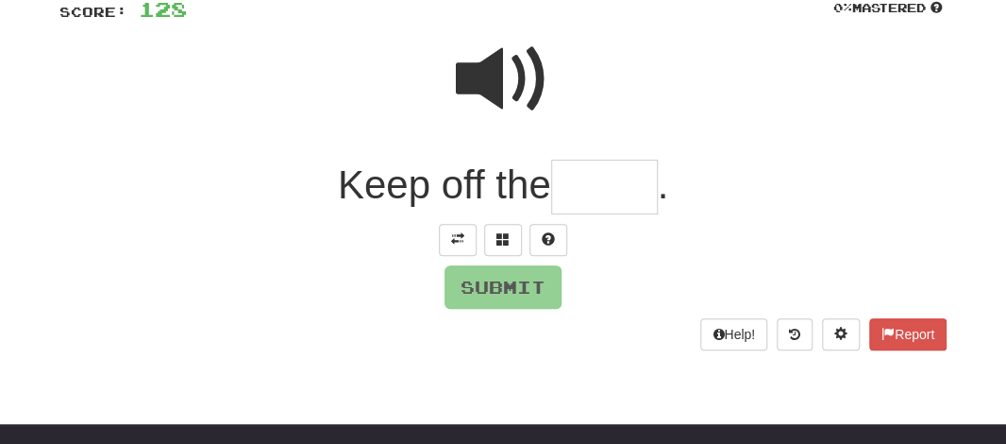
click at [577, 210] on input "text" at bounding box center [604, 187] width 107 height 56
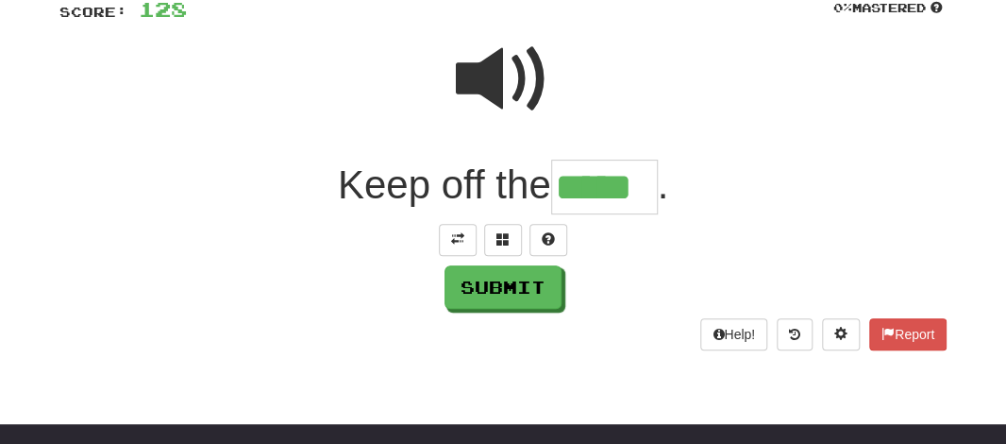
type input "*****"
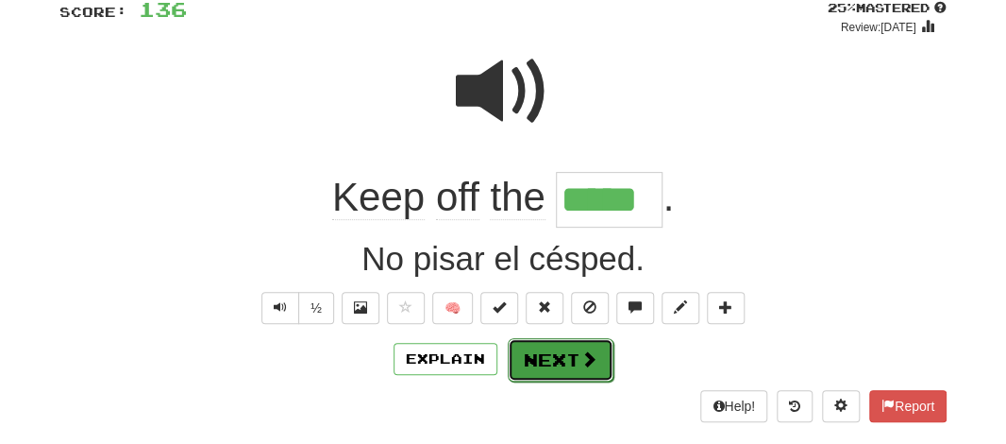
click at [530, 360] on button "Next" at bounding box center [561, 359] width 106 height 43
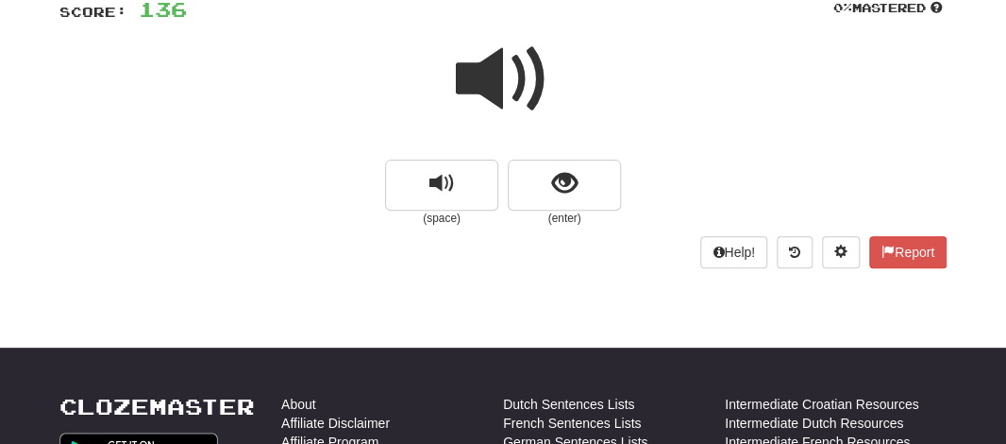
click at [486, 88] on span at bounding box center [503, 79] width 94 height 94
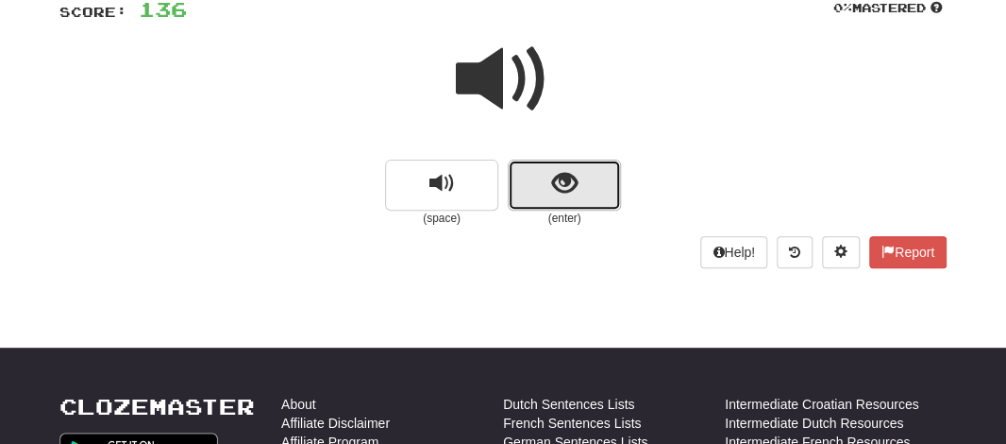
click at [522, 193] on button "show sentence" at bounding box center [564, 184] width 113 height 51
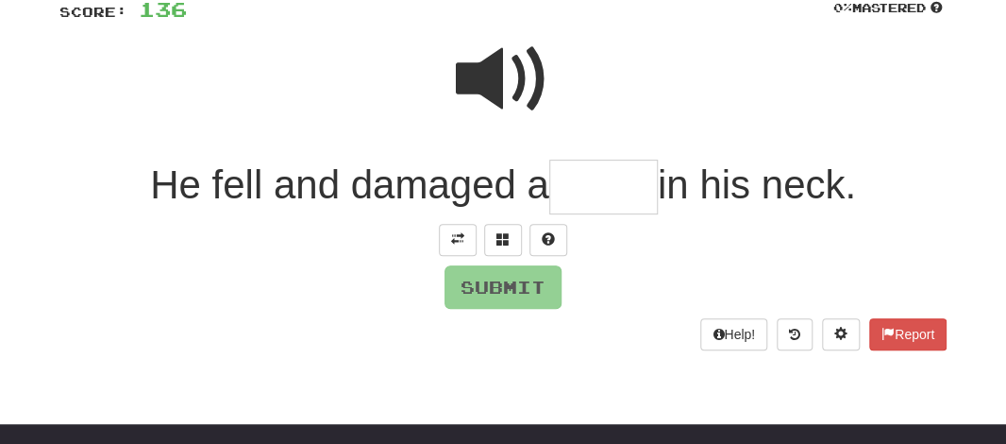
click at [558, 192] on input "text" at bounding box center [603, 187] width 109 height 56
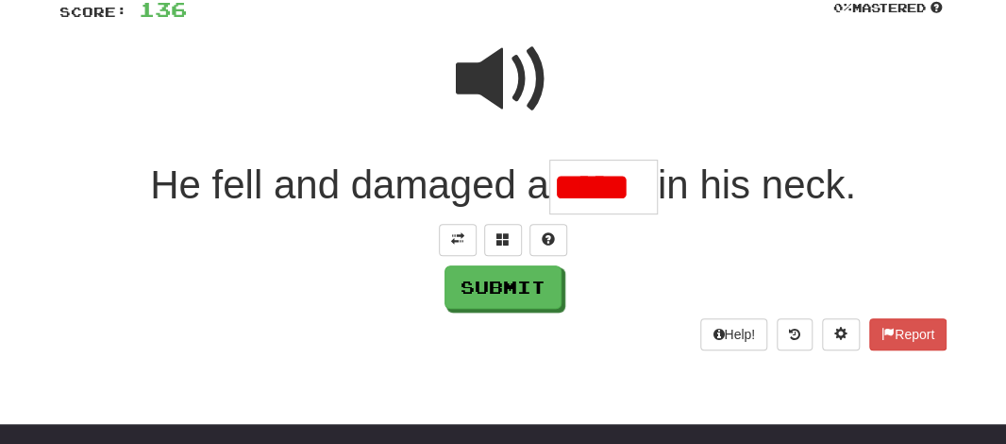
scroll to position [0, 0]
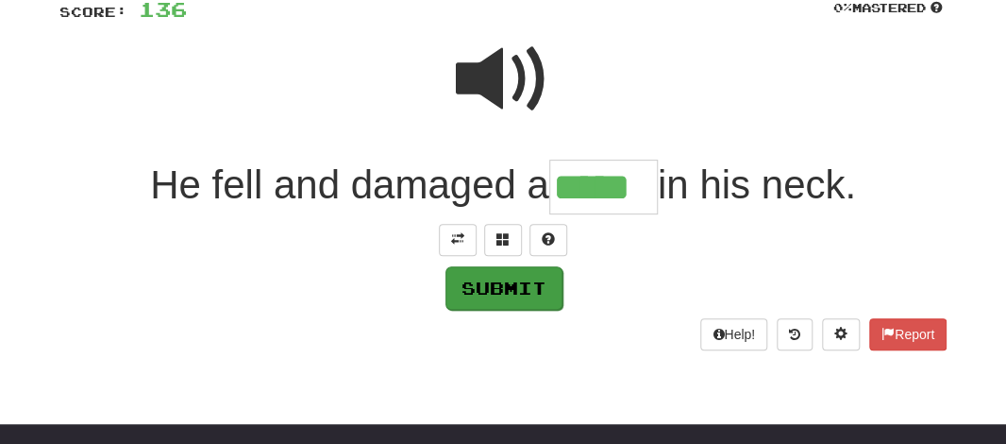
type input "*****"
click at [516, 291] on button "Submit" at bounding box center [503, 287] width 117 height 43
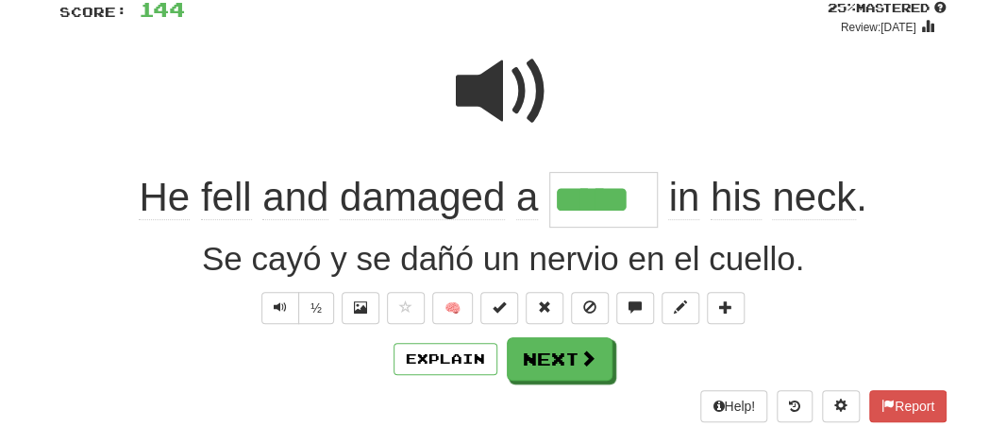
click at [221, 209] on span "fell" at bounding box center [226, 197] width 51 height 45
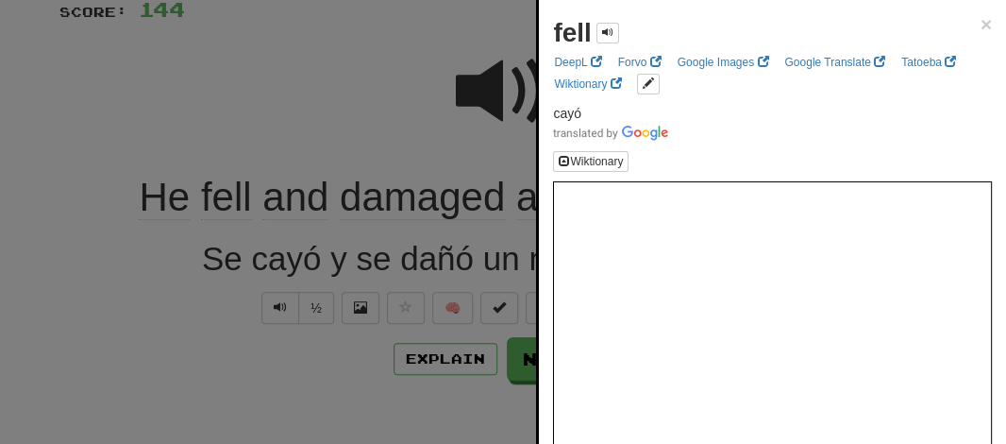
click at [238, 48] on div at bounding box center [503, 222] width 1006 height 444
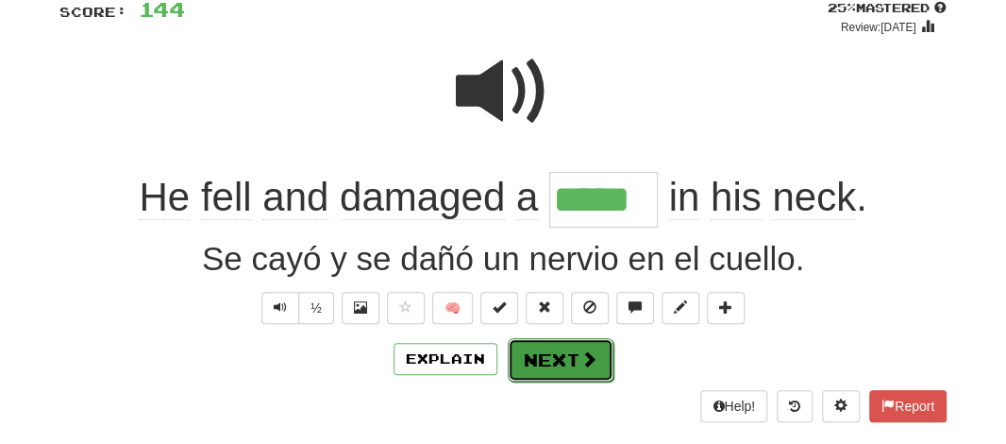
click at [518, 350] on button "Next" at bounding box center [561, 359] width 106 height 43
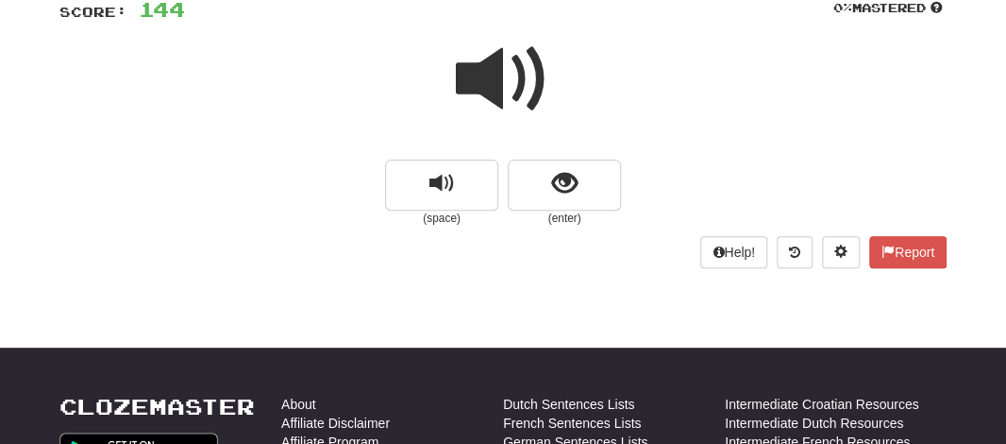
click at [489, 44] on span at bounding box center [503, 79] width 94 height 94
click at [491, 73] on span at bounding box center [503, 79] width 94 height 94
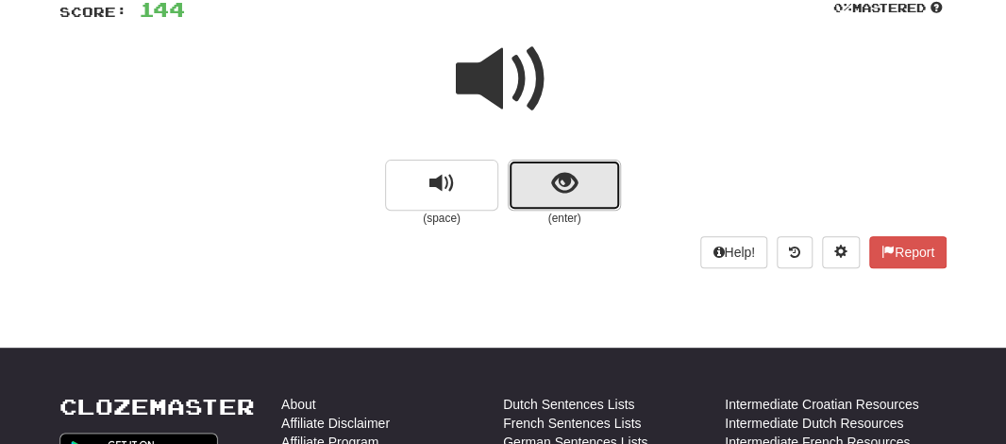
click at [534, 175] on button "show sentence" at bounding box center [564, 184] width 113 height 51
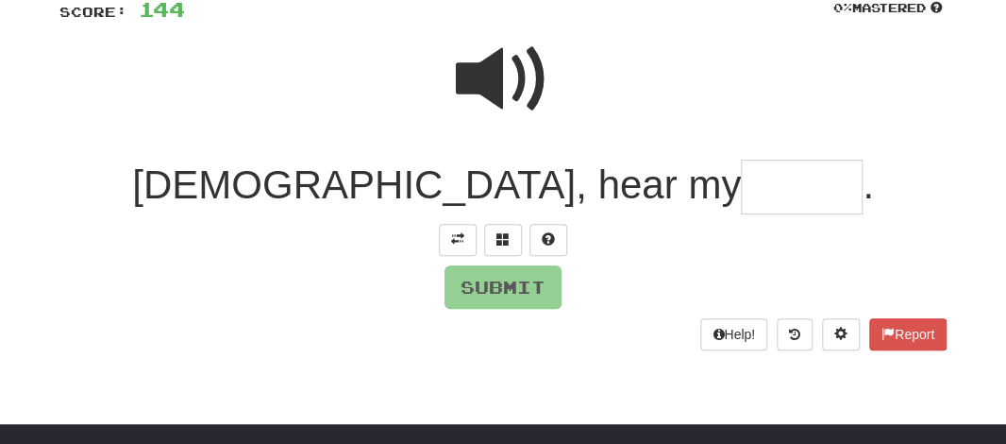
click at [741, 181] on input "text" at bounding box center [802, 187] width 122 height 56
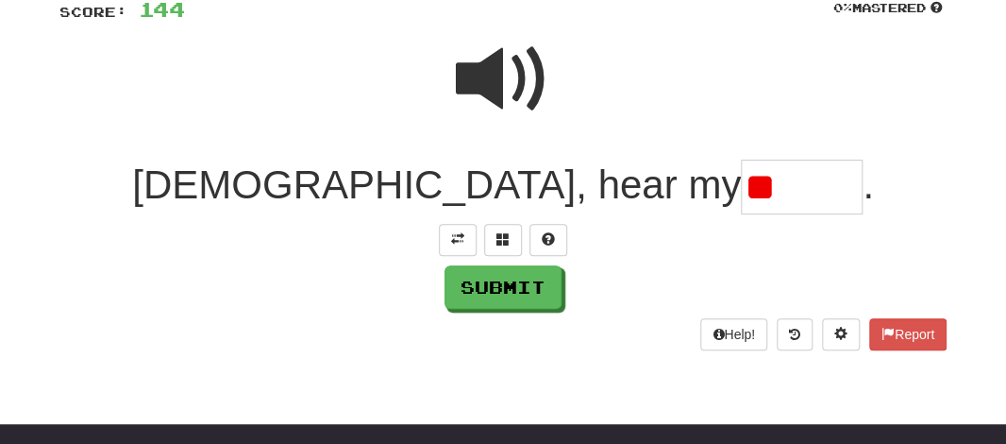
type input "*"
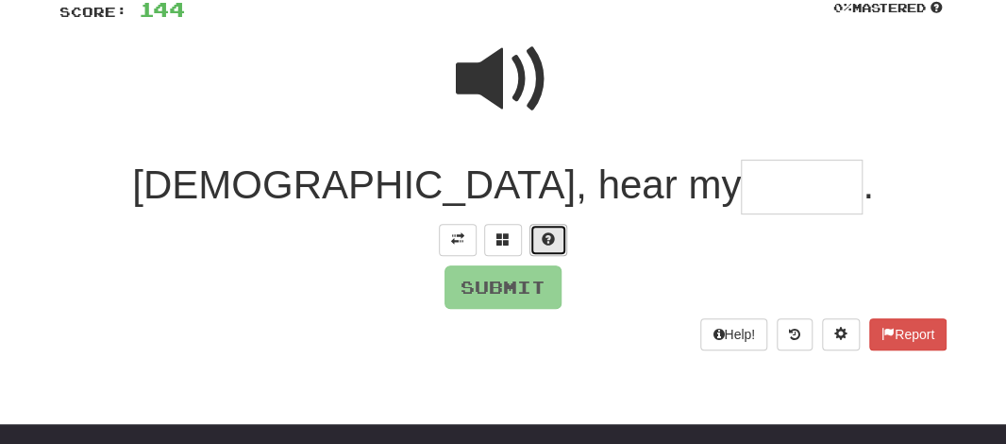
click at [539, 229] on button at bounding box center [548, 240] width 38 height 32
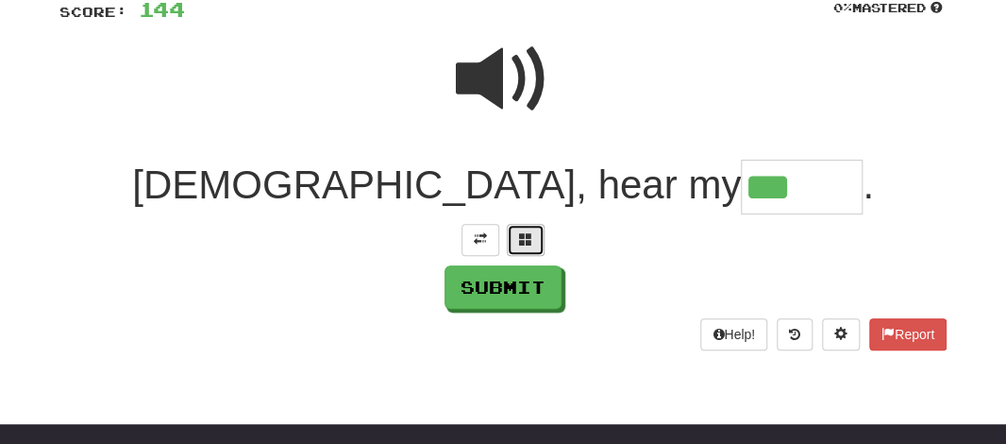
click at [528, 232] on span at bounding box center [525, 238] width 13 height 13
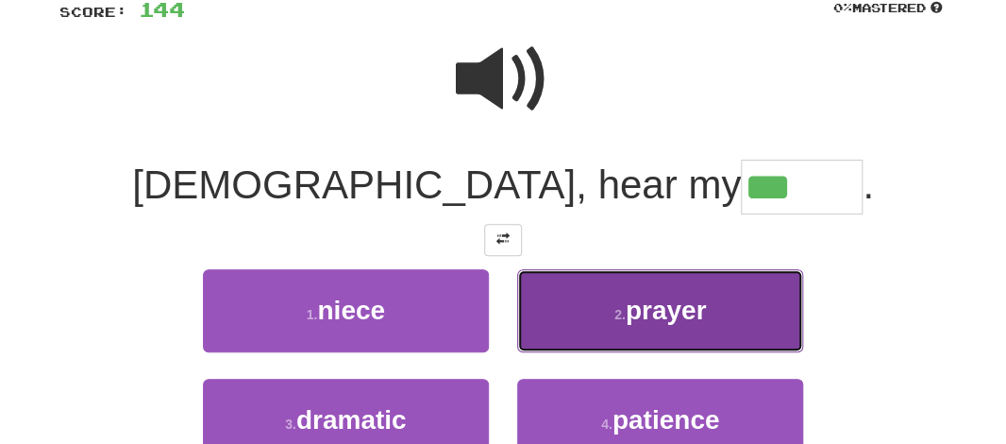
click at [621, 307] on small "2 ." at bounding box center [619, 314] width 11 height 15
type input "******"
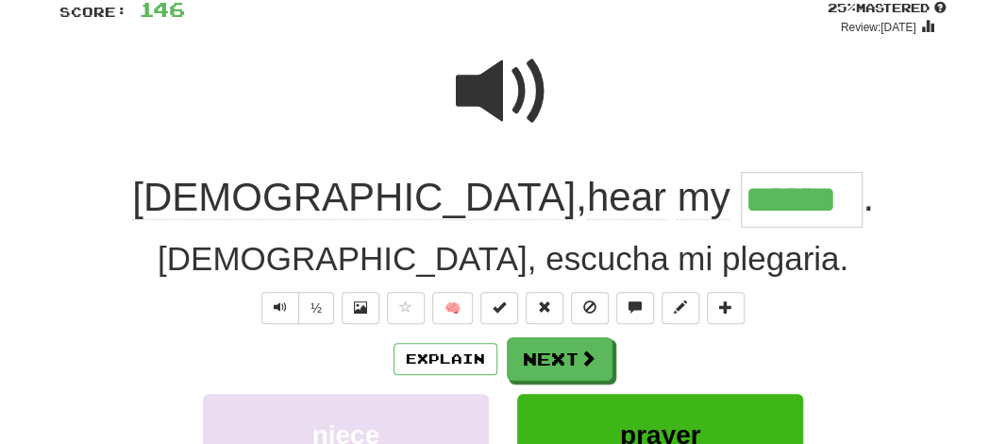
click at [741, 204] on input "******" at bounding box center [802, 200] width 122 height 56
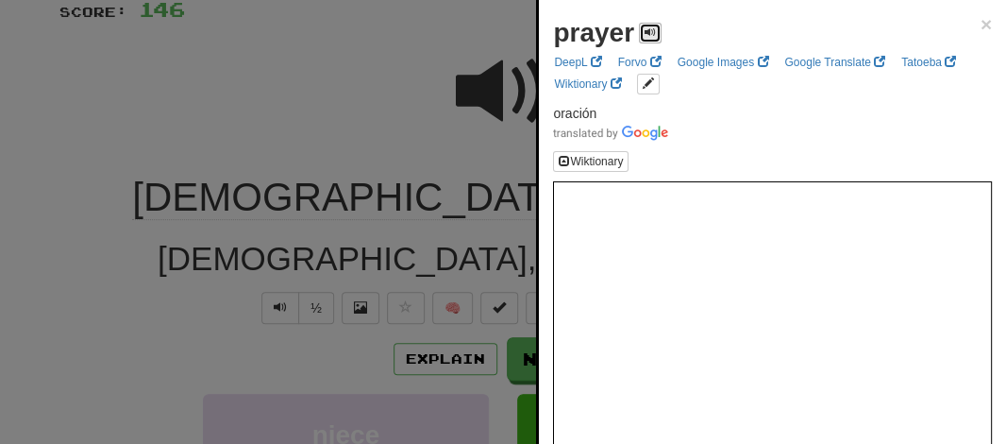
click at [639, 30] on button at bounding box center [650, 33] width 23 height 21
click at [360, 97] on div at bounding box center [503, 222] width 1006 height 444
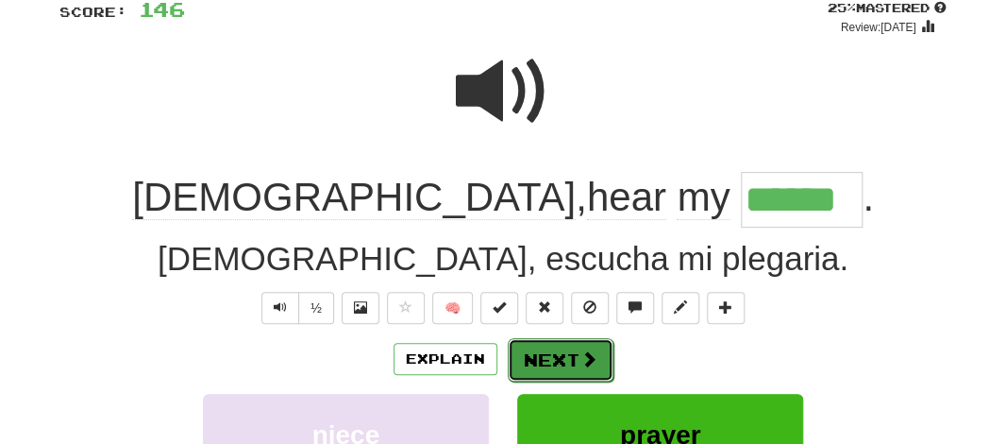
click at [546, 359] on button "Next" at bounding box center [561, 359] width 106 height 43
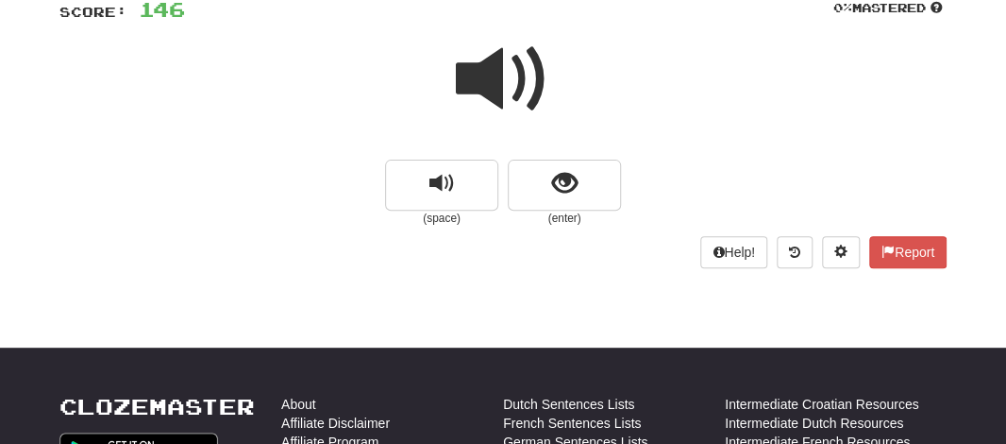
click at [493, 74] on span at bounding box center [503, 79] width 94 height 94
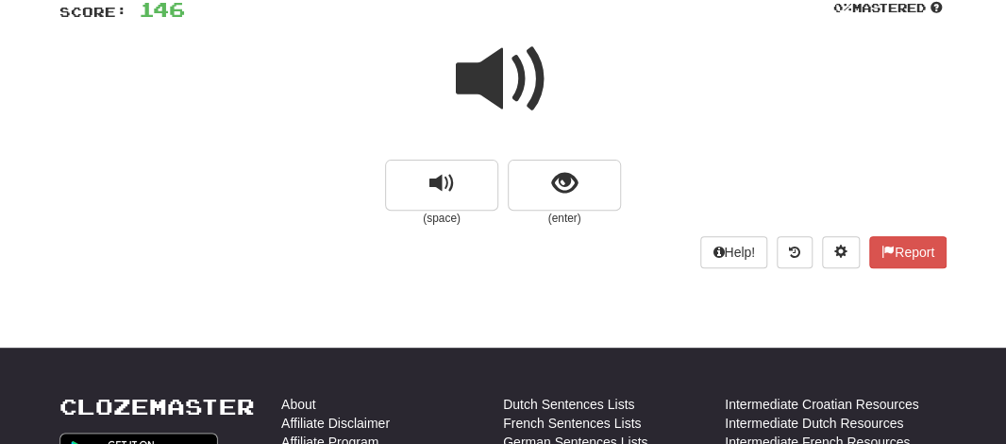
click at [483, 92] on span at bounding box center [503, 79] width 94 height 94
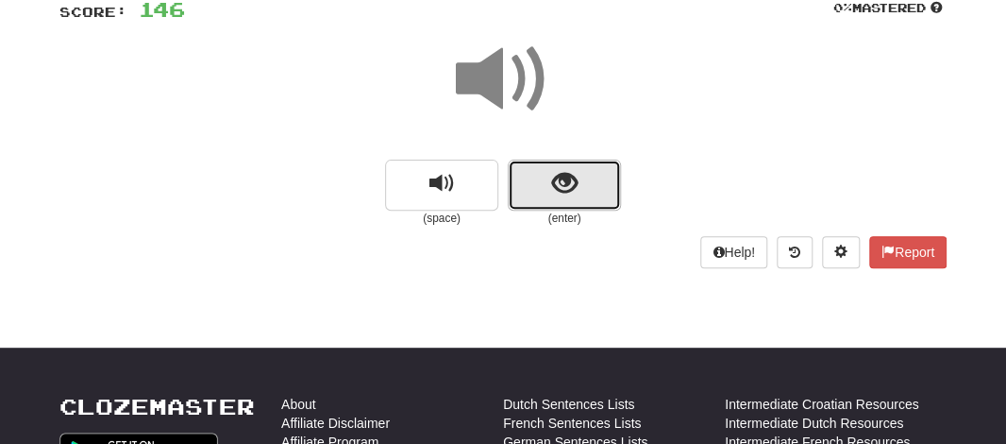
drag, startPoint x: 483, startPoint y: 92, endPoint x: 516, endPoint y: 182, distance: 95.5
click at [516, 182] on button "show sentence" at bounding box center [564, 184] width 113 height 51
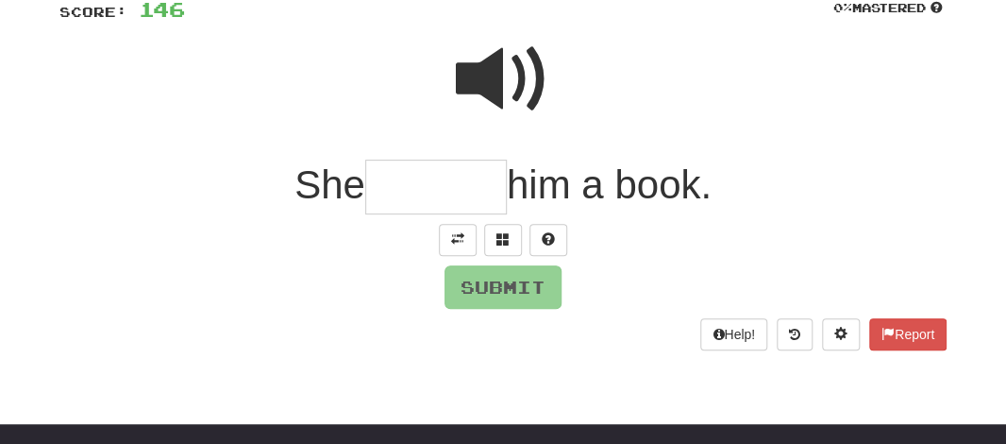
click at [440, 191] on input "text" at bounding box center [436, 187] width 142 height 56
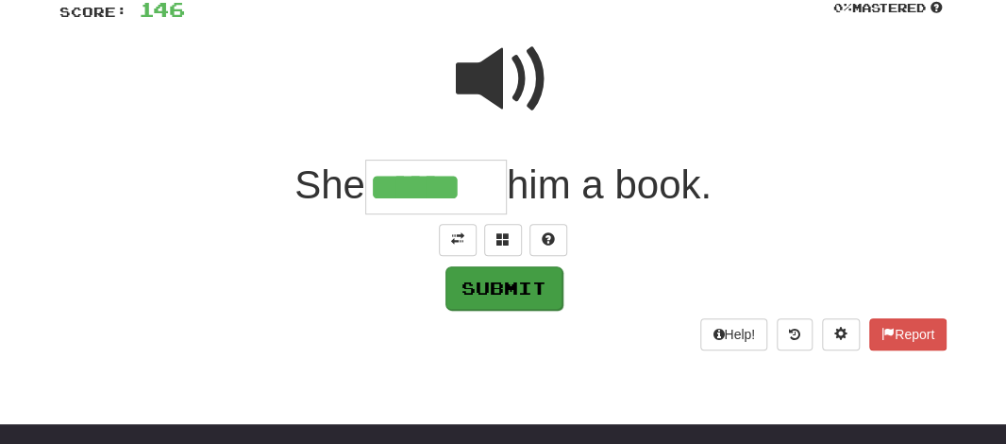
type input "******"
click at [480, 288] on button "Submit" at bounding box center [503, 287] width 117 height 43
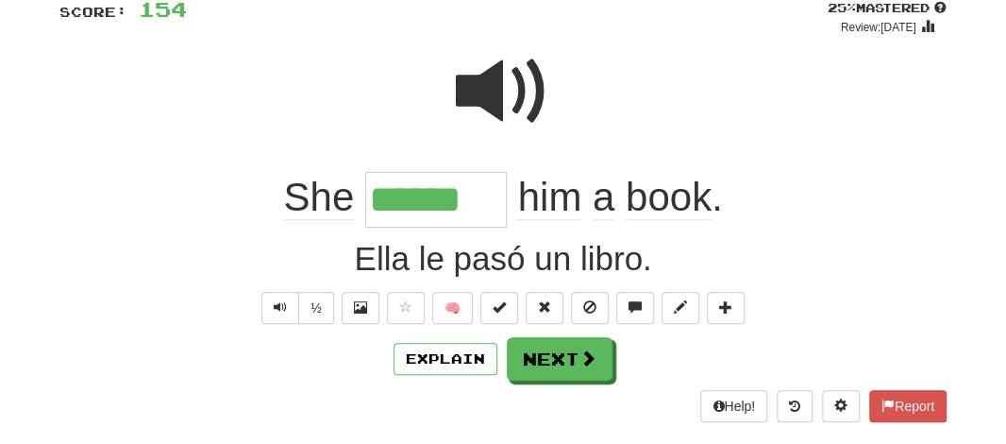
click at [411, 201] on input "******" at bounding box center [436, 200] width 142 height 56
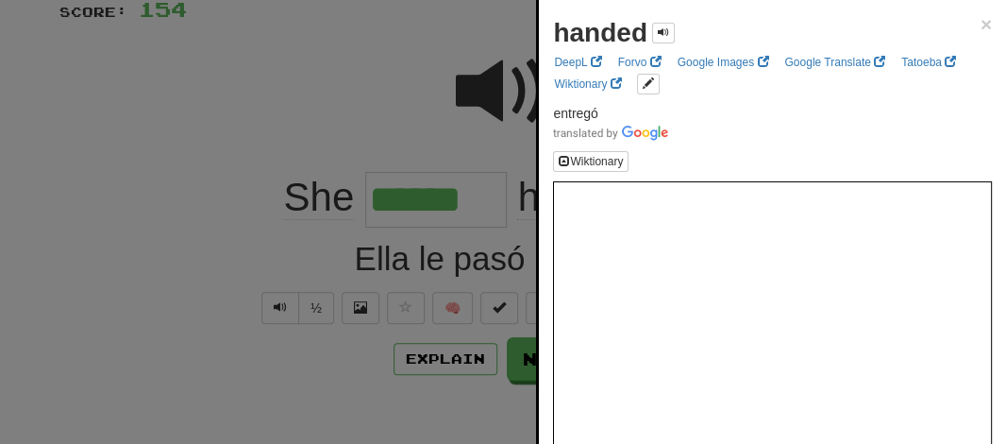
click at [378, 109] on div at bounding box center [503, 222] width 1006 height 444
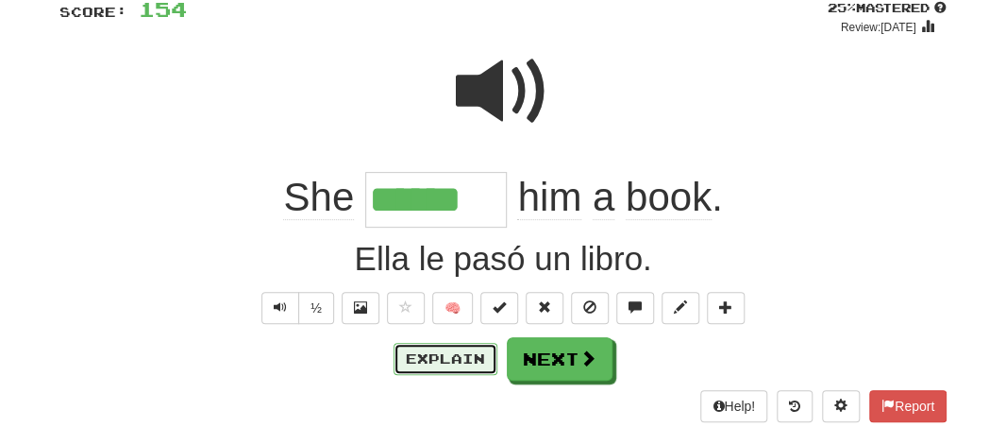
click at [439, 366] on button "Explain" at bounding box center [446, 359] width 104 height 32
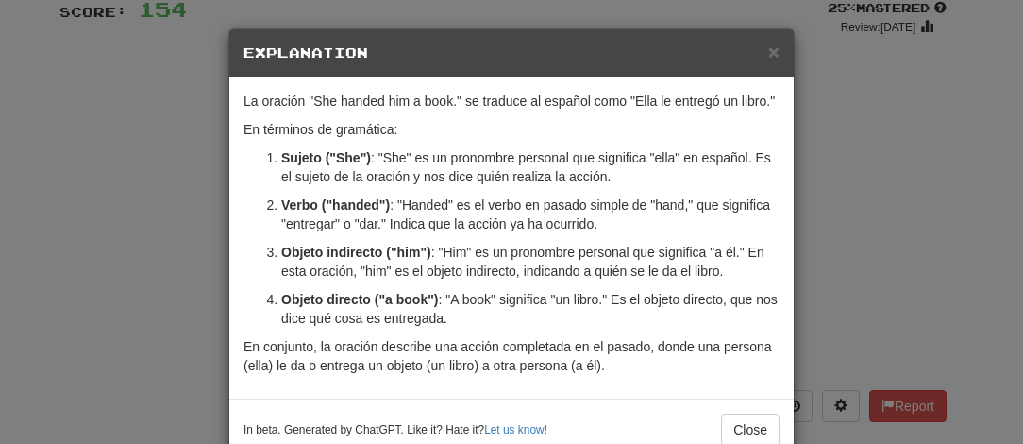
click at [439, 366] on p "En conjunto, la oración describe una acción completada en el pasado, donde una …" at bounding box center [511, 356] width 536 height 38
click at [757, 54] on h5 "Explanation" at bounding box center [511, 52] width 536 height 19
click at [735, 422] on button "Close" at bounding box center [750, 429] width 59 height 32
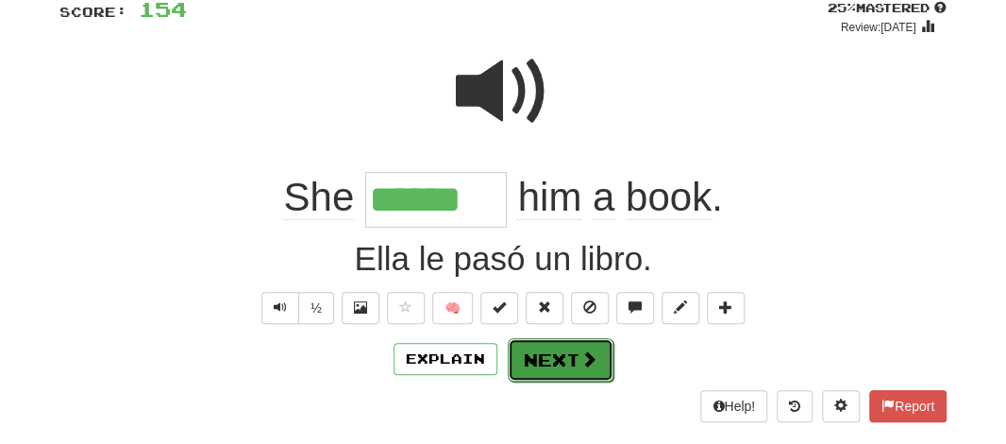
click at [541, 354] on button "Next" at bounding box center [561, 359] width 106 height 43
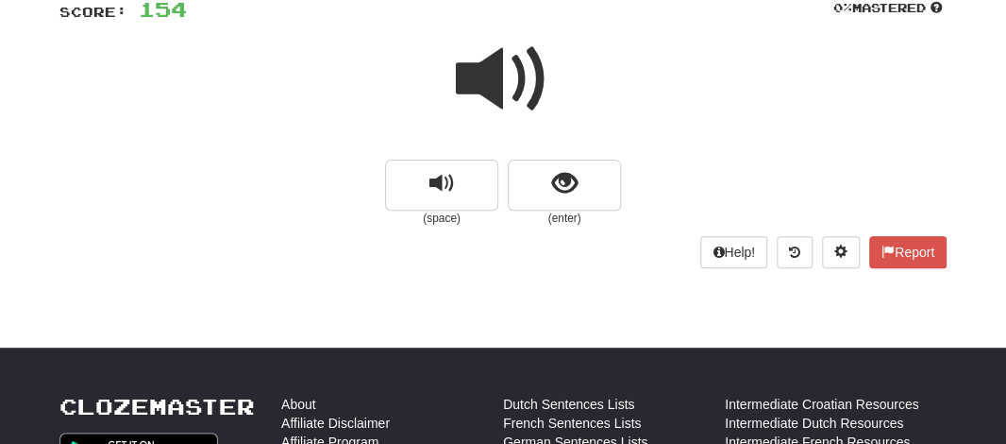
click at [480, 77] on span at bounding box center [503, 79] width 94 height 94
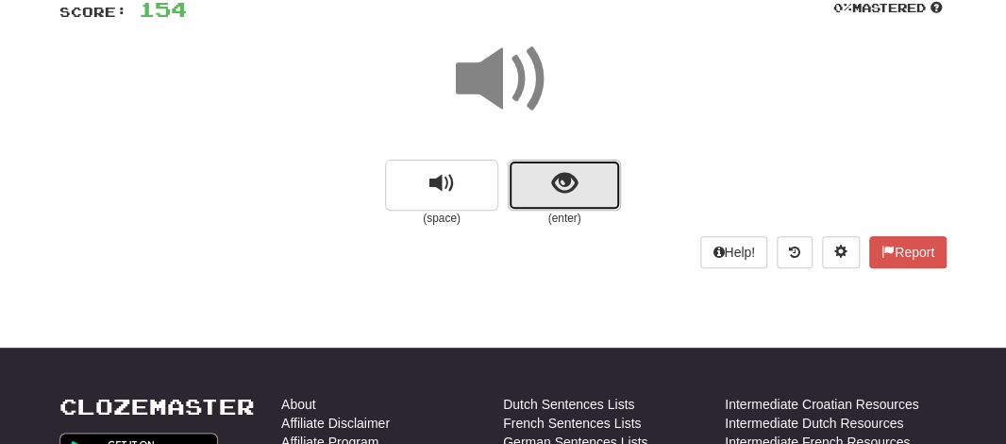
click at [511, 179] on button "show sentence" at bounding box center [564, 184] width 113 height 51
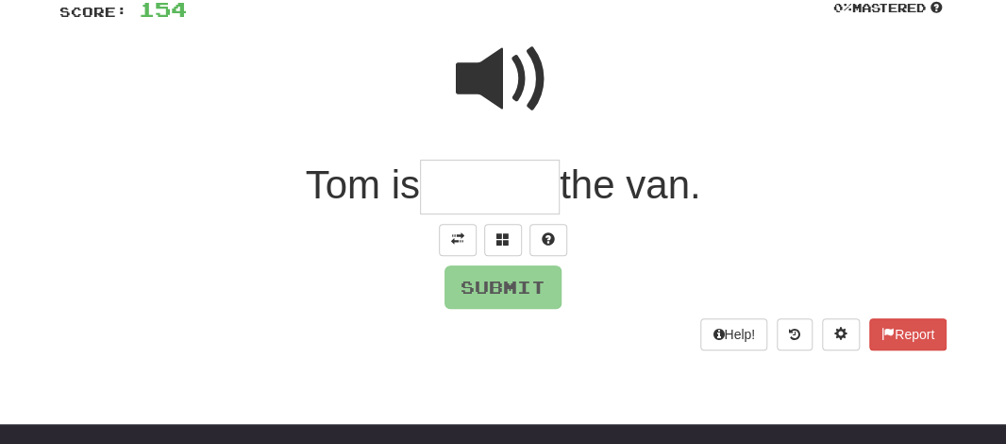
click at [462, 186] on input "text" at bounding box center [490, 187] width 140 height 56
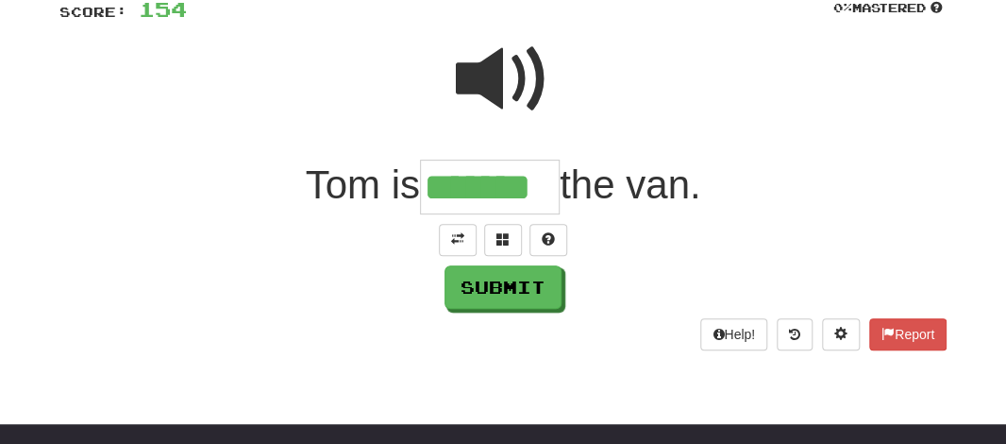
type input "*******"
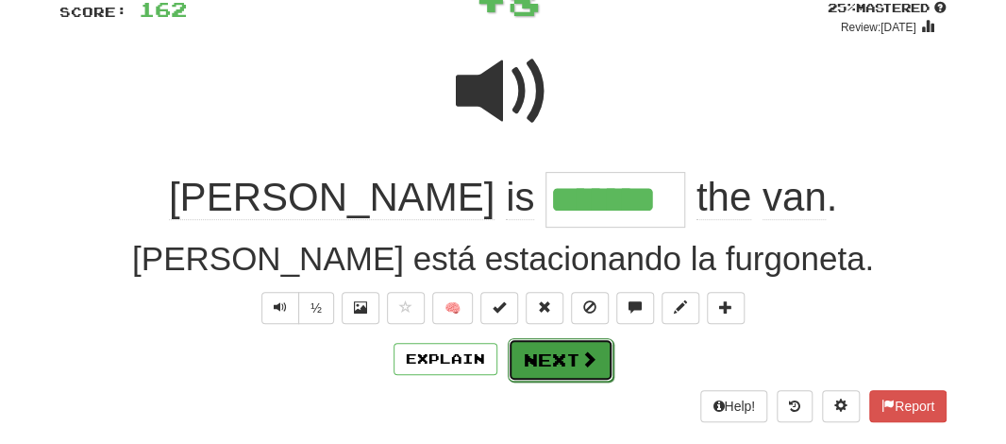
click at [539, 350] on button "Next" at bounding box center [561, 359] width 106 height 43
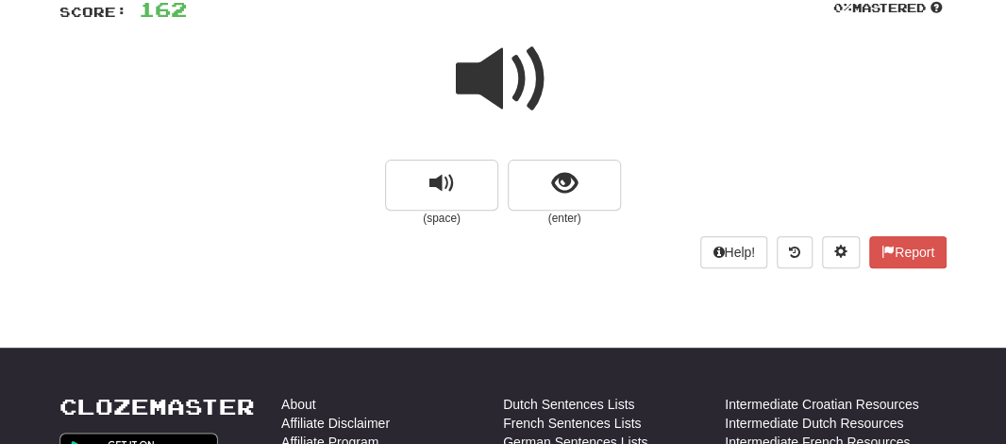
click at [460, 58] on span at bounding box center [503, 79] width 94 height 94
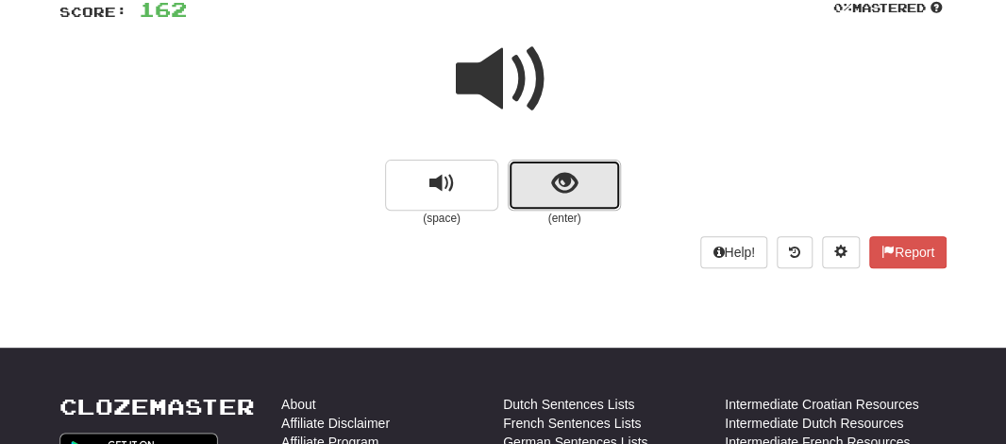
click at [524, 176] on button "show sentence" at bounding box center [564, 184] width 113 height 51
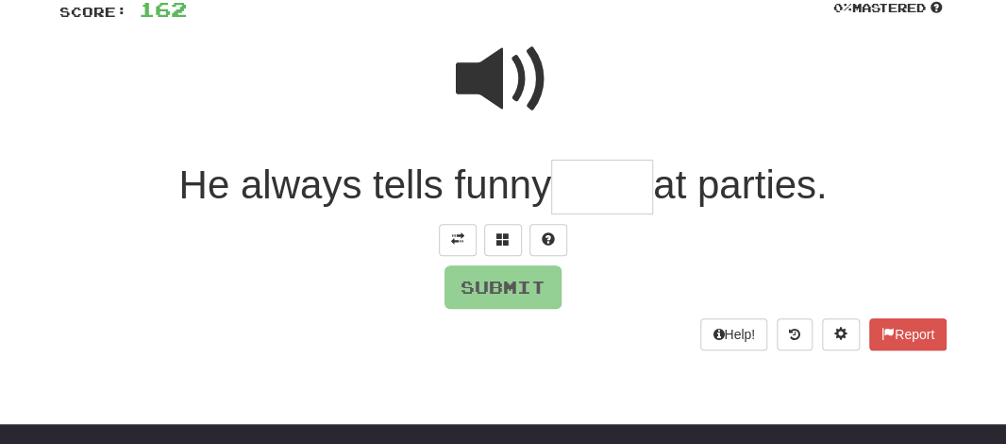
click at [509, 78] on span at bounding box center [503, 79] width 94 height 94
click at [599, 178] on input "text" at bounding box center [602, 187] width 102 height 56
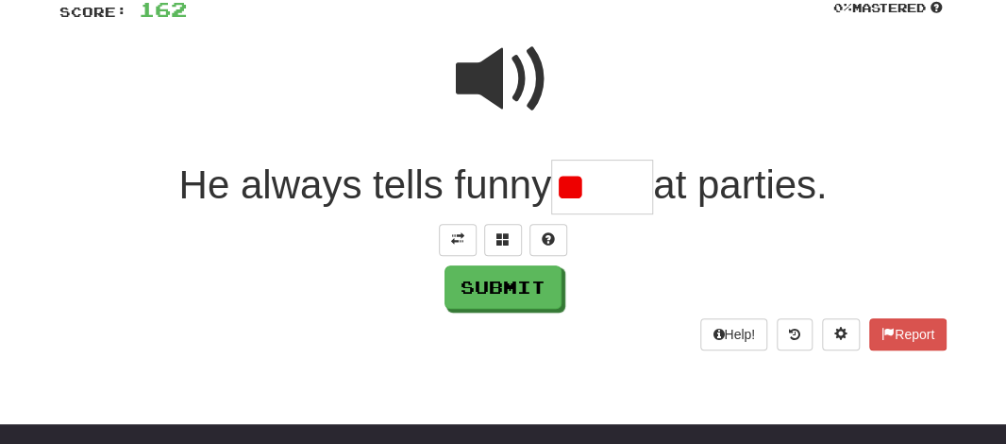
type input "*"
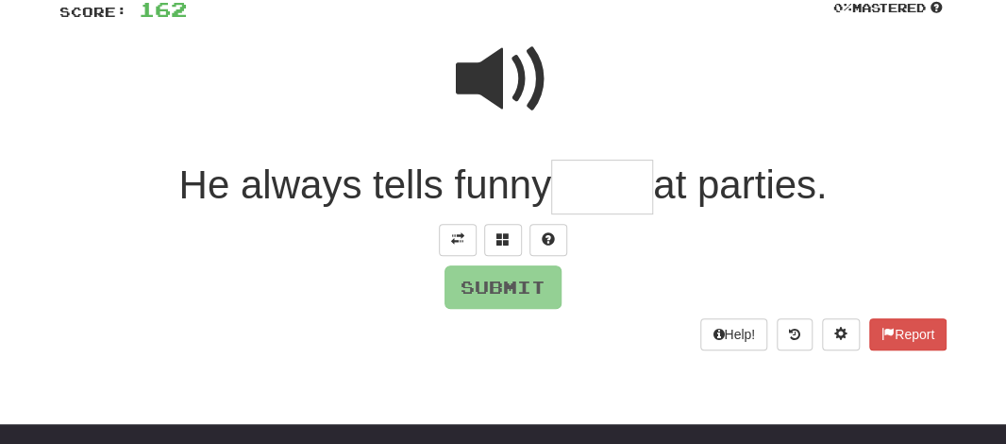
type input "*"
click at [549, 237] on span at bounding box center [548, 238] width 13 height 13
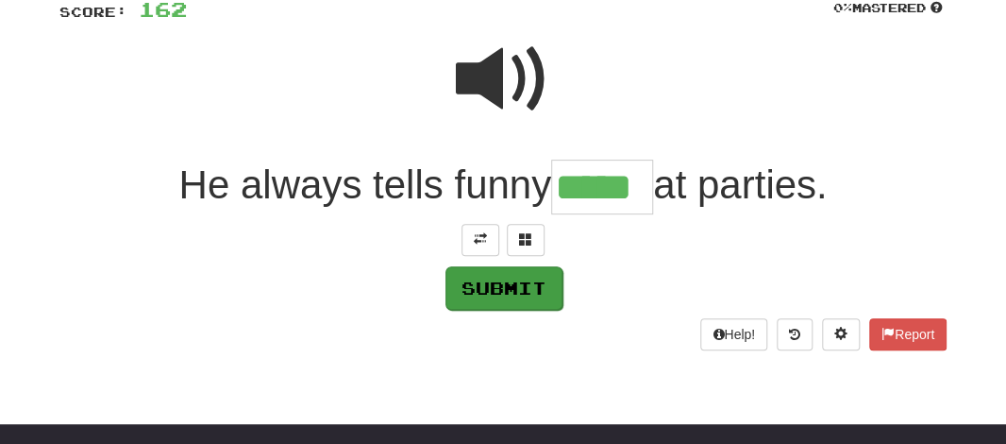
type input "*****"
click at [538, 273] on button "Submit" at bounding box center [503, 287] width 117 height 43
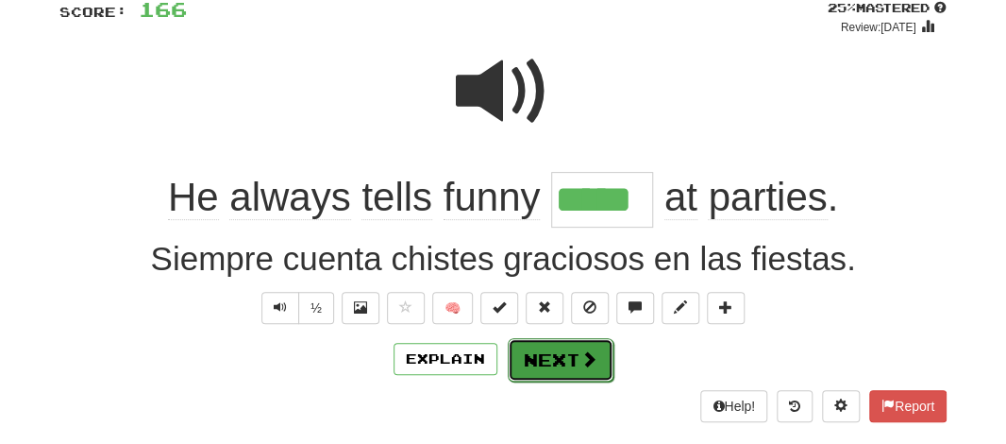
click at [528, 352] on button "Next" at bounding box center [561, 359] width 106 height 43
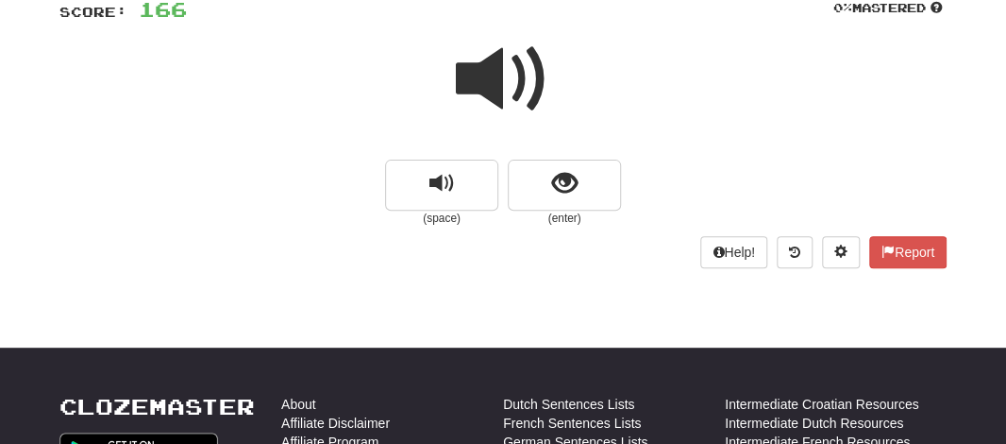
click at [490, 93] on span at bounding box center [503, 79] width 94 height 94
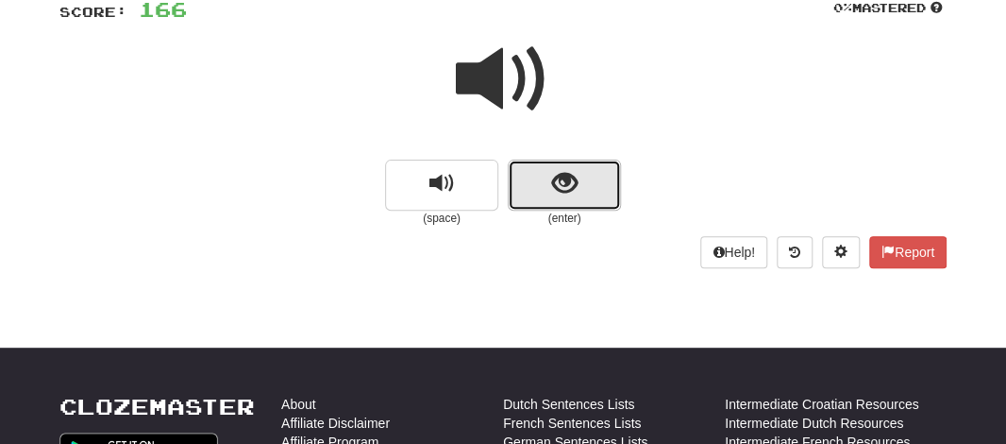
click at [525, 169] on button "show sentence" at bounding box center [564, 184] width 113 height 51
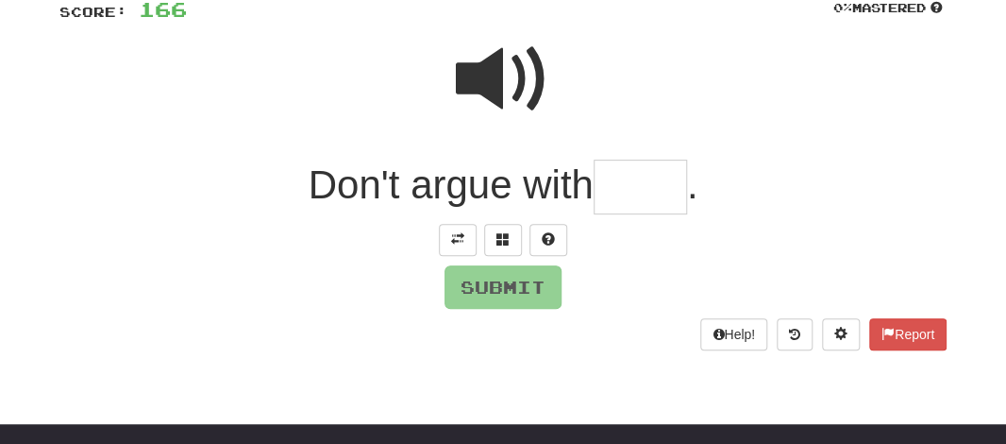
click at [633, 185] on input "text" at bounding box center [640, 187] width 93 height 56
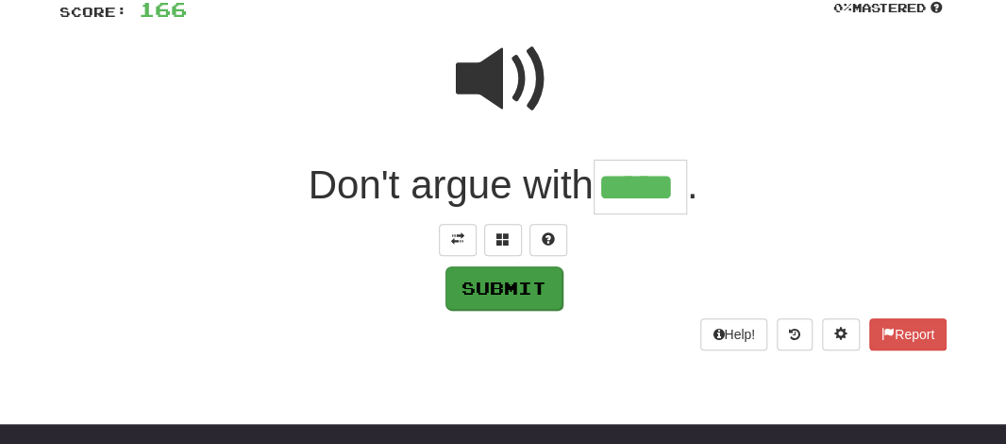
type input "*****"
click at [516, 278] on button "Submit" at bounding box center [503, 287] width 117 height 43
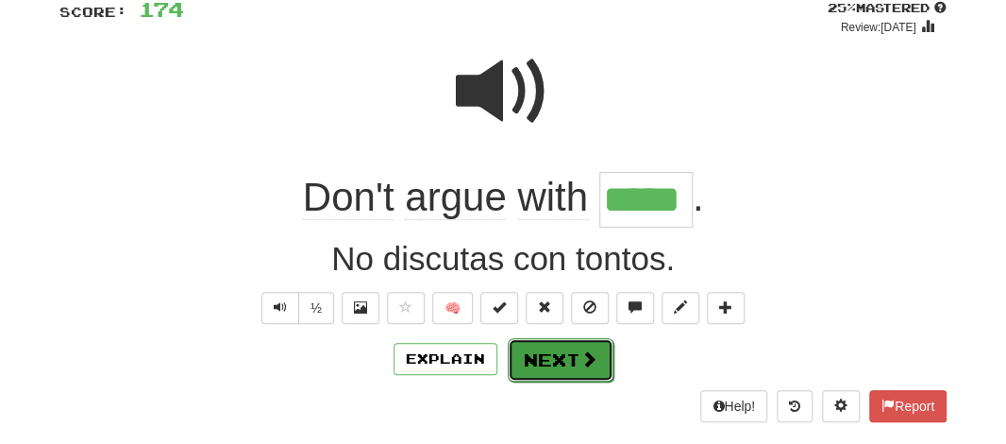
click at [548, 357] on button "Next" at bounding box center [561, 359] width 106 height 43
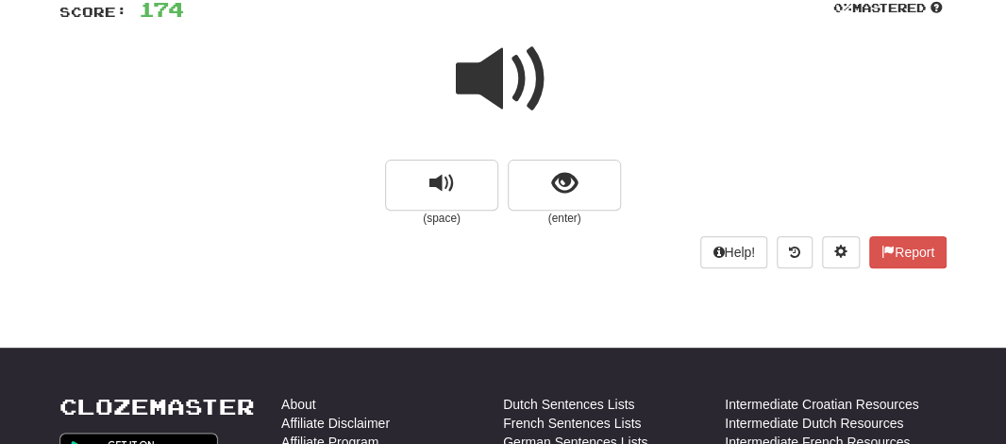
click at [494, 59] on span at bounding box center [503, 79] width 94 height 94
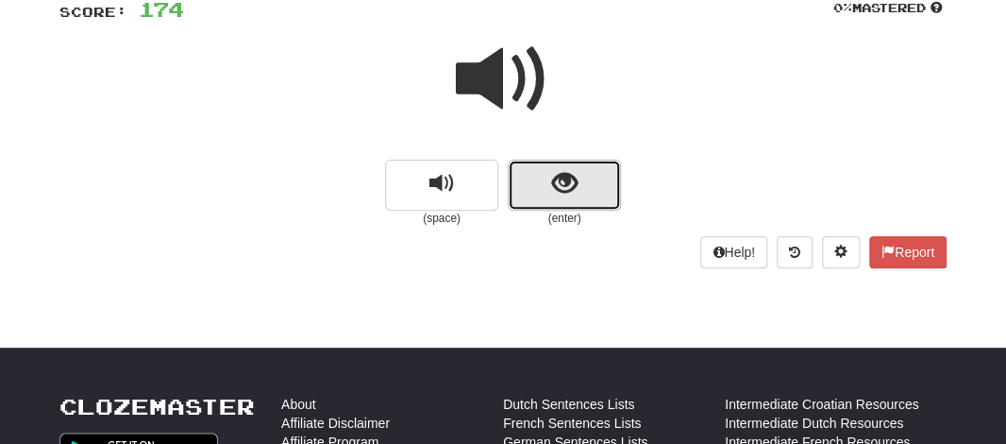
click at [552, 185] on span "show sentence" at bounding box center [564, 183] width 25 height 25
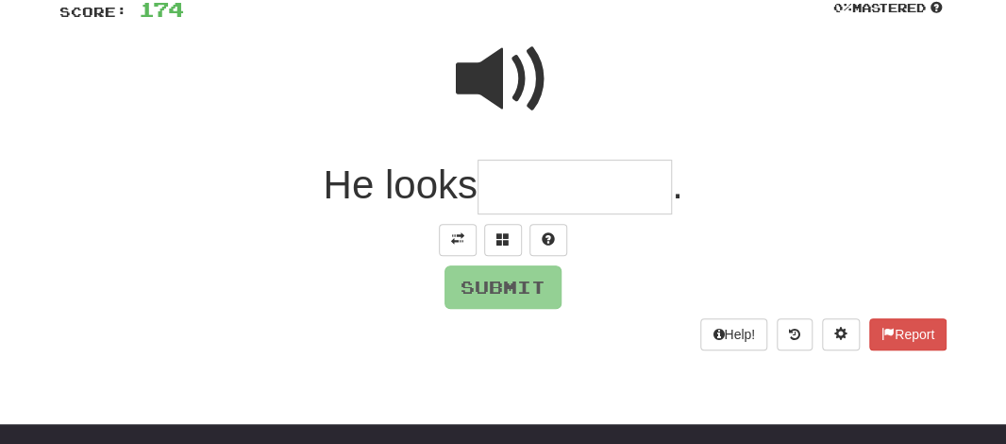
click at [539, 208] on input "text" at bounding box center [575, 187] width 194 height 56
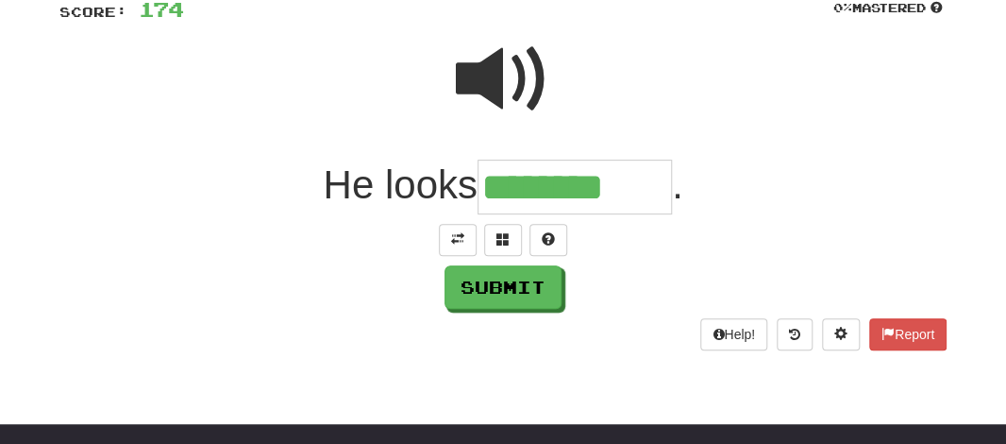
click at [524, 72] on span at bounding box center [503, 79] width 94 height 94
click at [649, 178] on input "********" at bounding box center [575, 187] width 194 height 56
click at [547, 232] on span at bounding box center [548, 238] width 13 height 13
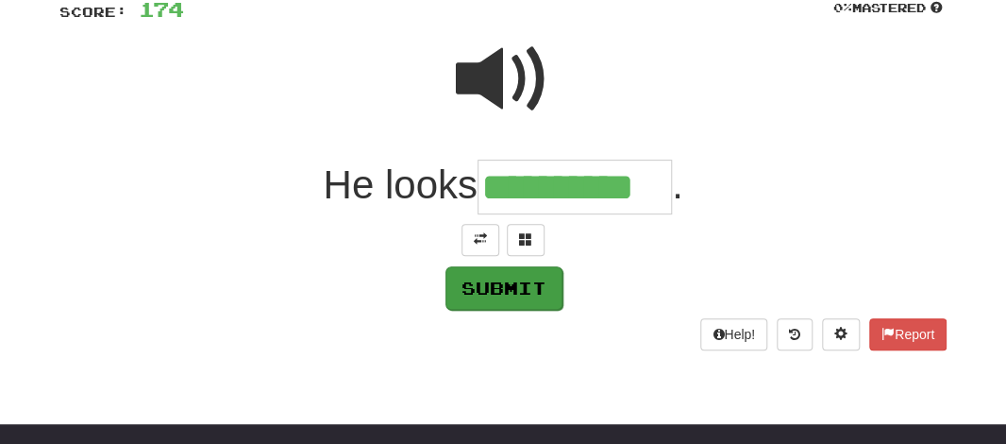
type input "**********"
click at [507, 284] on button "Submit" at bounding box center [503, 287] width 117 height 43
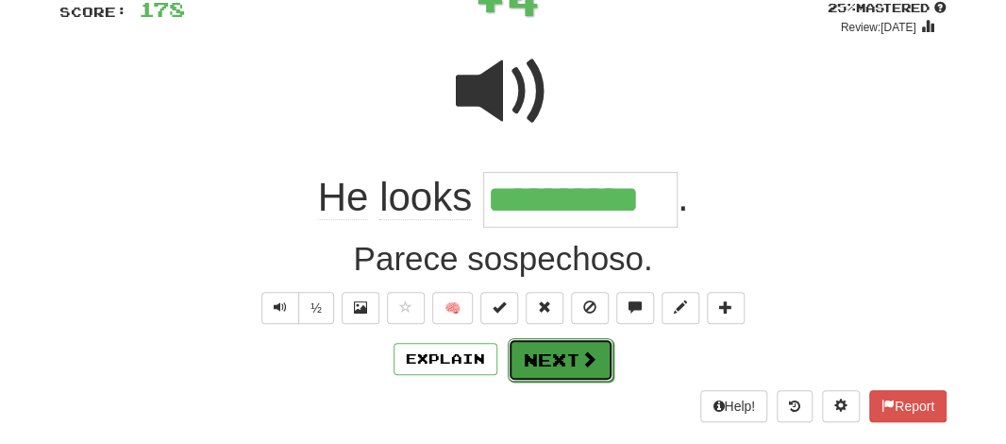
click at [527, 362] on button "Next" at bounding box center [561, 359] width 106 height 43
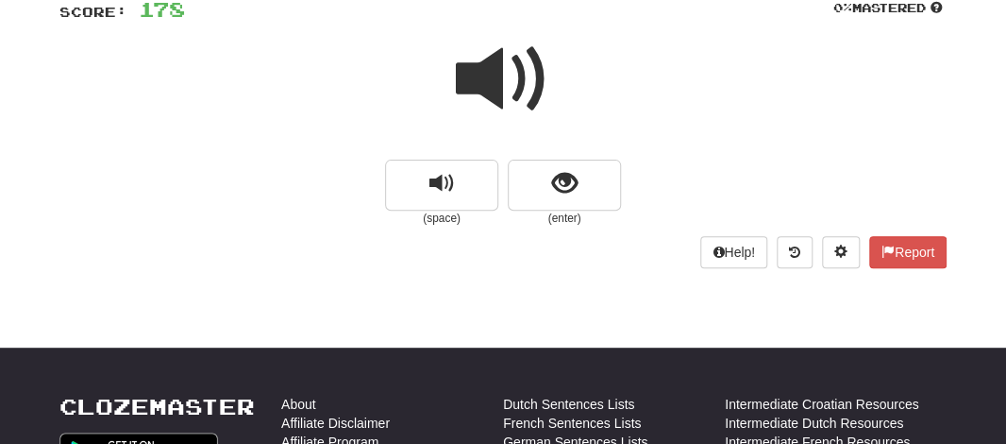
click at [486, 84] on span at bounding box center [503, 79] width 94 height 94
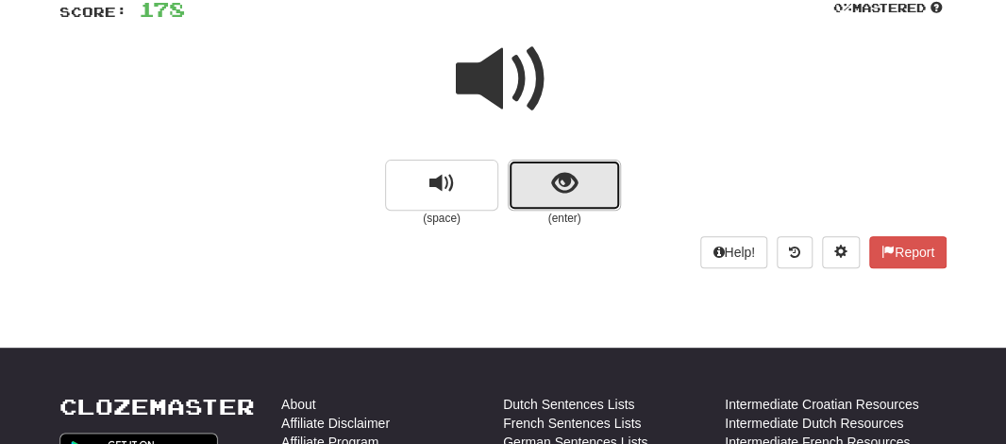
click at [528, 176] on button "show sentence" at bounding box center [564, 184] width 113 height 51
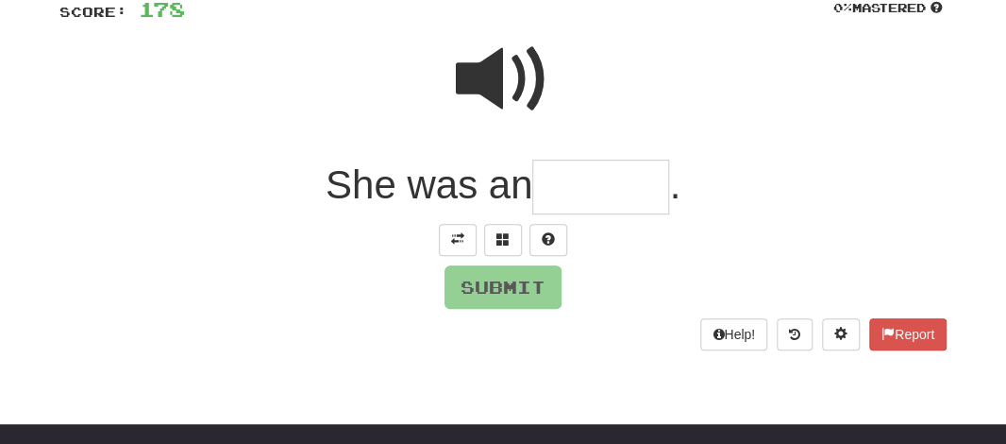
click at [528, 176] on span "She was an" at bounding box center [429, 184] width 207 height 44
click at [568, 185] on input "text" at bounding box center [600, 187] width 137 height 56
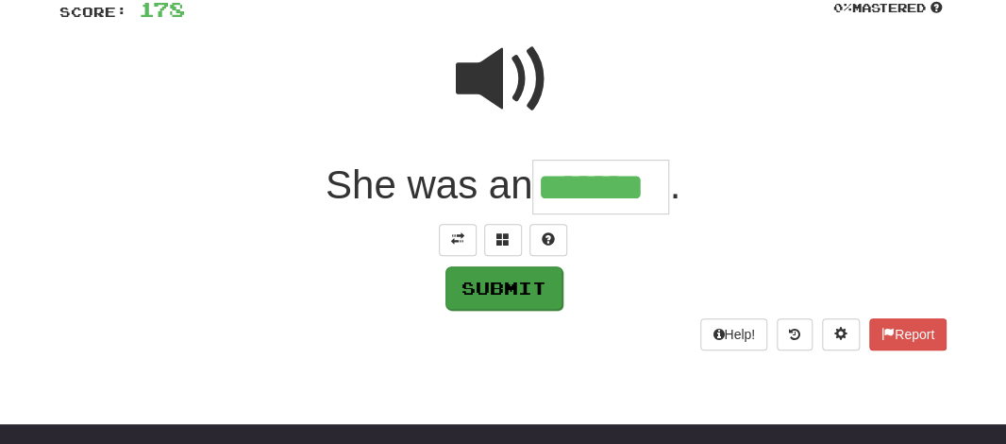
type input "*******"
click at [532, 287] on button "Submit" at bounding box center [503, 287] width 117 height 43
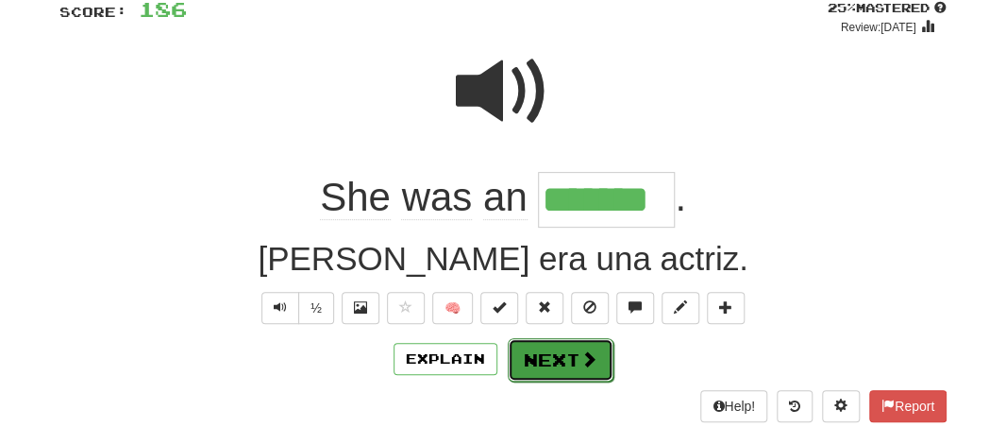
click at [531, 367] on button "Next" at bounding box center [561, 359] width 106 height 43
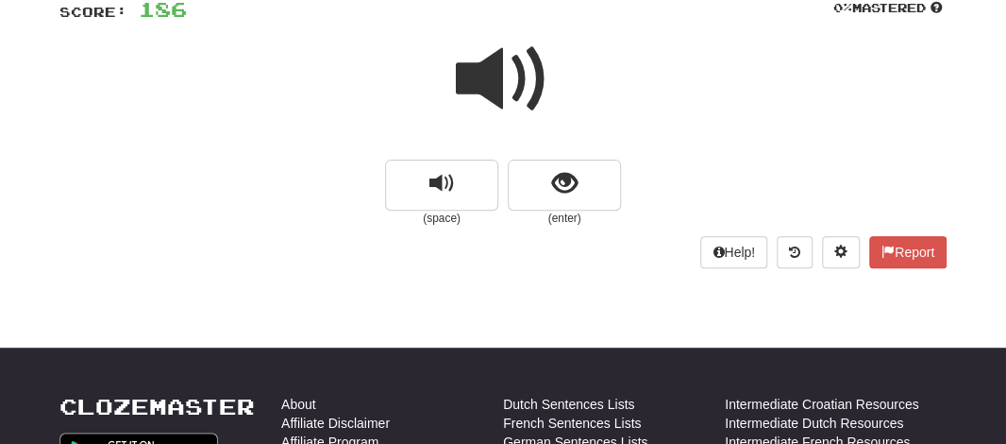
click at [501, 77] on span at bounding box center [503, 79] width 94 height 94
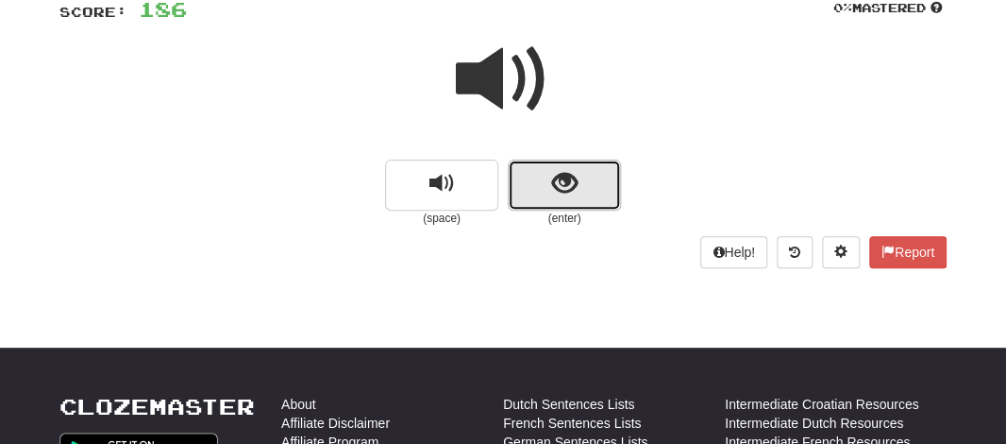
click at [546, 185] on button "show sentence" at bounding box center [564, 184] width 113 height 51
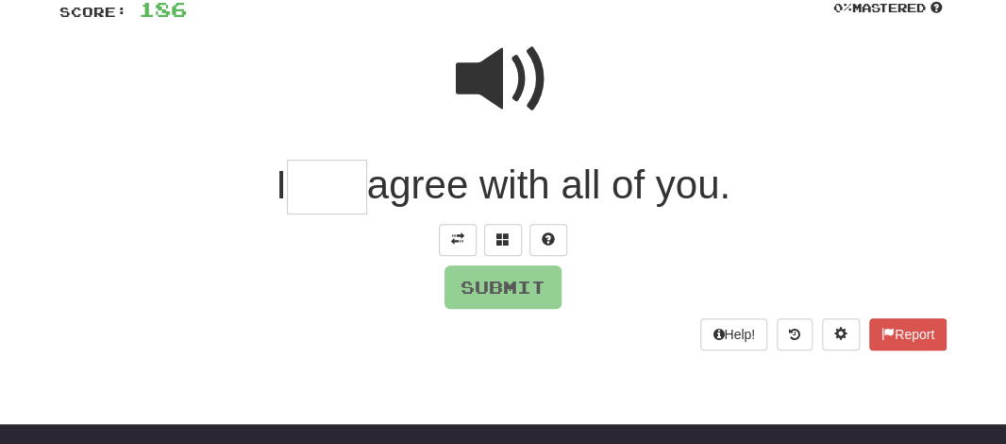
click at [346, 193] on input "text" at bounding box center [327, 187] width 80 height 56
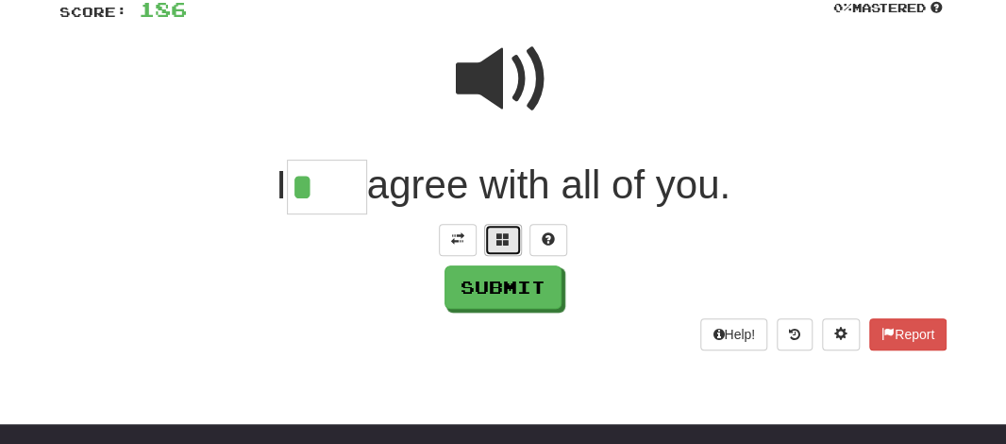
click at [503, 244] on span at bounding box center [502, 238] width 13 height 13
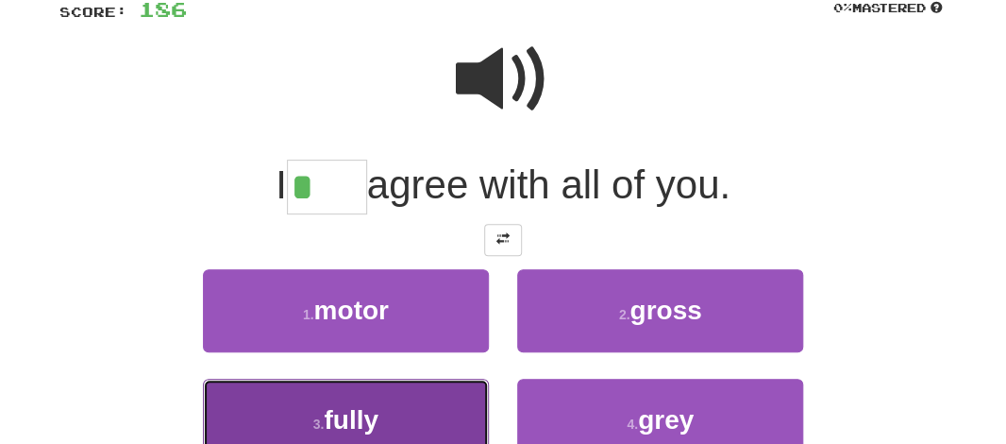
click at [419, 398] on button "3 . fully" at bounding box center [346, 419] width 286 height 82
type input "*****"
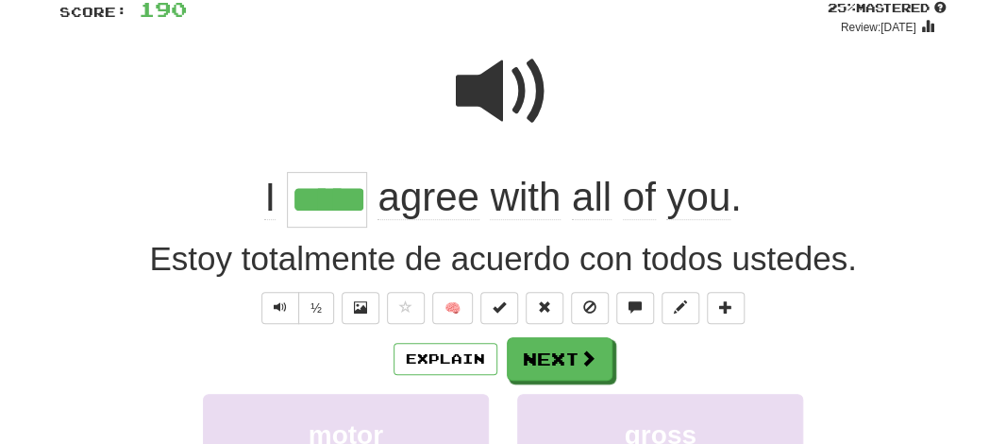
click at [338, 211] on input "*****" at bounding box center [327, 200] width 80 height 56
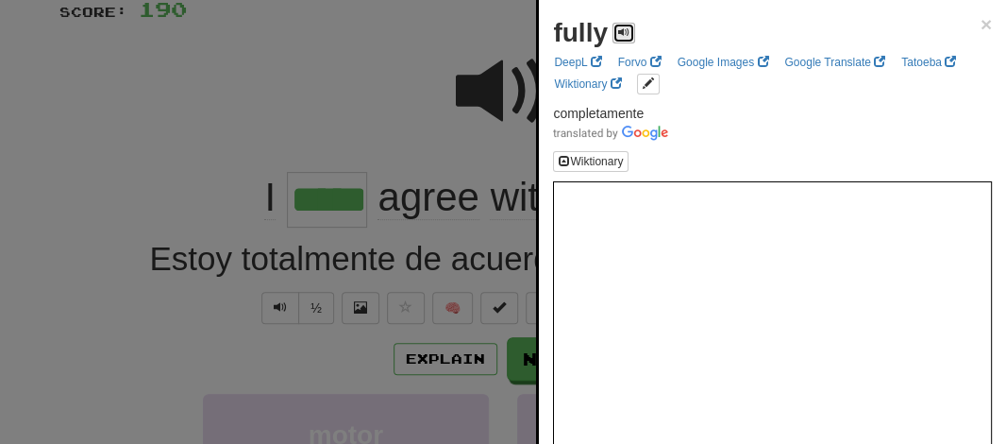
click at [627, 28] on span at bounding box center [623, 31] width 11 height 11
click at [384, 88] on div at bounding box center [503, 222] width 1006 height 444
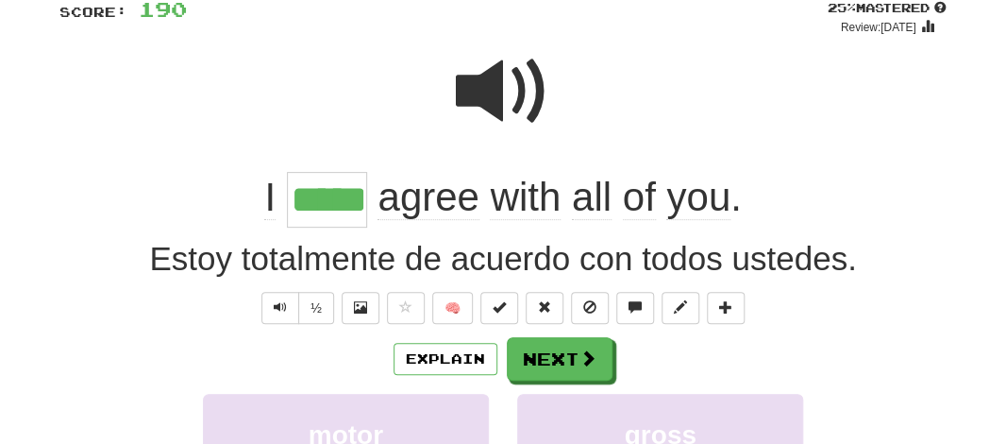
click at [329, 190] on input "*****" at bounding box center [327, 200] width 80 height 56
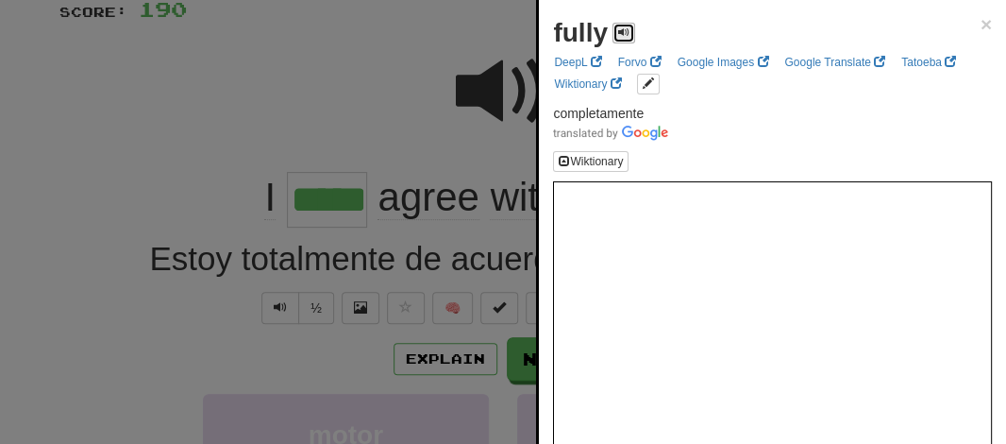
click at [618, 24] on button at bounding box center [623, 33] width 23 height 21
click at [304, 138] on div at bounding box center [503, 222] width 1006 height 444
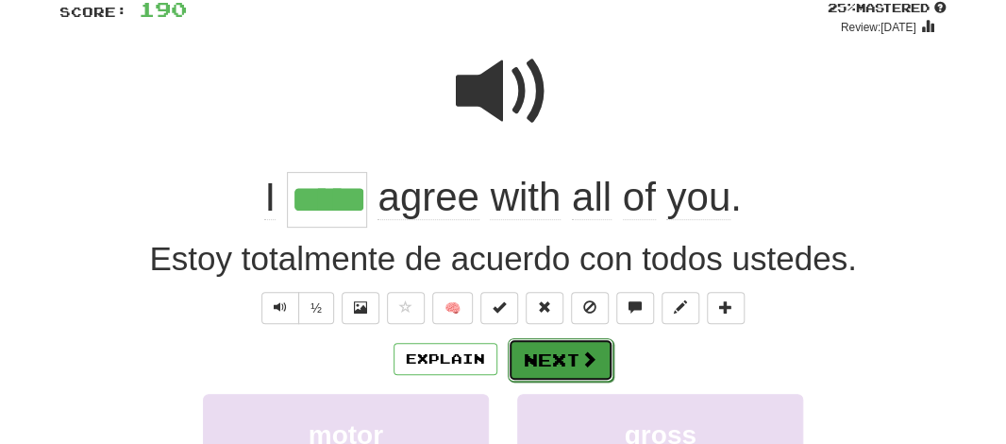
click at [533, 344] on button "Next" at bounding box center [561, 359] width 106 height 43
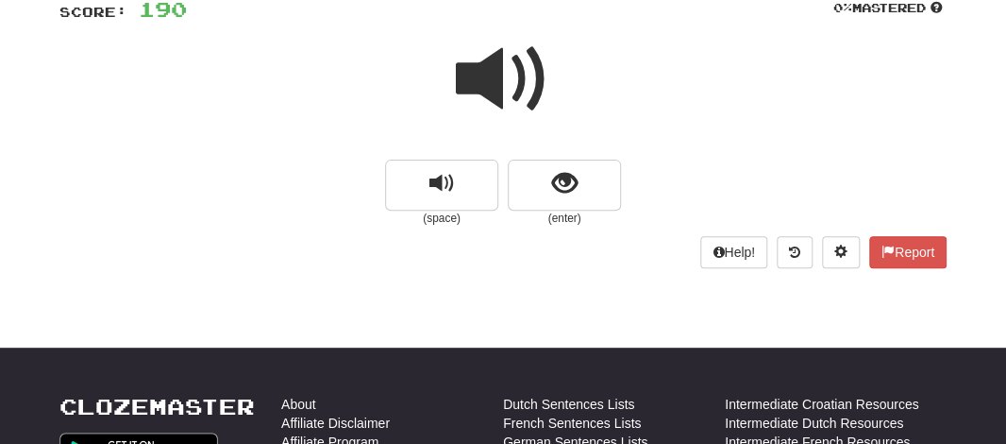
click at [484, 85] on span at bounding box center [503, 79] width 94 height 94
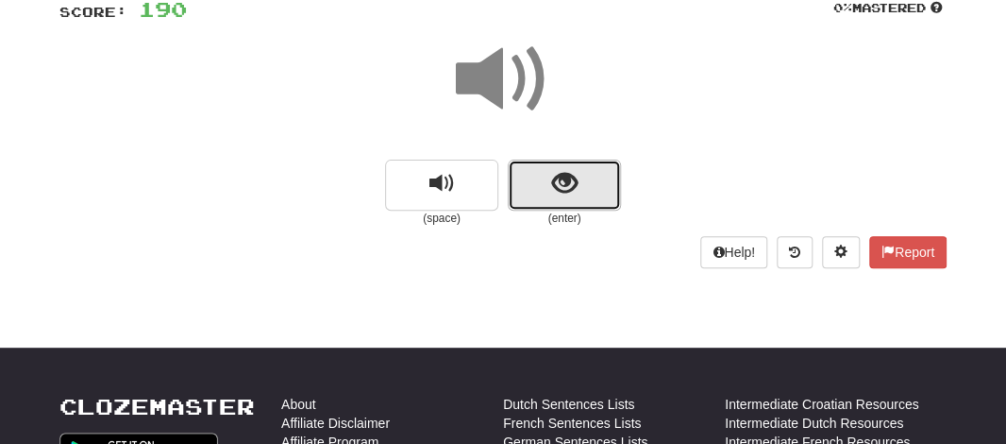
click at [543, 176] on button "show sentence" at bounding box center [564, 184] width 113 height 51
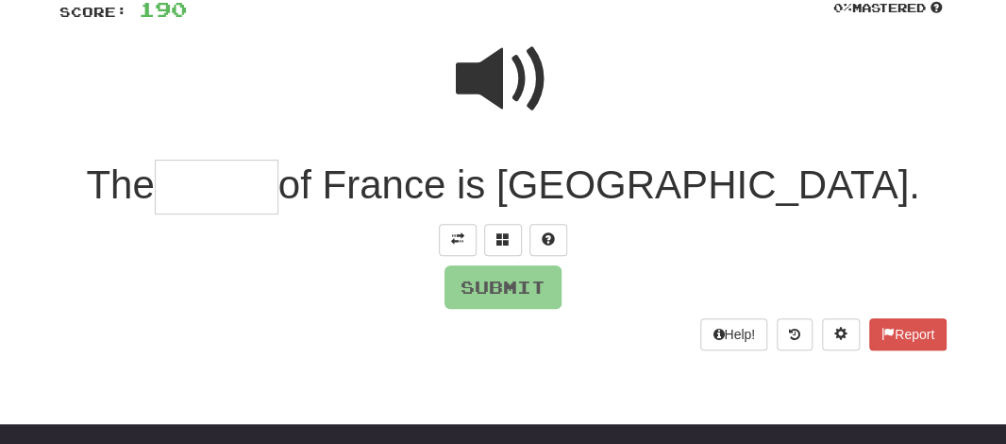
click at [278, 193] on input "text" at bounding box center [217, 187] width 124 height 56
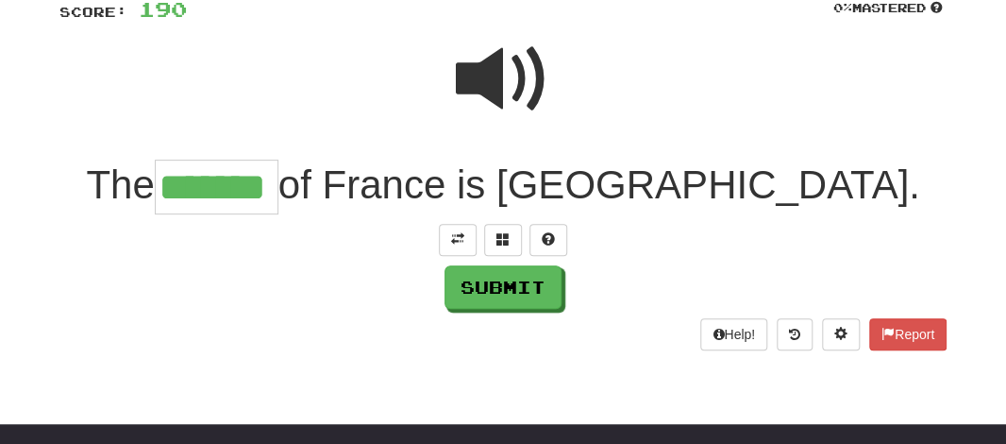
type input "*******"
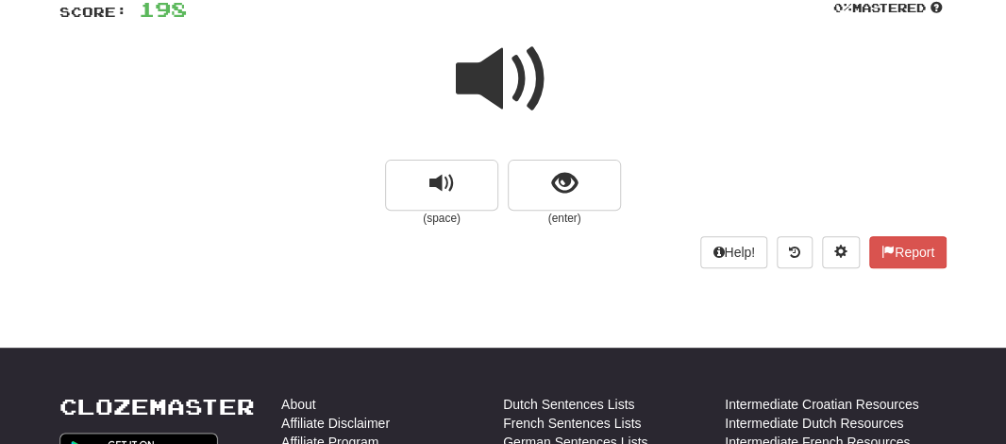
click at [494, 100] on span at bounding box center [503, 79] width 94 height 94
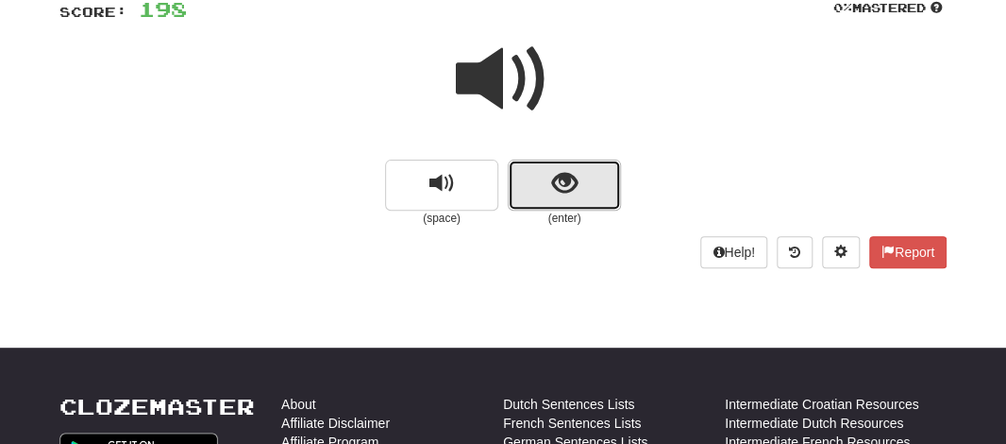
click at [532, 171] on button "show sentence" at bounding box center [564, 184] width 113 height 51
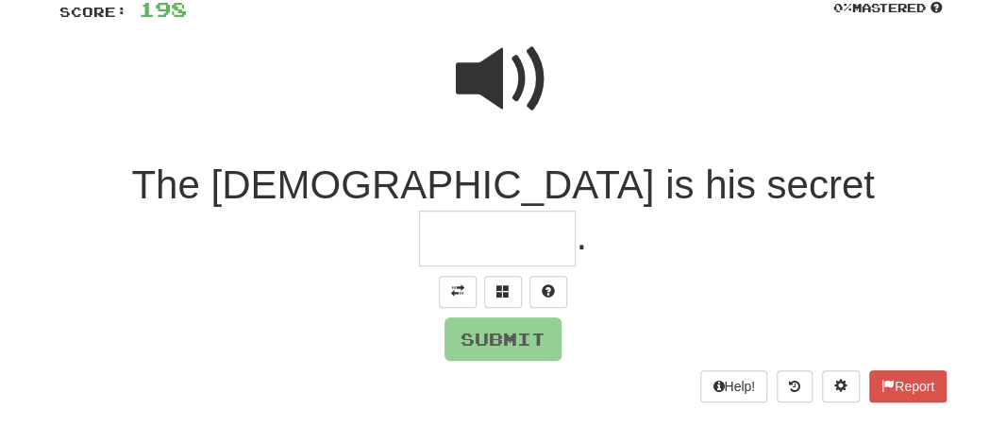
click at [506, 97] on span at bounding box center [503, 79] width 94 height 94
click at [576, 210] on input "text" at bounding box center [497, 238] width 157 height 56
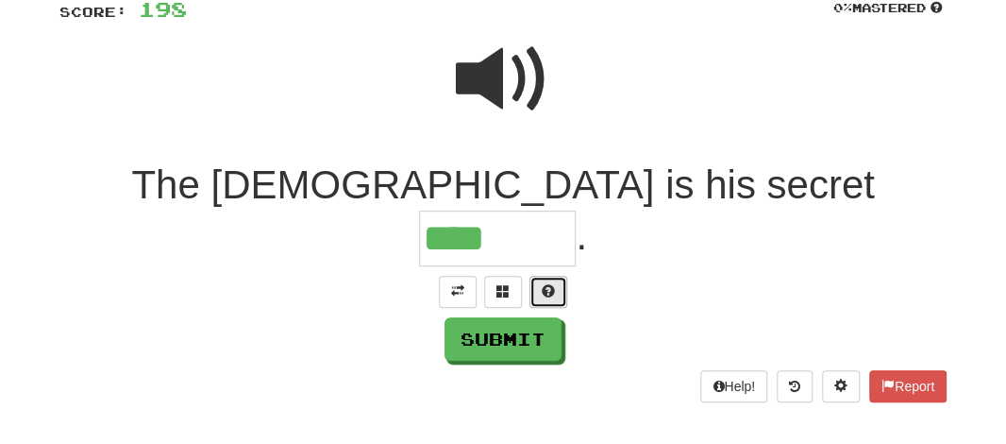
click at [539, 276] on button at bounding box center [548, 292] width 38 height 32
click at [576, 210] on input "*****" at bounding box center [497, 238] width 157 height 56
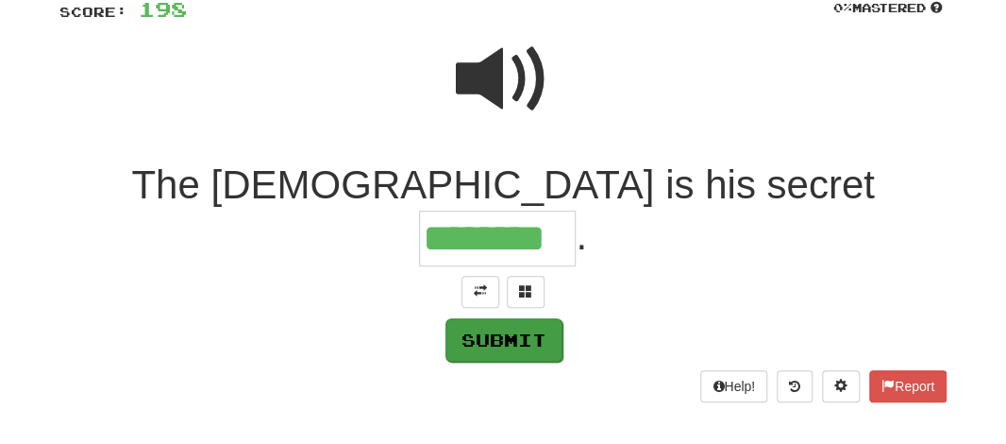
type input "********"
click at [537, 318] on button "Submit" at bounding box center [503, 339] width 117 height 43
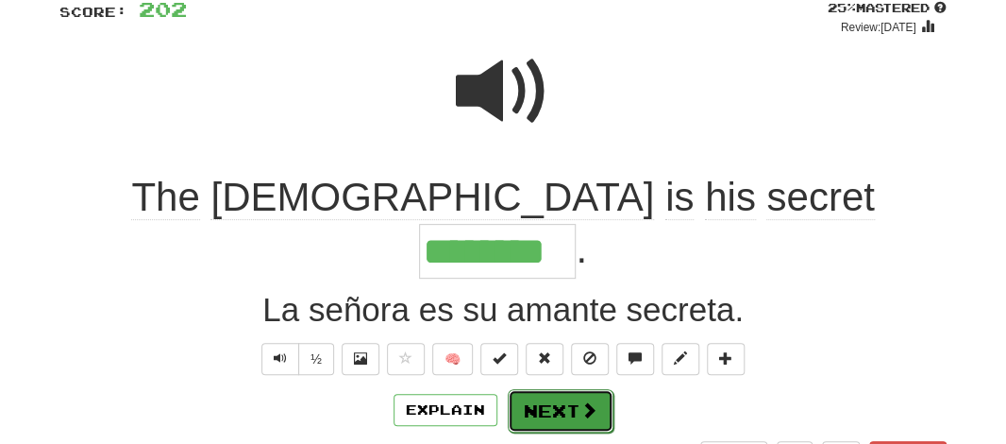
click at [534, 389] on button "Next" at bounding box center [561, 410] width 106 height 43
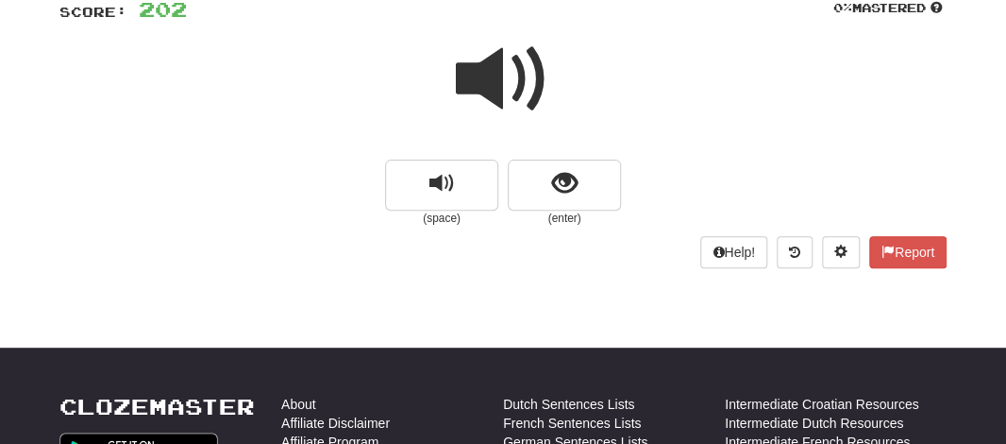
click at [475, 85] on span at bounding box center [503, 79] width 94 height 94
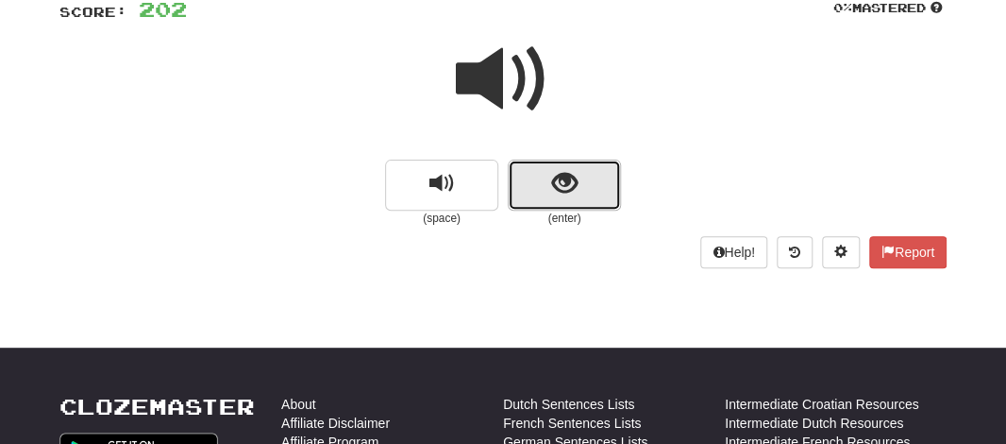
click at [532, 181] on button "show sentence" at bounding box center [564, 184] width 113 height 51
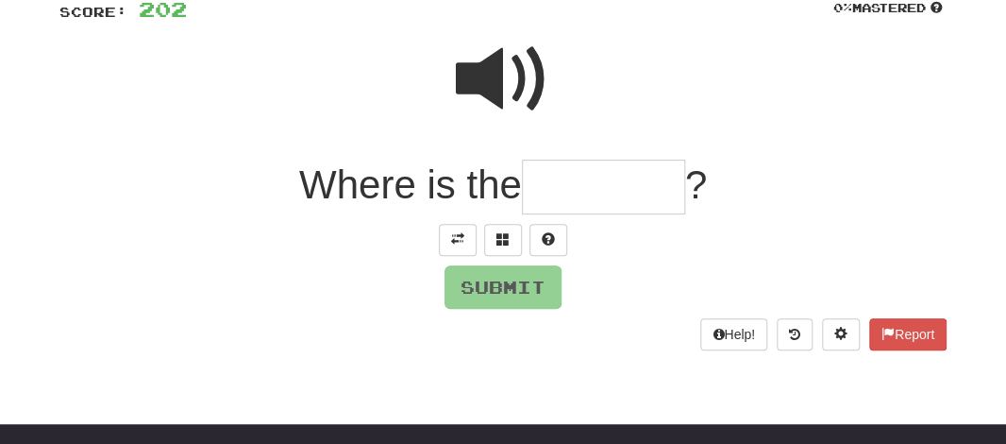
click at [553, 186] on input "text" at bounding box center [603, 187] width 163 height 56
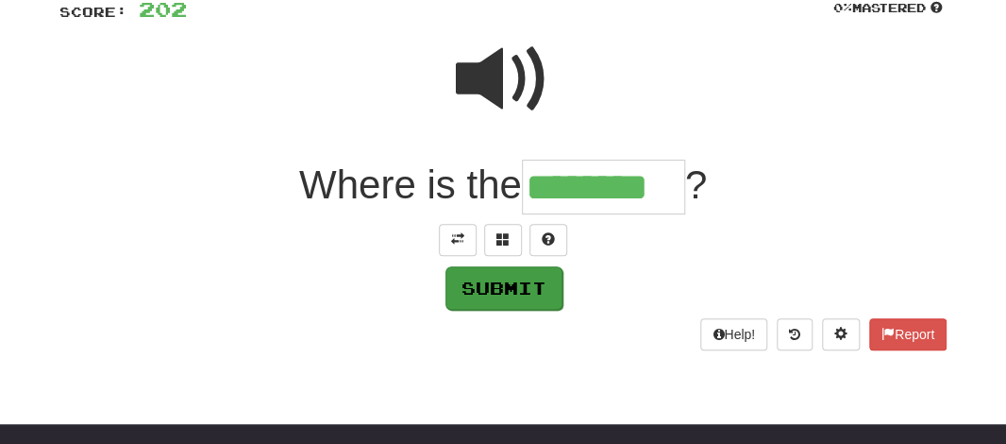
type input "********"
click at [490, 287] on button "Submit" at bounding box center [503, 287] width 117 height 43
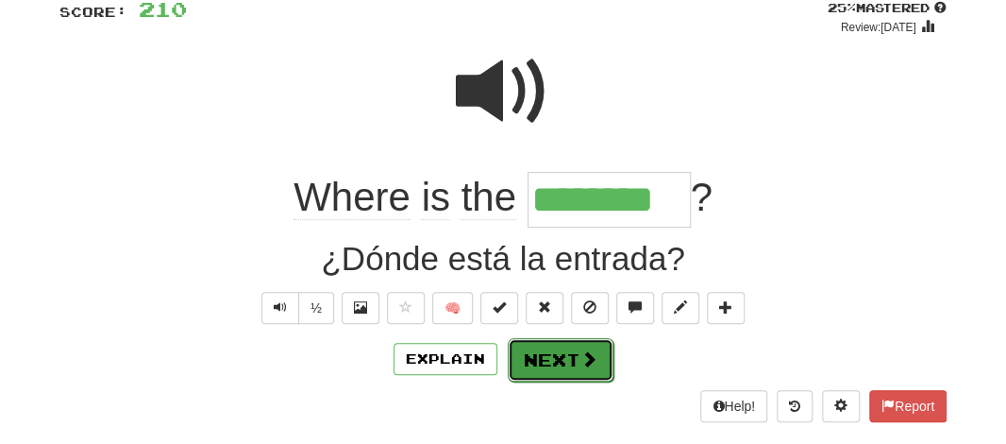
click at [518, 344] on button "Next" at bounding box center [561, 359] width 106 height 43
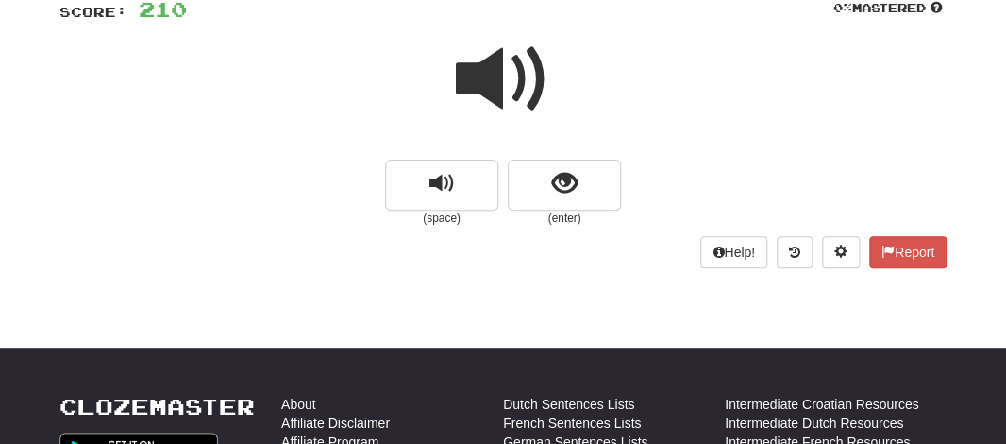
click at [502, 102] on span at bounding box center [503, 79] width 94 height 94
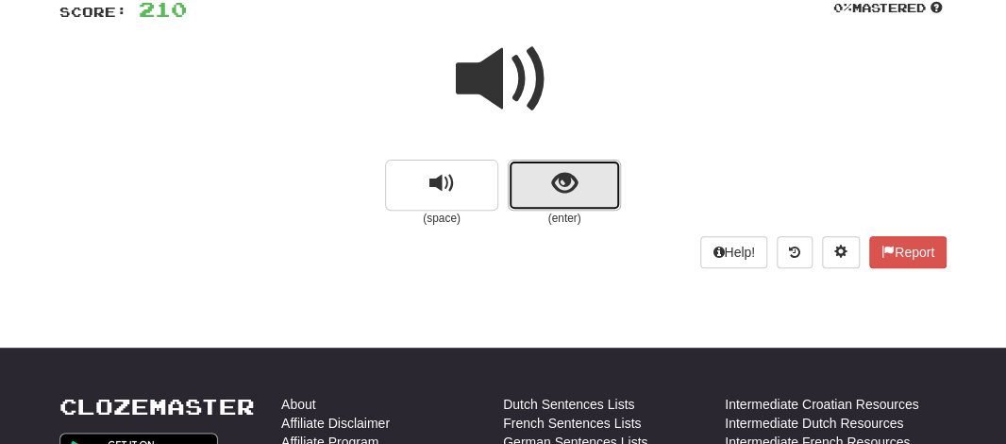
click at [528, 189] on button "show sentence" at bounding box center [564, 184] width 113 height 51
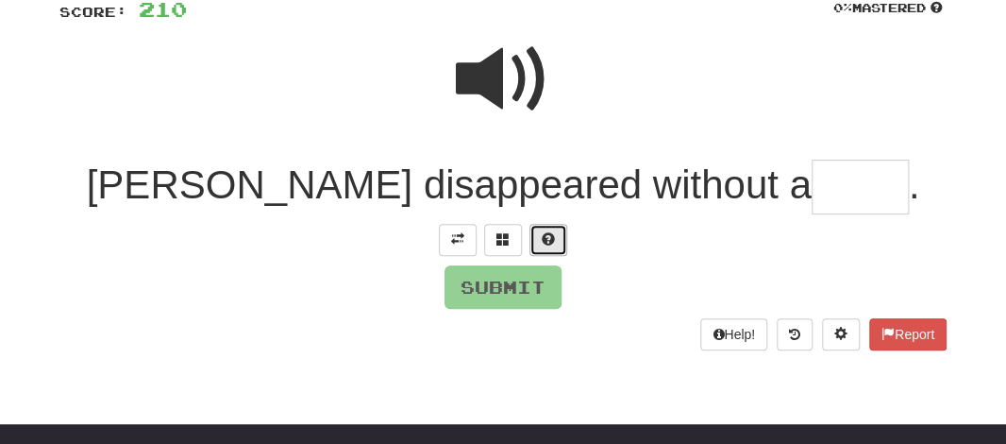
click at [546, 241] on span at bounding box center [548, 238] width 13 height 13
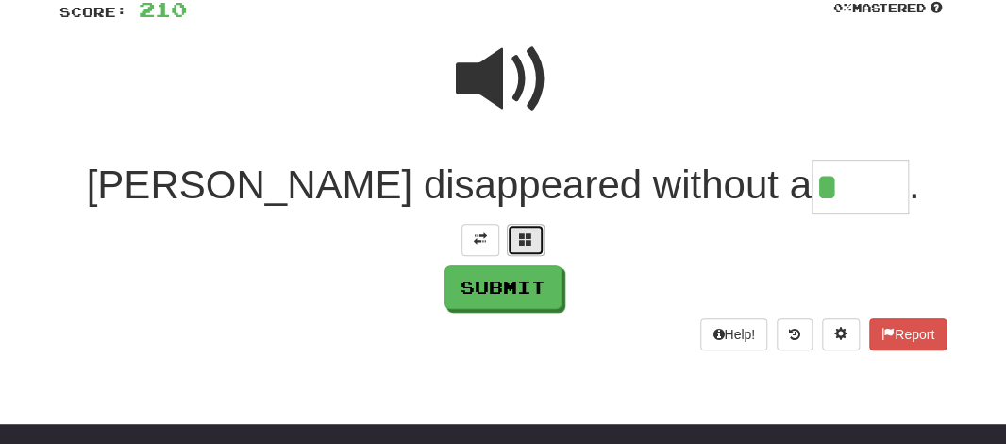
click at [525, 232] on span at bounding box center [525, 238] width 13 height 13
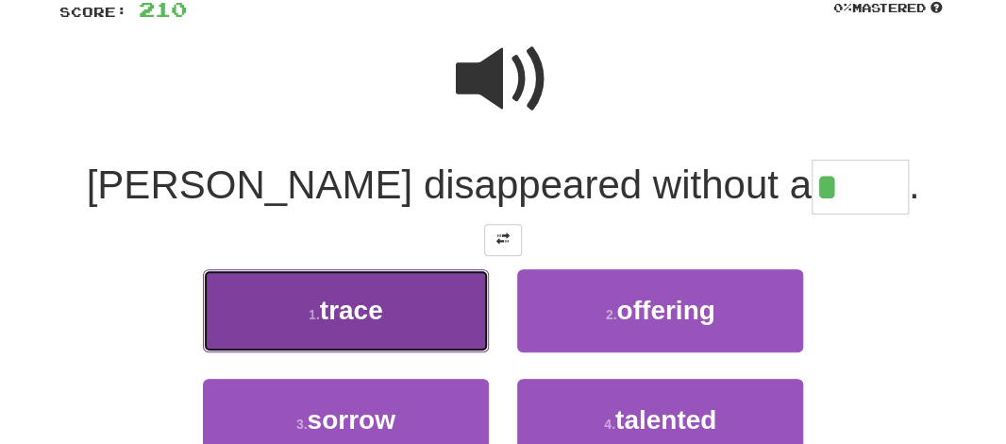
click at [381, 310] on span "trace" at bounding box center [351, 309] width 63 height 29
type input "*****"
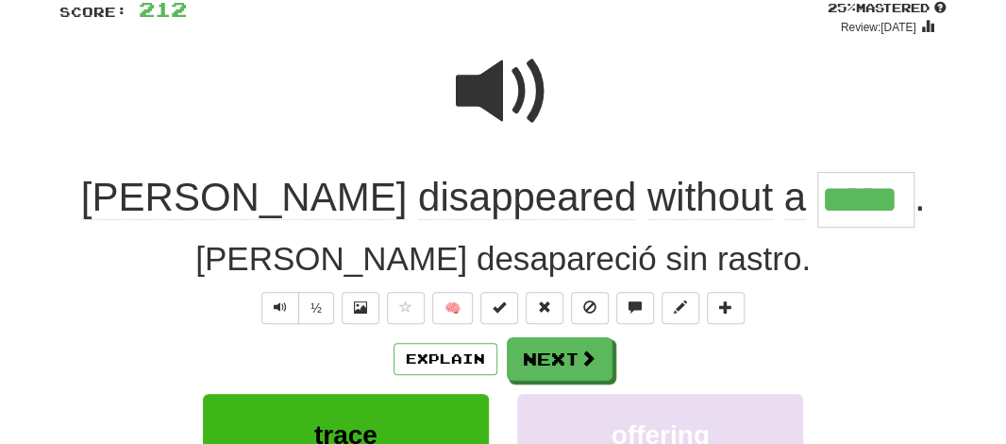
click at [647, 214] on span "without" at bounding box center [710, 197] width 126 height 45
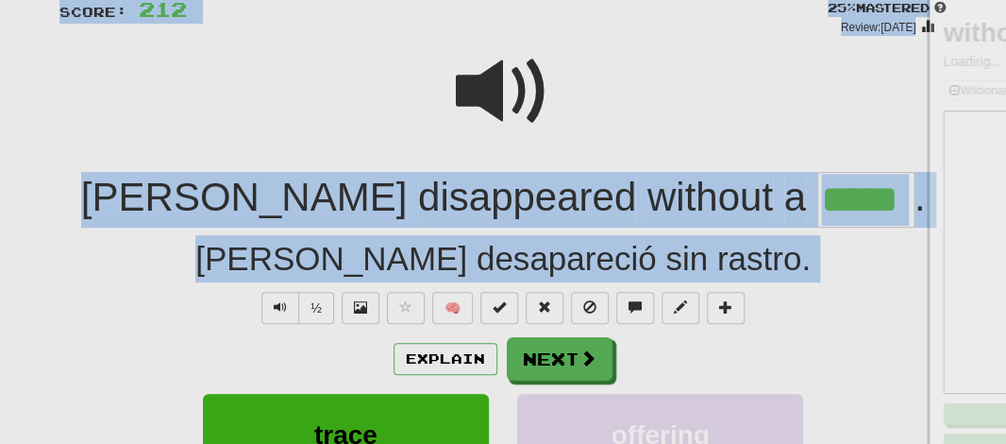
click at [543, 214] on div at bounding box center [503, 222] width 1006 height 444
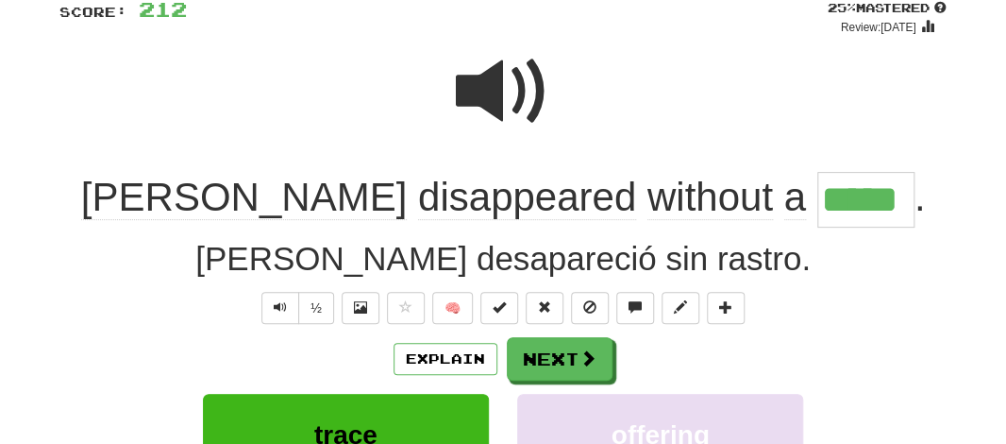
click at [647, 214] on span "without" at bounding box center [710, 197] width 126 height 45
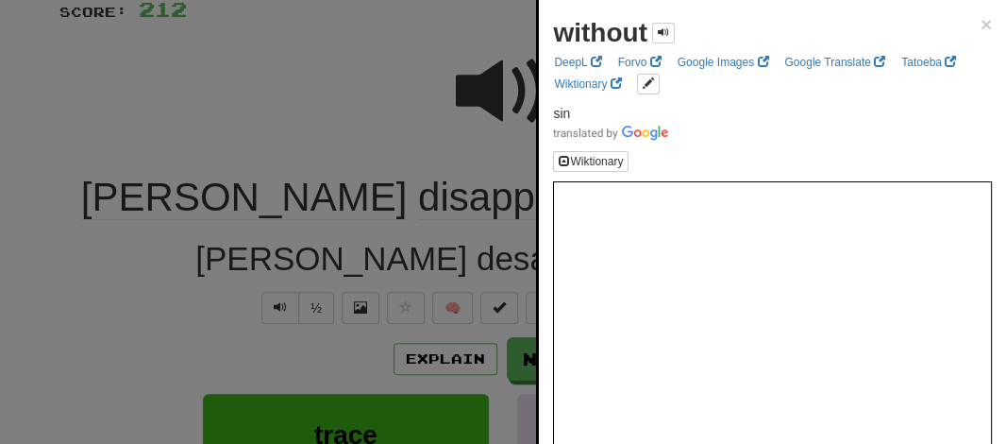
click at [428, 104] on div at bounding box center [503, 222] width 1006 height 444
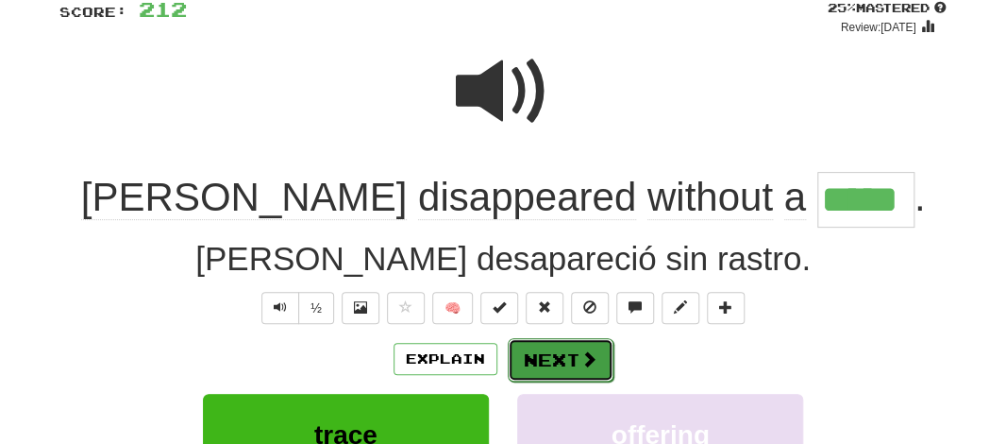
click at [535, 347] on button "Next" at bounding box center [561, 359] width 106 height 43
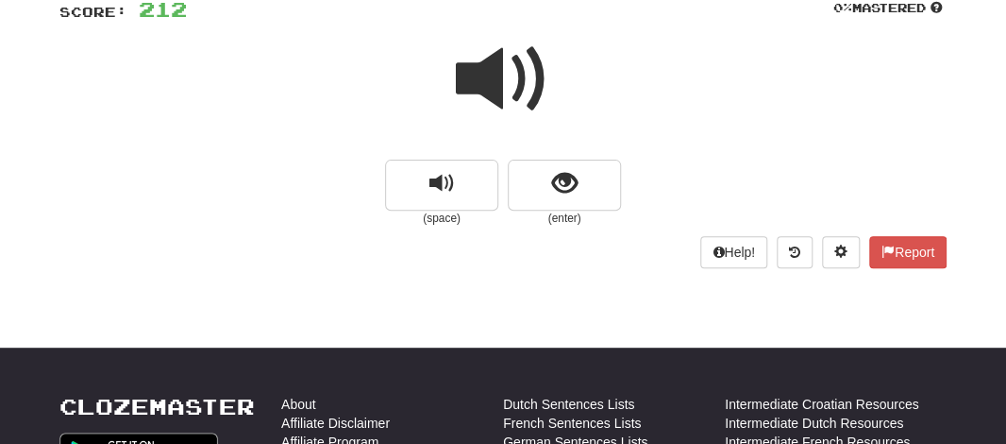
click at [482, 64] on span at bounding box center [503, 79] width 94 height 94
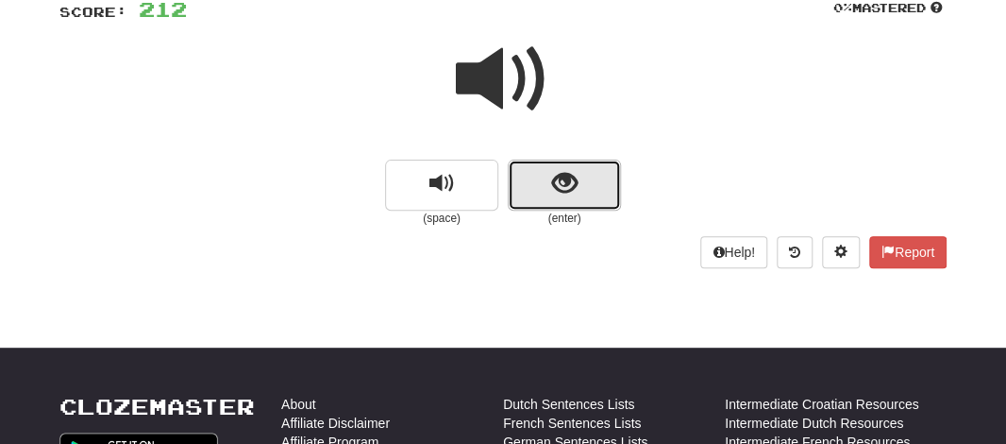
click at [546, 176] on button "show sentence" at bounding box center [564, 184] width 113 height 51
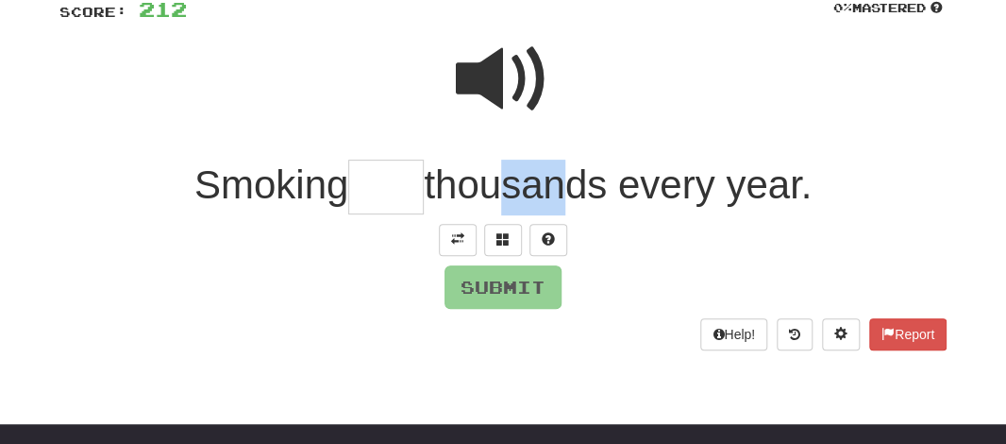
drag, startPoint x: 546, startPoint y: 176, endPoint x: 462, endPoint y: 187, distance: 84.7
click at [462, 187] on span "thousands every year." at bounding box center [618, 184] width 388 height 44
drag, startPoint x: 462, startPoint y: 187, endPoint x: 354, endPoint y: 195, distance: 108.9
click at [354, 195] on input "text" at bounding box center [385, 187] width 75 height 56
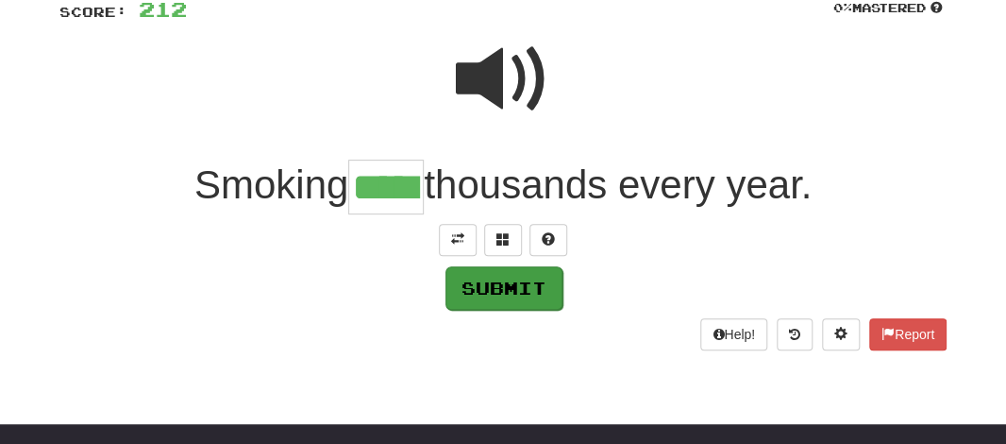
type input "*****"
click at [460, 283] on button "Submit" at bounding box center [503, 287] width 117 height 43
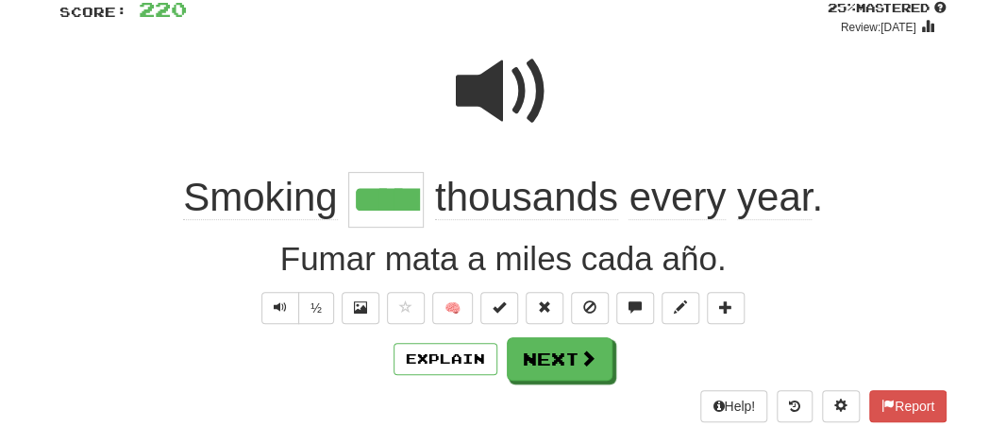
click at [509, 200] on span "thousands" at bounding box center [526, 197] width 183 height 45
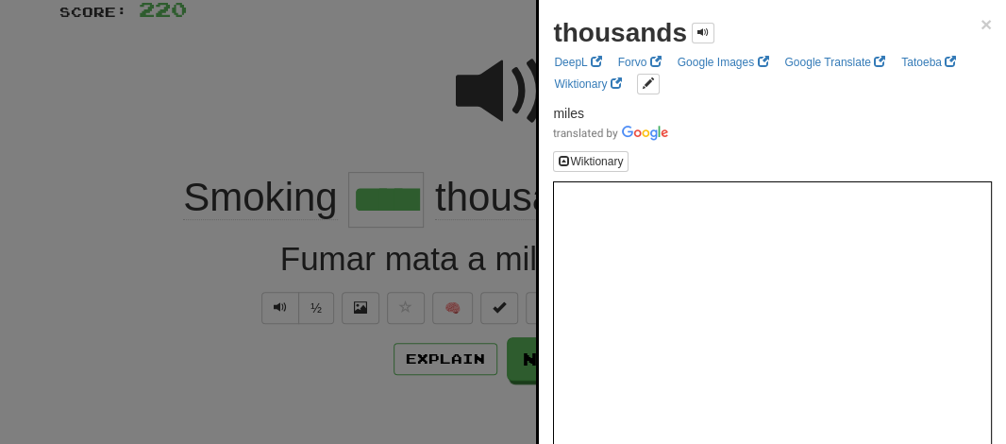
click at [471, 155] on div at bounding box center [503, 222] width 1006 height 444
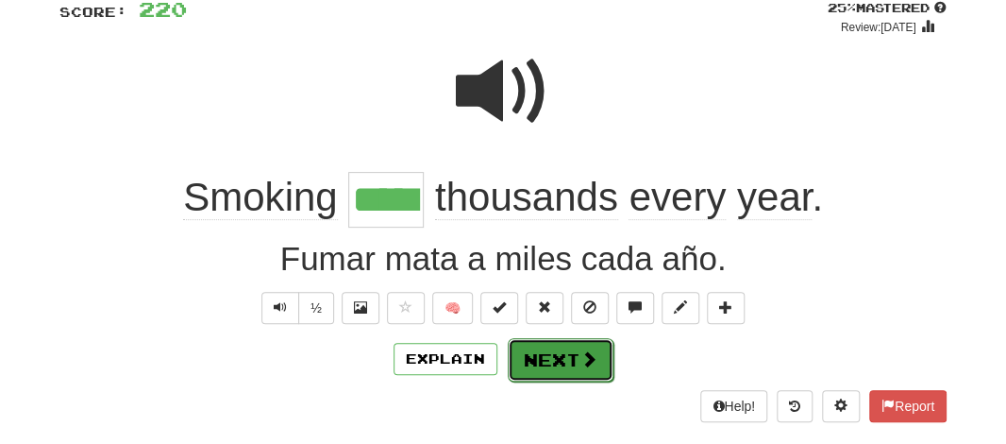
click at [517, 340] on button "Next" at bounding box center [561, 359] width 106 height 43
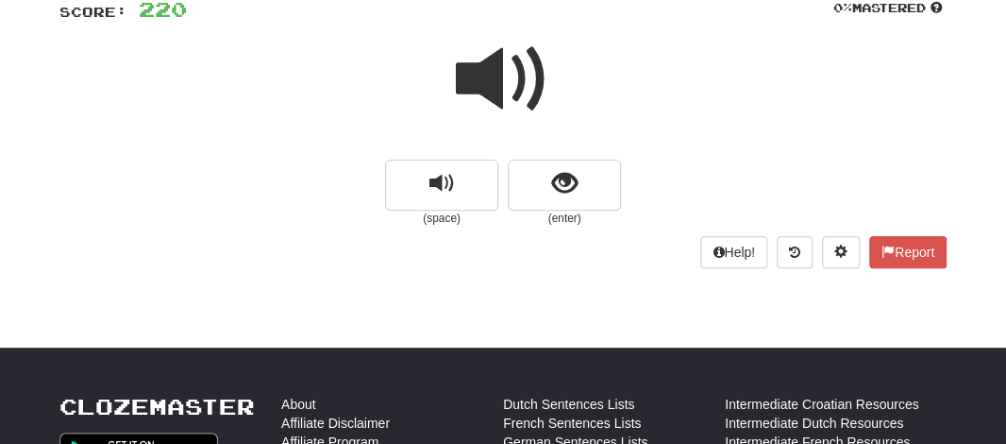
click at [509, 92] on span at bounding box center [503, 79] width 94 height 94
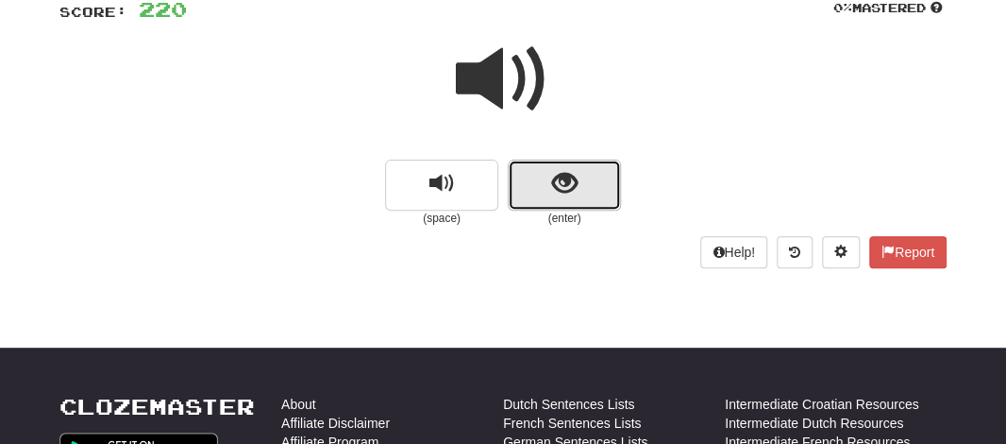
click at [528, 173] on button "show sentence" at bounding box center [564, 184] width 113 height 51
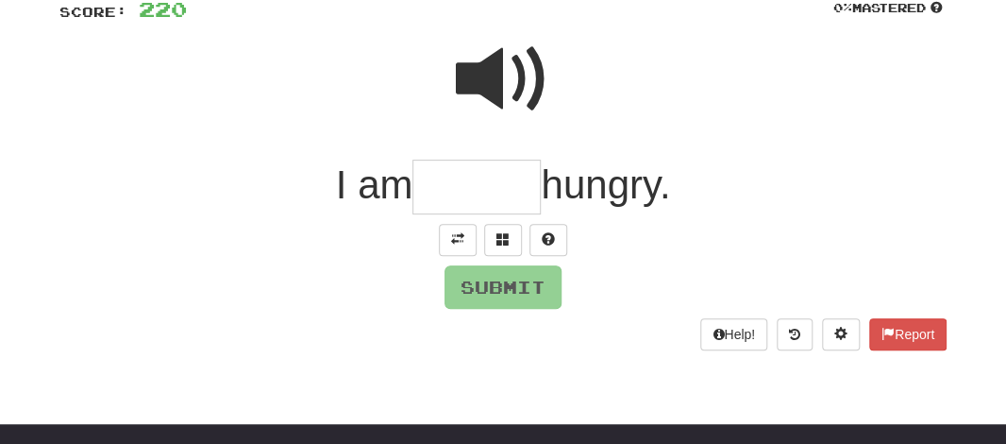
click at [483, 186] on input "text" at bounding box center [476, 187] width 128 height 56
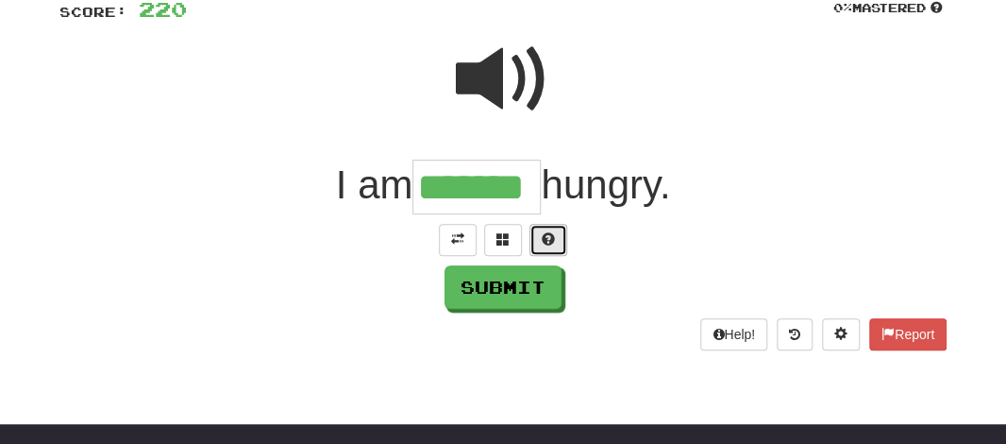
click at [548, 239] on span at bounding box center [548, 238] width 13 height 13
type input "********"
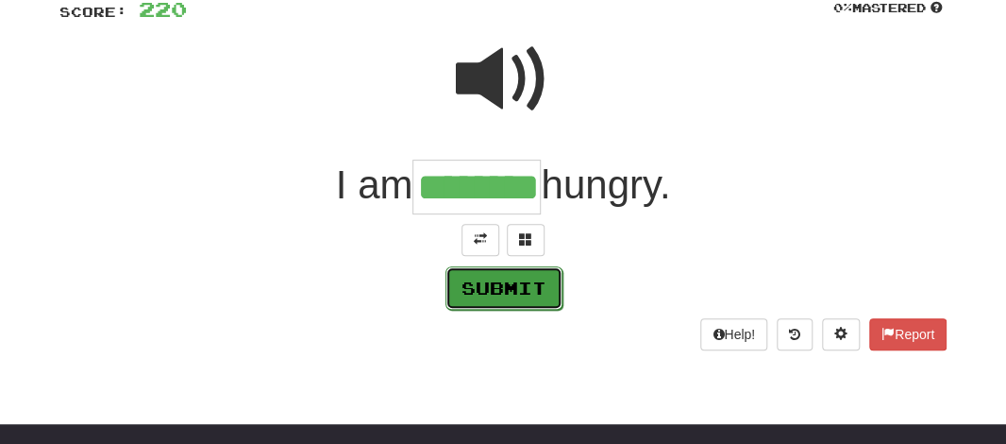
click at [516, 275] on button "Submit" at bounding box center [503, 287] width 117 height 43
